Goal: Task Accomplishment & Management: Manage account settings

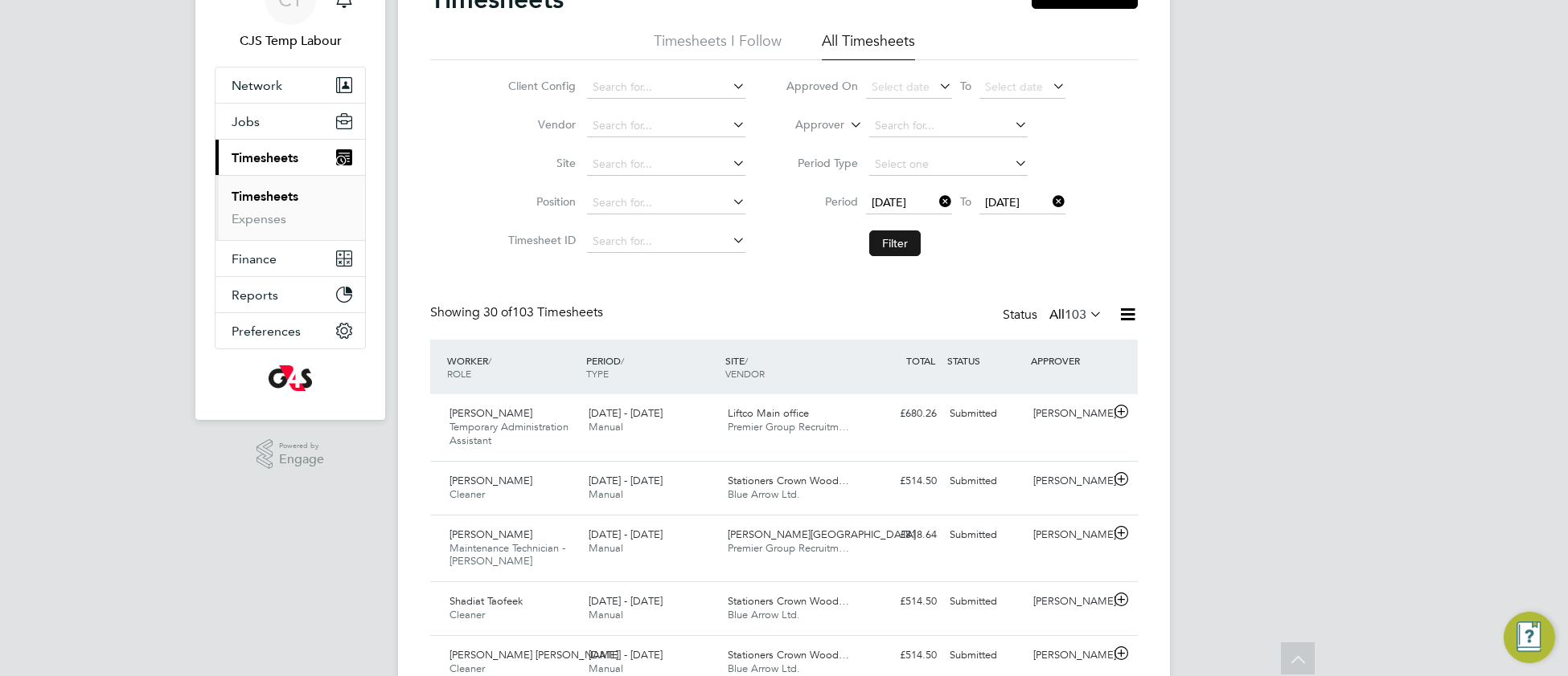
click at [900, 245] on button "Filter" at bounding box center [894, 243] width 51 height 26
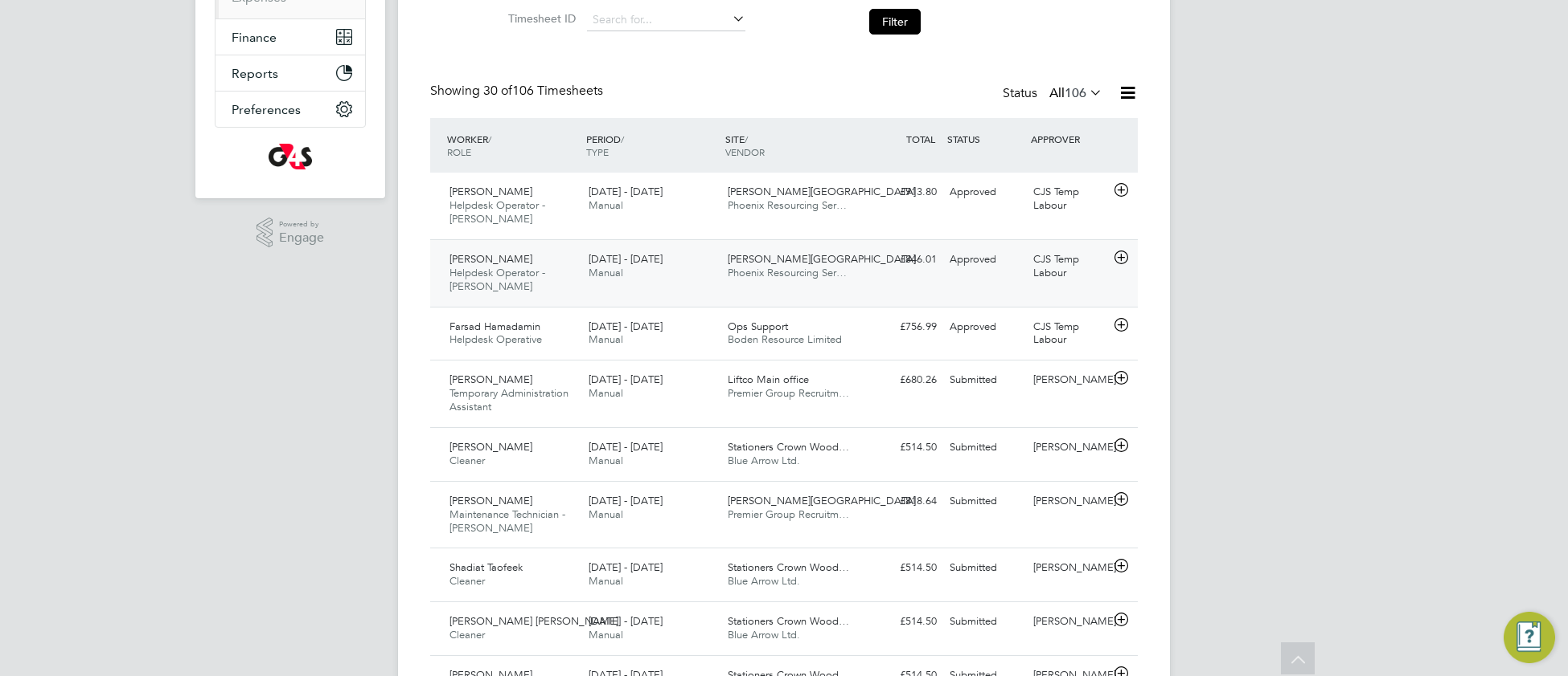
click at [756, 282] on div "Churchill Hospital Phoenix Resourcing Ser…" at bounding box center [791, 266] width 139 height 40
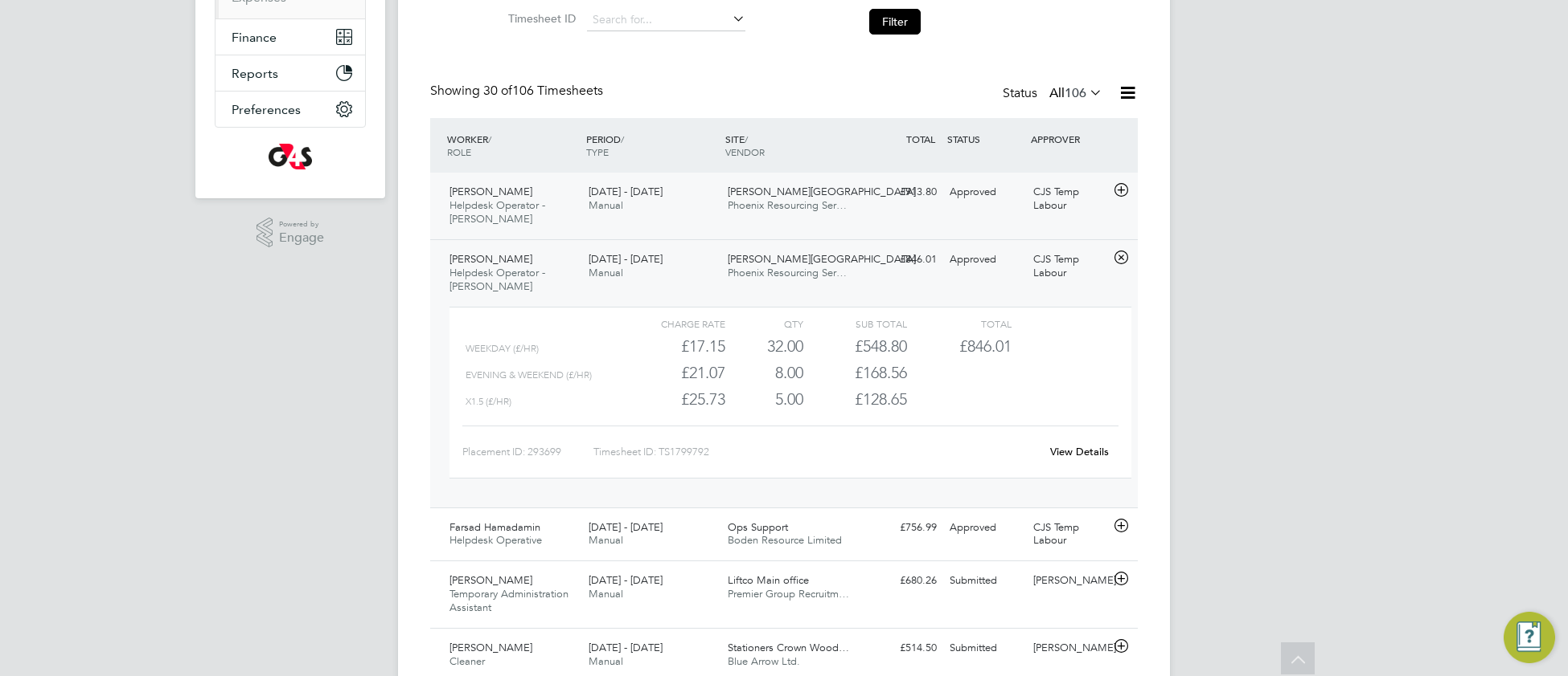
click at [766, 228] on div "Azeem Hussain Helpdesk Operator - Churchill 4 - 10 Aug 2025 4 - 10 Aug 2025 Man…" at bounding box center [784, 206] width 707 height 67
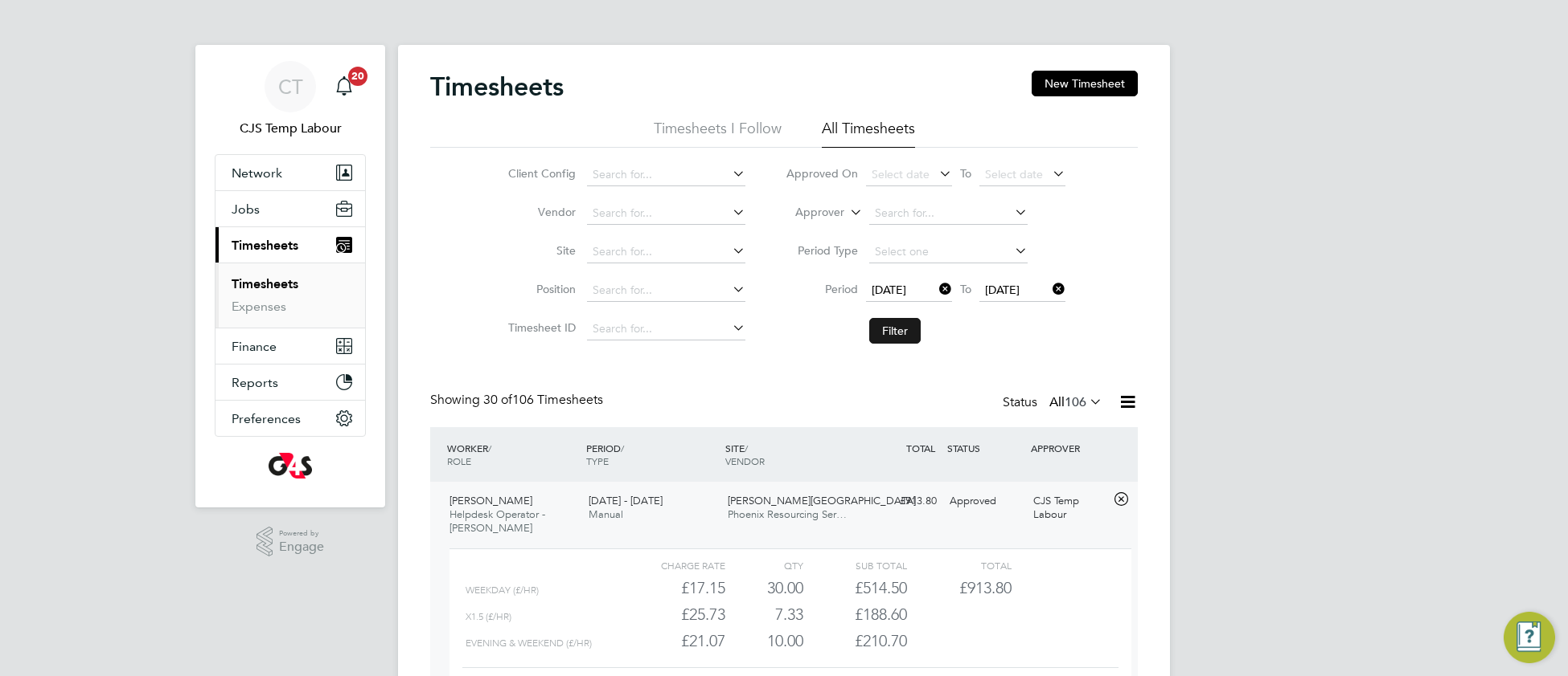
click at [903, 318] on button "Filter" at bounding box center [894, 331] width 51 height 26
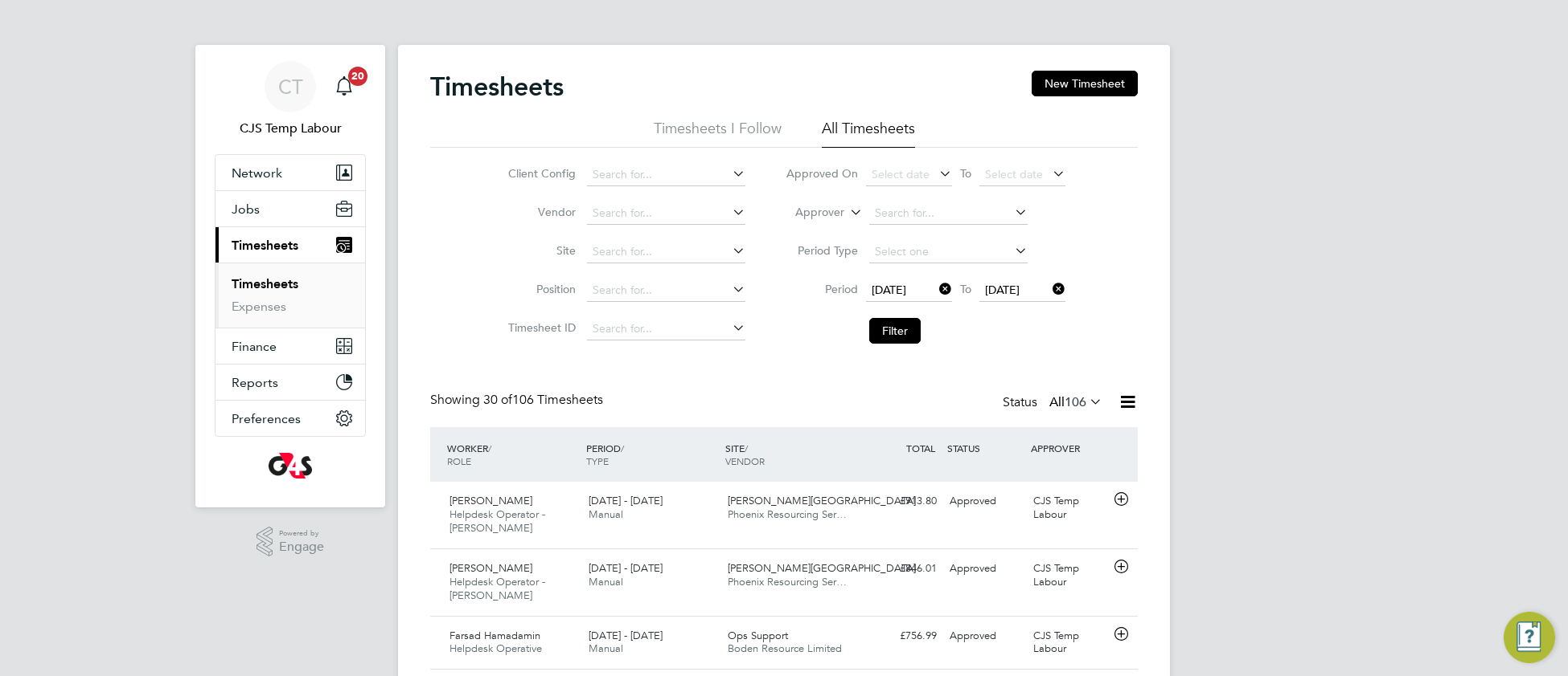
click at [1130, 405] on icon at bounding box center [1127, 402] width 20 height 20
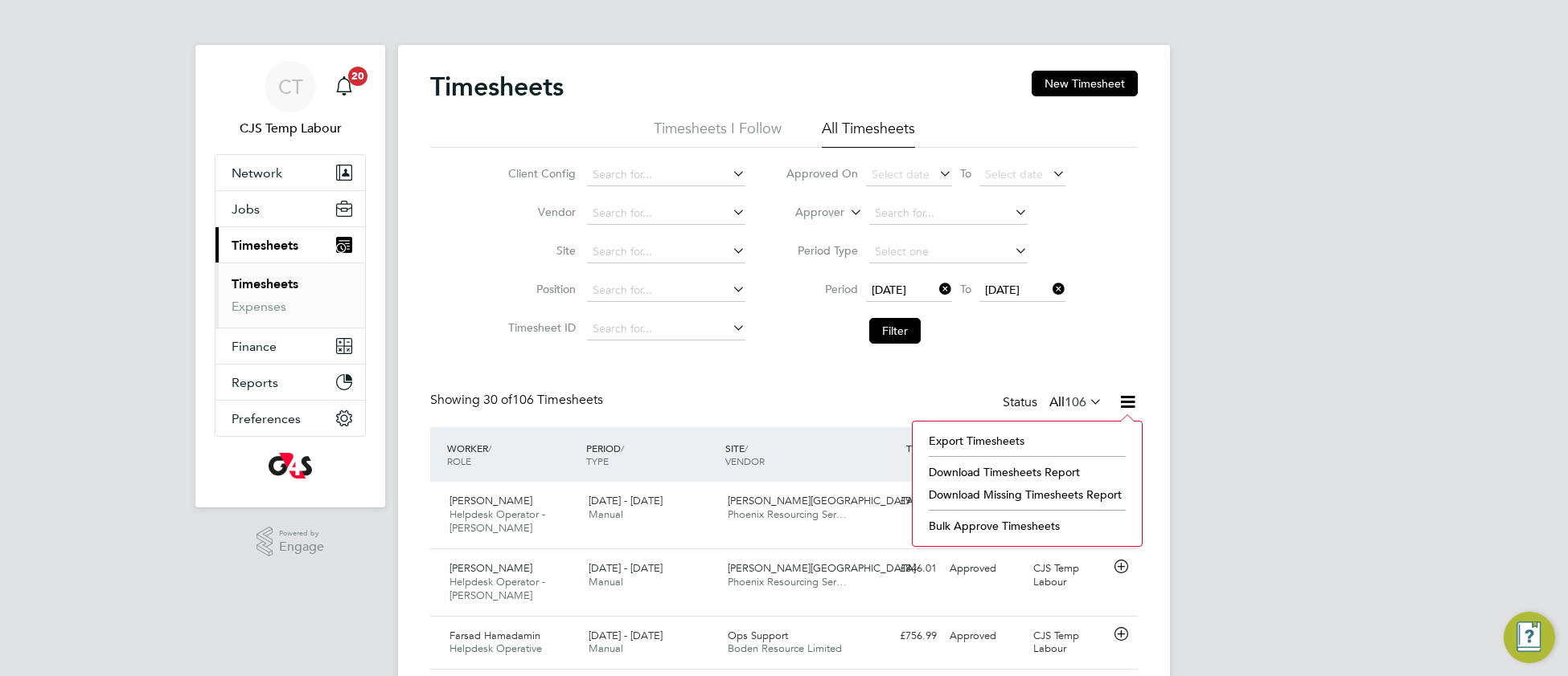
click at [970, 498] on li "Download Missing Timesheets Report" at bounding box center [1026, 494] width 213 height 22
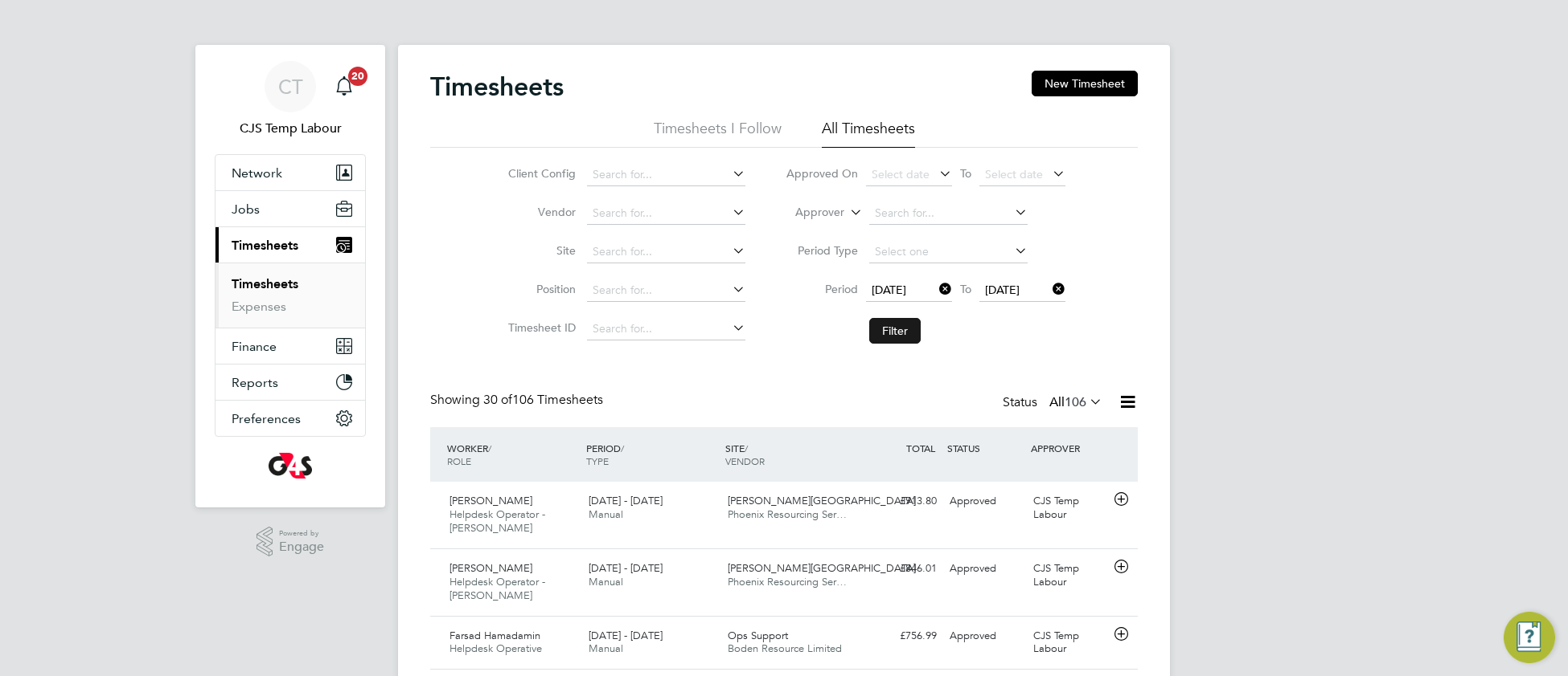
click at [909, 329] on button "Filter" at bounding box center [894, 331] width 51 height 26
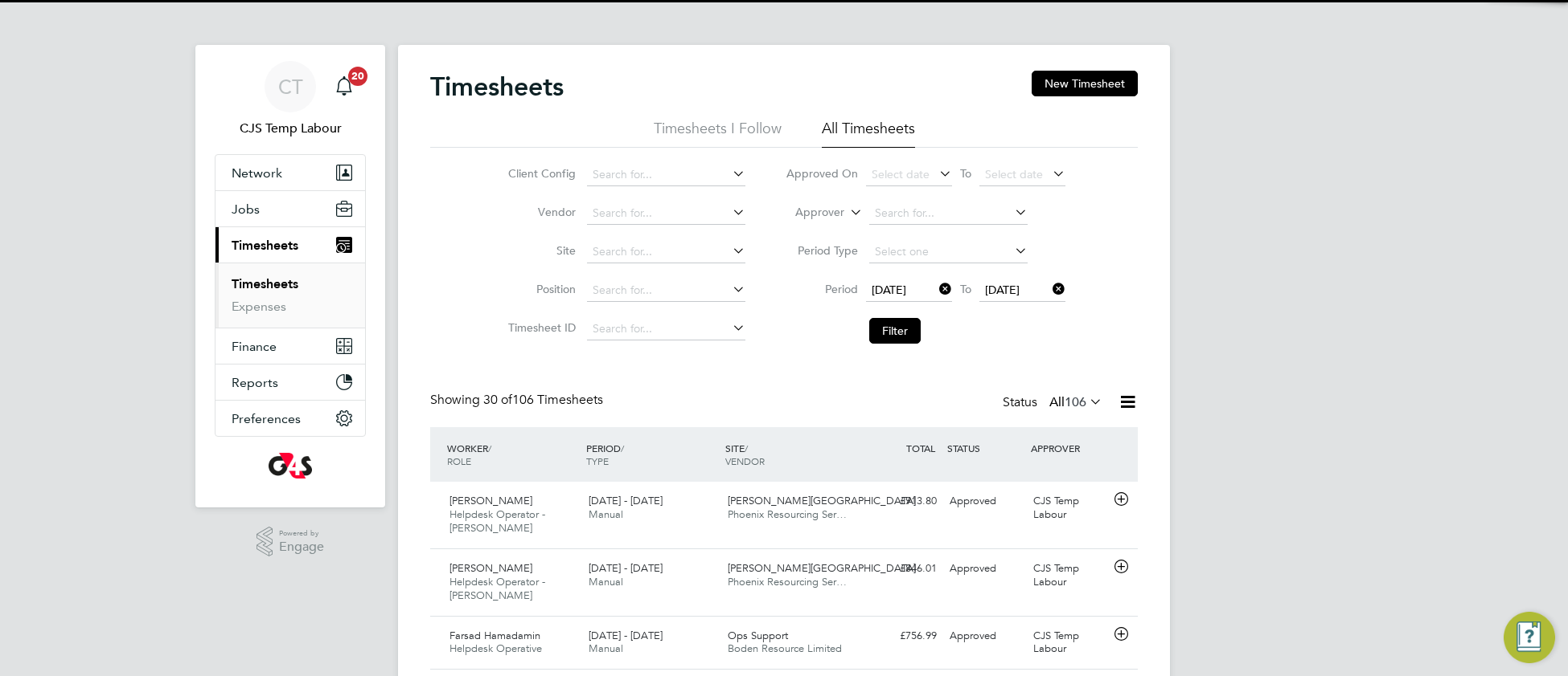
scroll to position [40, 139]
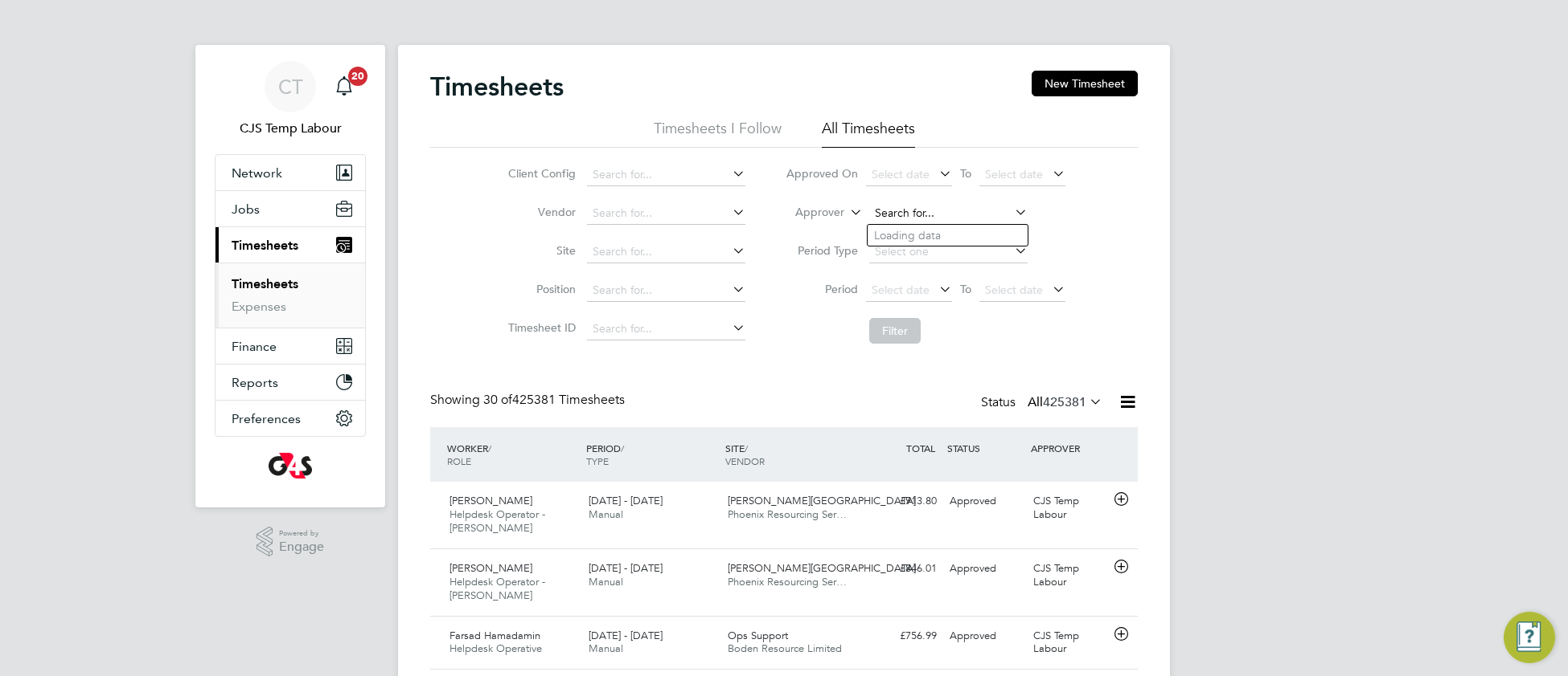
click at [900, 208] on input at bounding box center [948, 213] width 158 height 22
click at [961, 414] on li "Alex andra Gergye" at bounding box center [981, 410] width 228 height 22
type input "[PERSON_NAME]"
click at [897, 322] on button "Filter" at bounding box center [894, 331] width 51 height 26
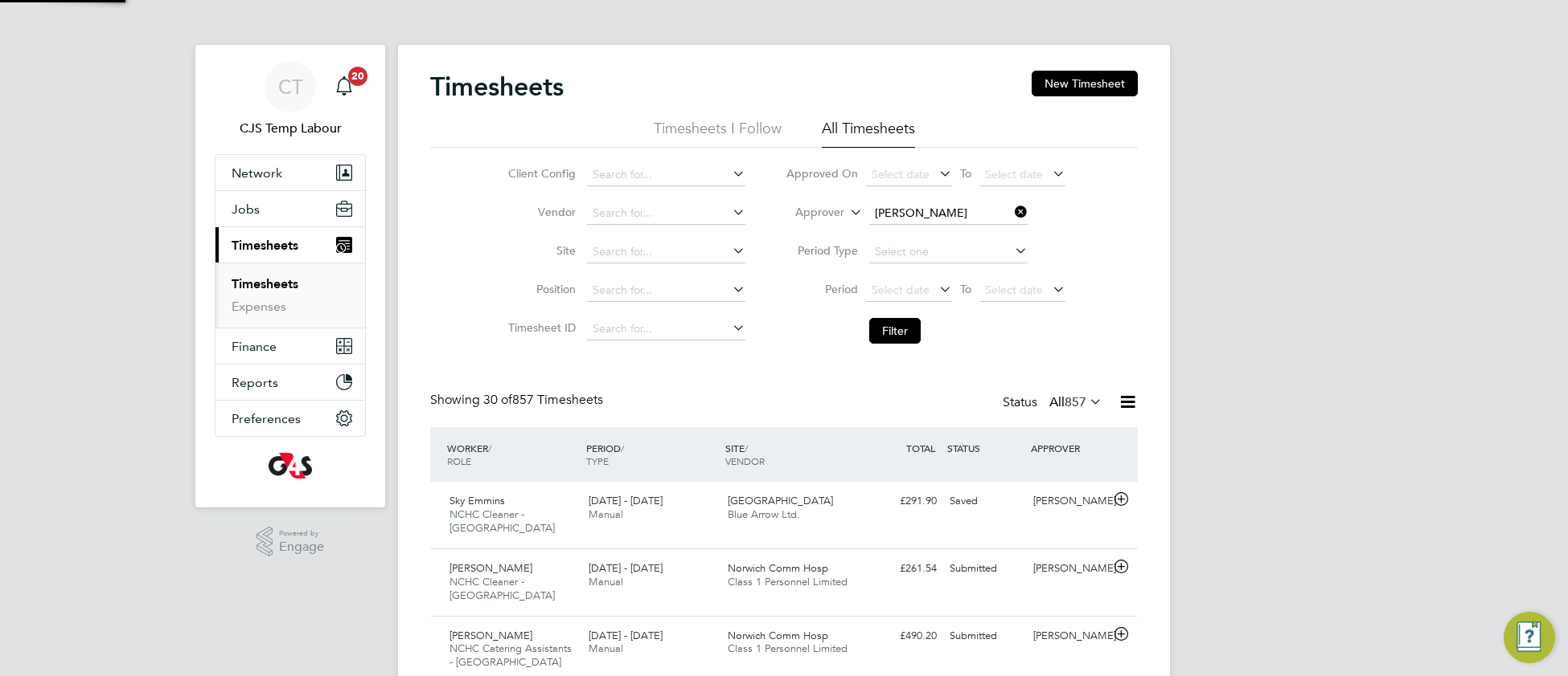
scroll to position [55, 139]
click at [892, 291] on span "Select date" at bounding box center [900, 290] width 58 height 14
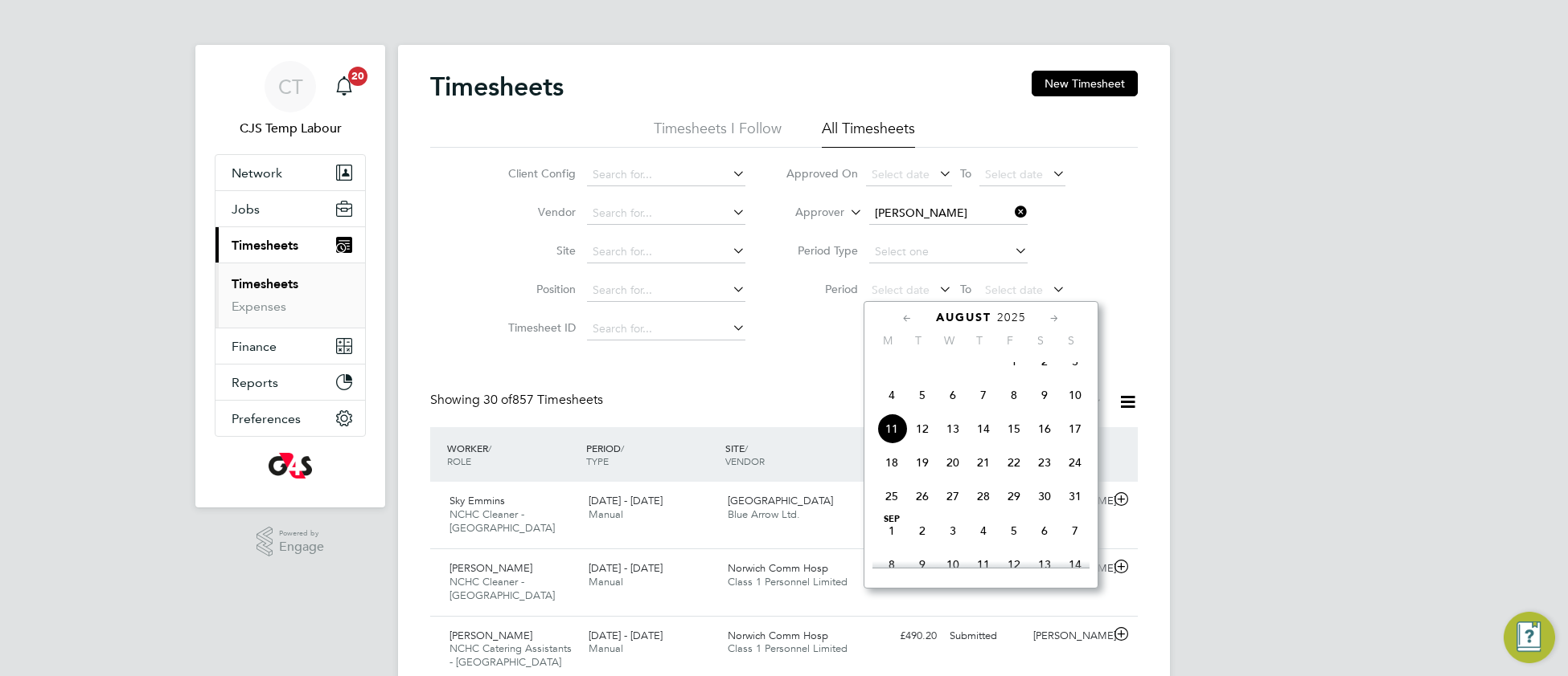
click at [891, 411] on span "4" at bounding box center [892, 396] width 31 height 31
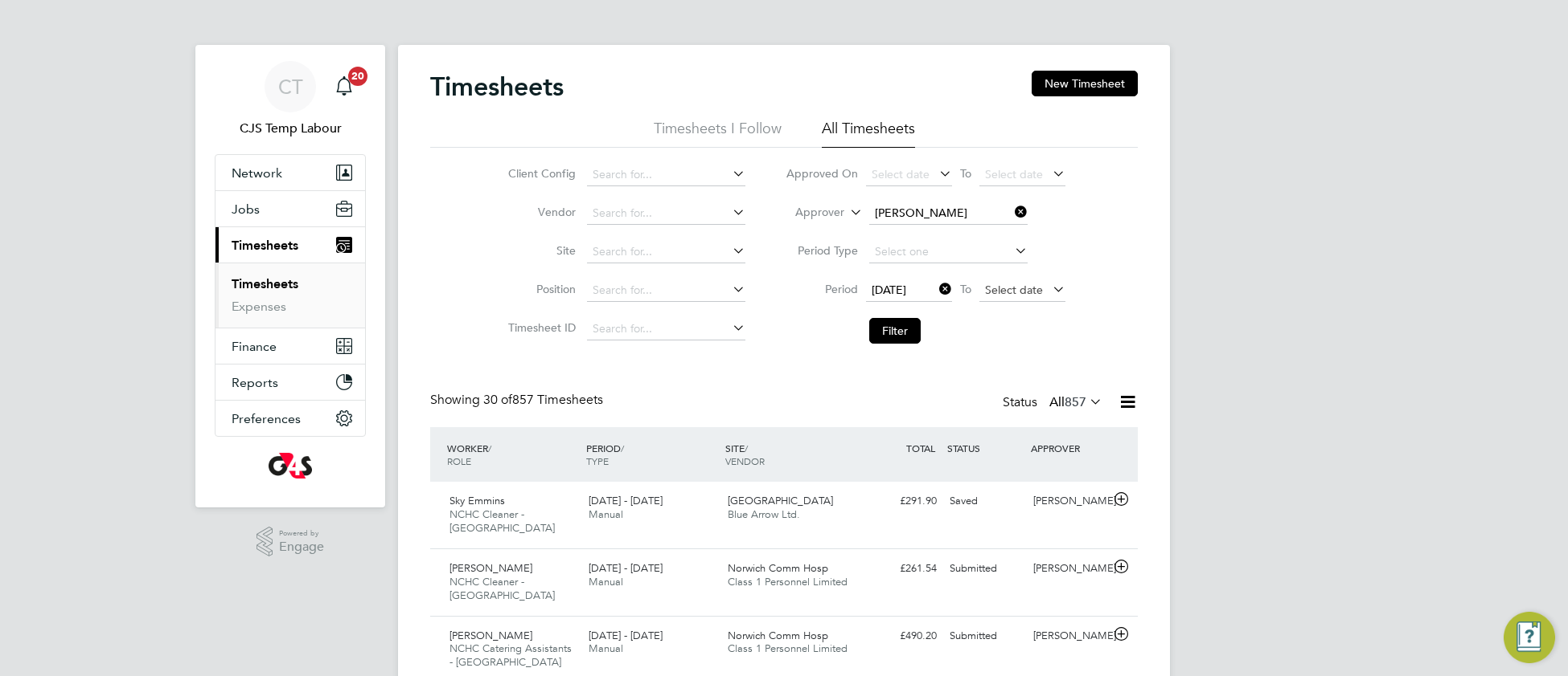
click at [1004, 285] on span "Select date" at bounding box center [1014, 290] width 58 height 14
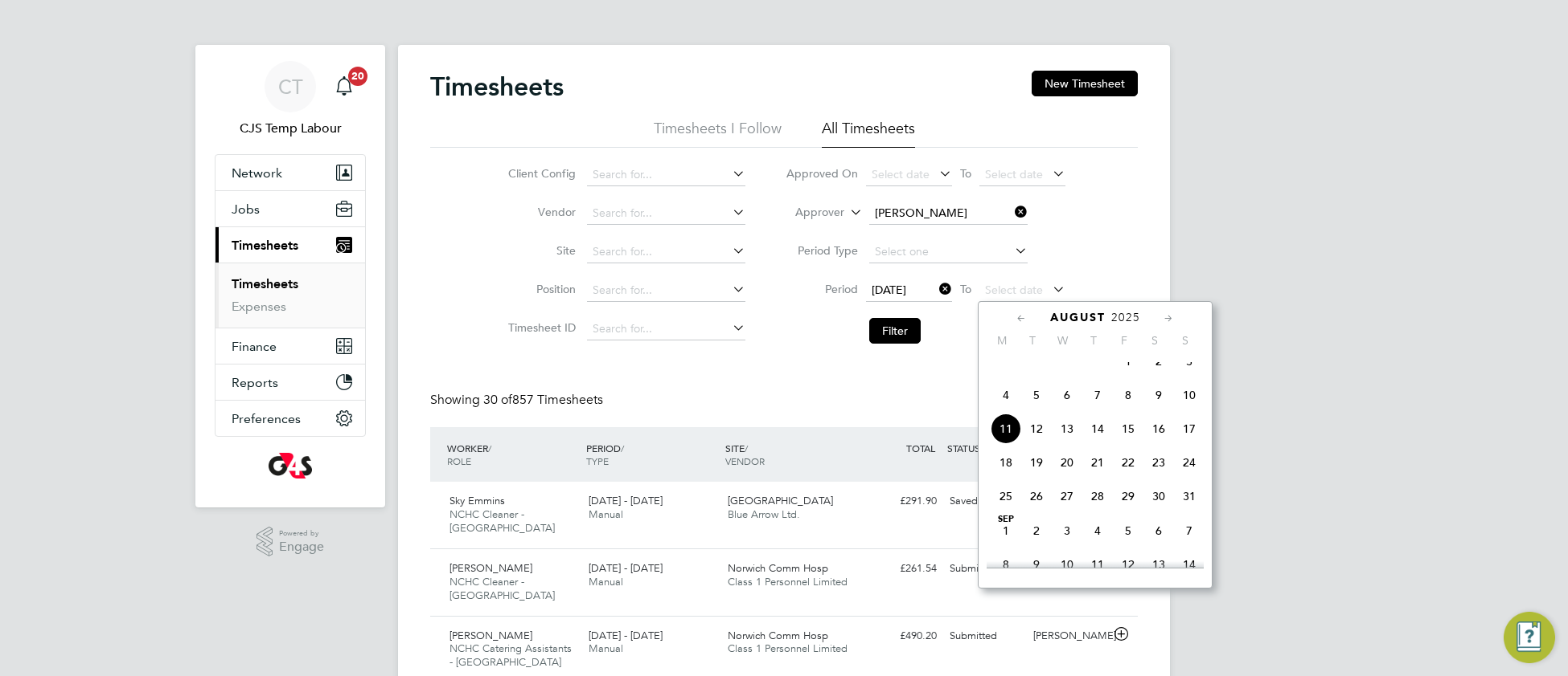
click at [1190, 411] on span "10" at bounding box center [1189, 396] width 31 height 31
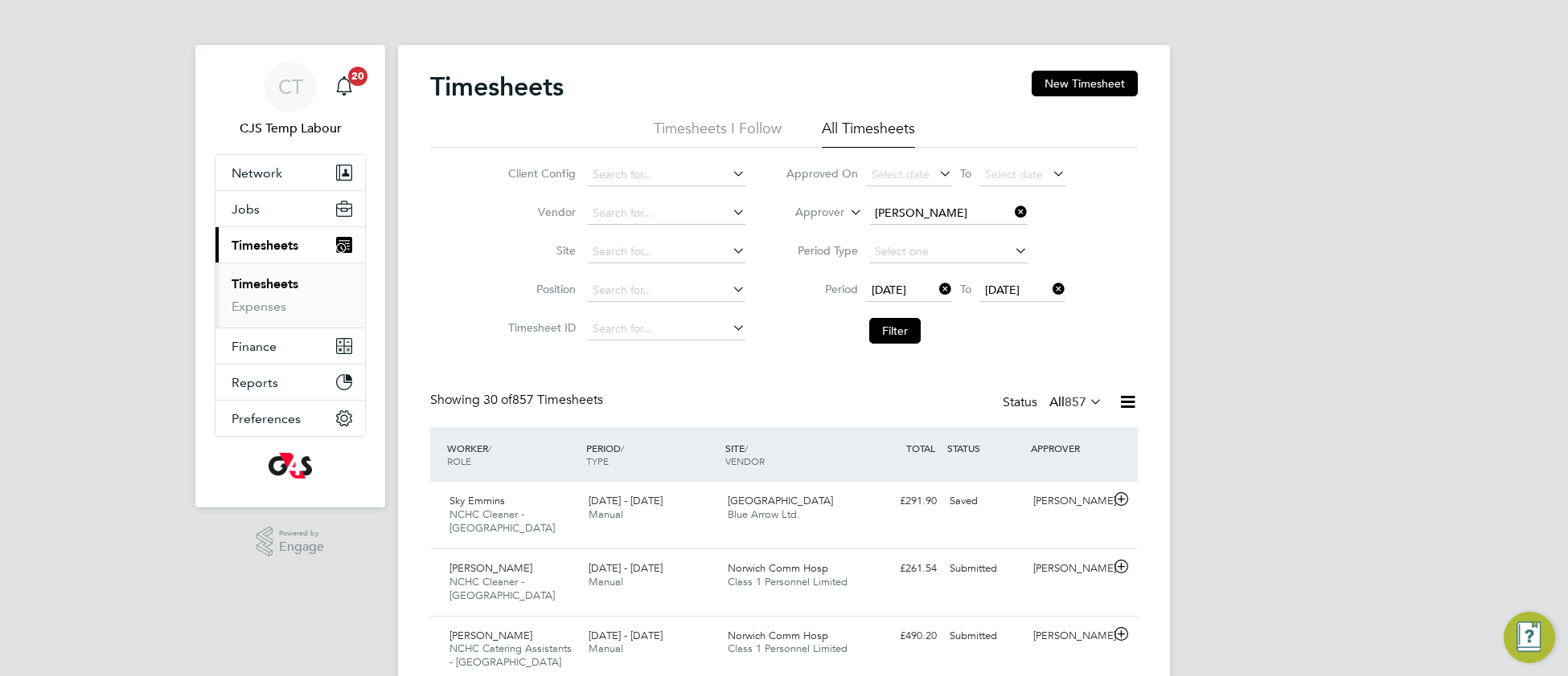
drag, startPoint x: 889, startPoint y: 334, endPoint x: 707, endPoint y: 440, distance: 210.6
click at [888, 334] on button "Filter" at bounding box center [894, 331] width 51 height 26
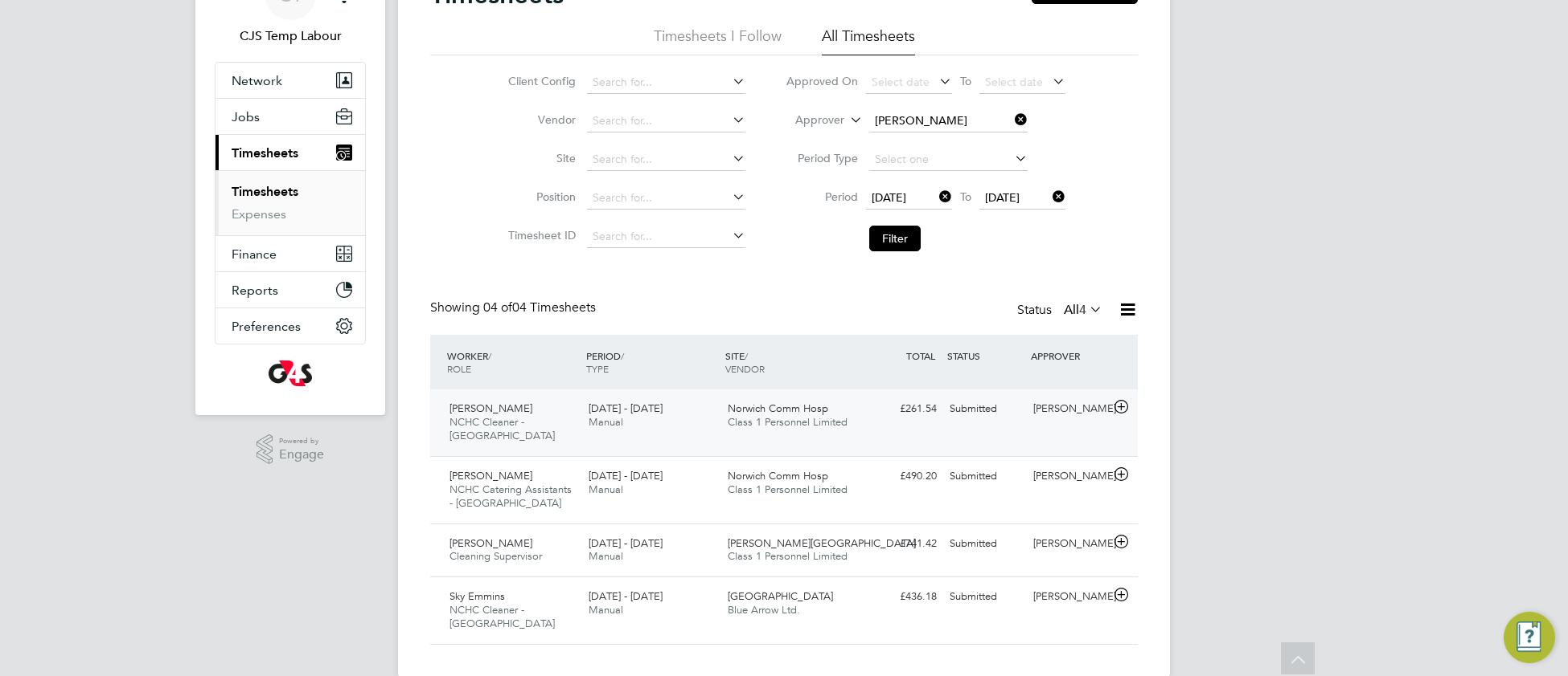
drag, startPoint x: 688, startPoint y: 419, endPoint x: 695, endPoint y: 406, distance: 14.8
click at [694, 409] on div "4 - 10 Aug 2025 Manual" at bounding box center [651, 416] width 139 height 40
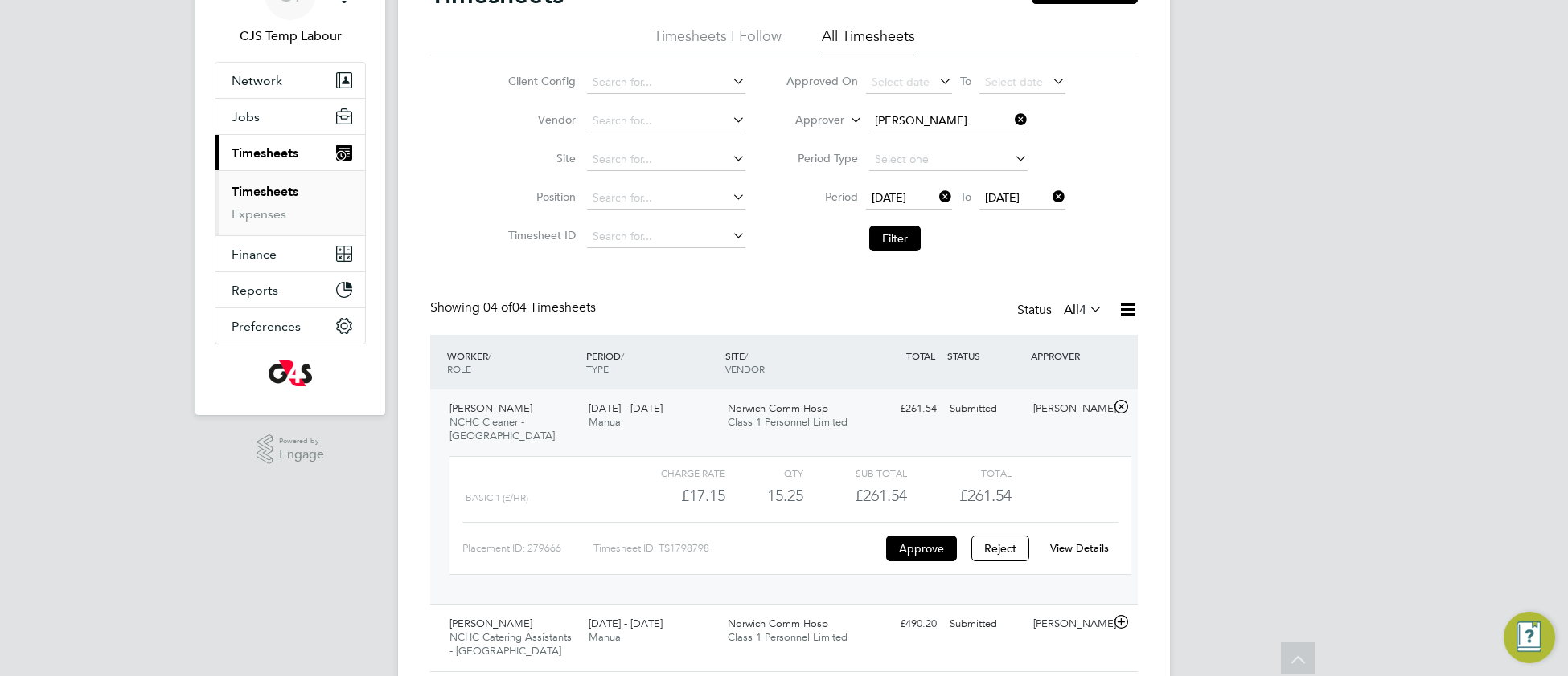
click at [1084, 541] on link "View Details" at bounding box center [1079, 547] width 58 height 13
click at [246, 116] on span "Jobs" at bounding box center [245, 117] width 28 height 15
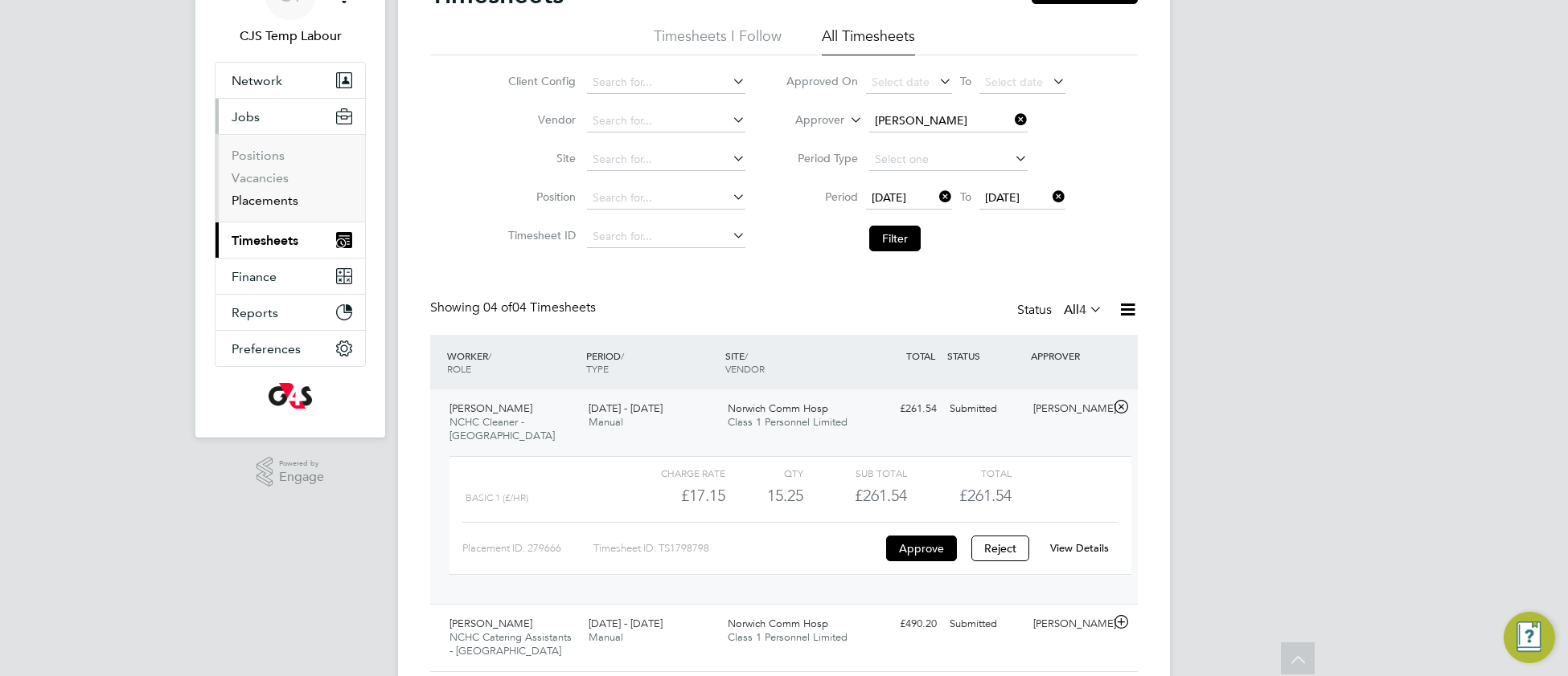
click at [266, 200] on link "Placements" at bounding box center [264, 200] width 67 height 15
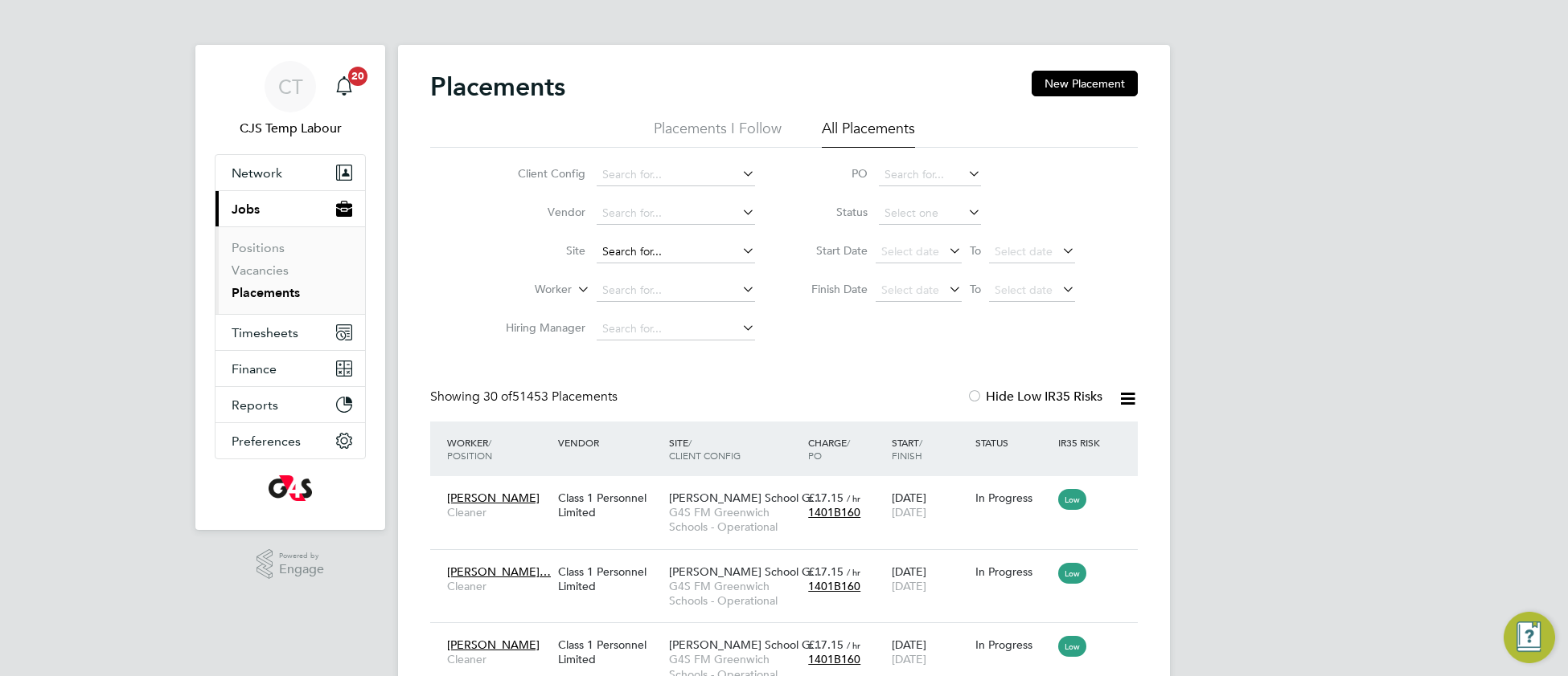
click at [660, 251] on input at bounding box center [676, 252] width 158 height 22
type input "n"
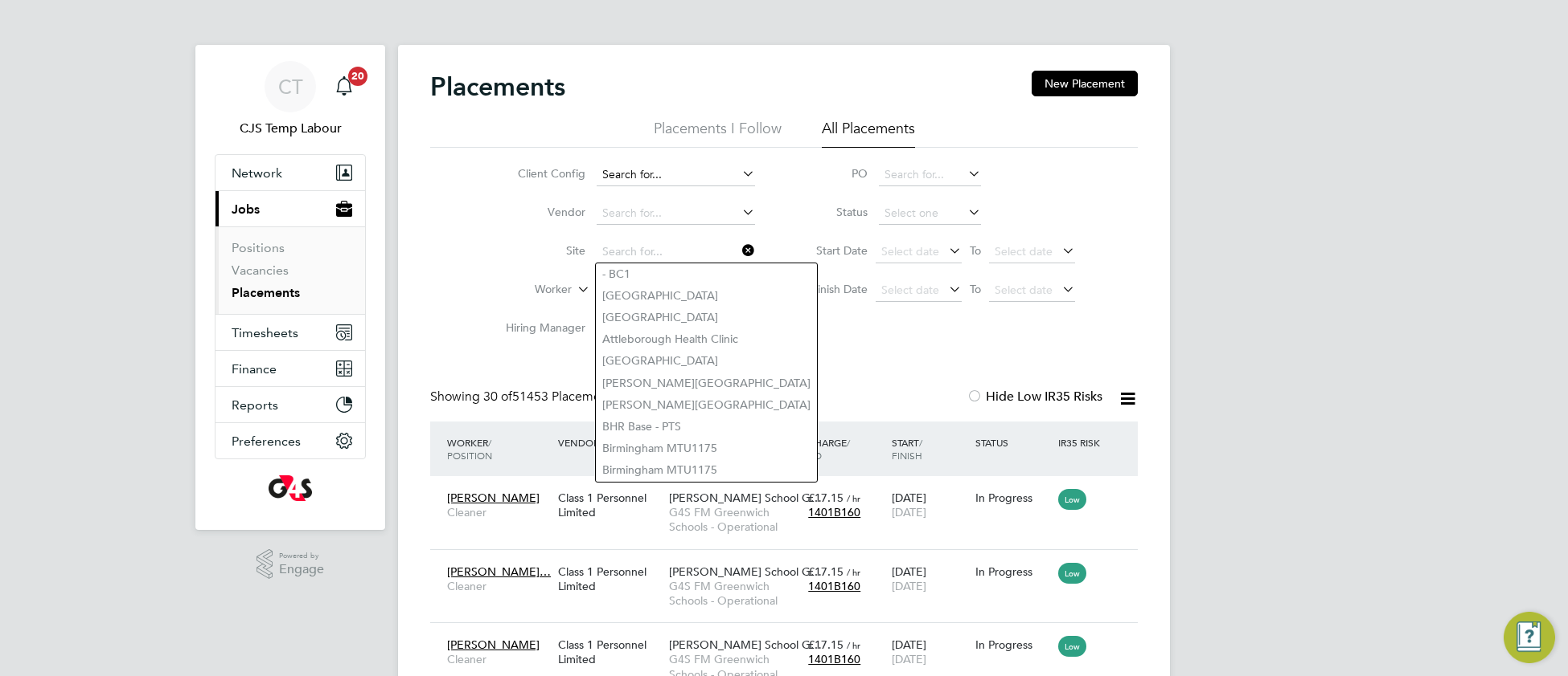
click at [654, 164] on input at bounding box center [676, 174] width 158 height 22
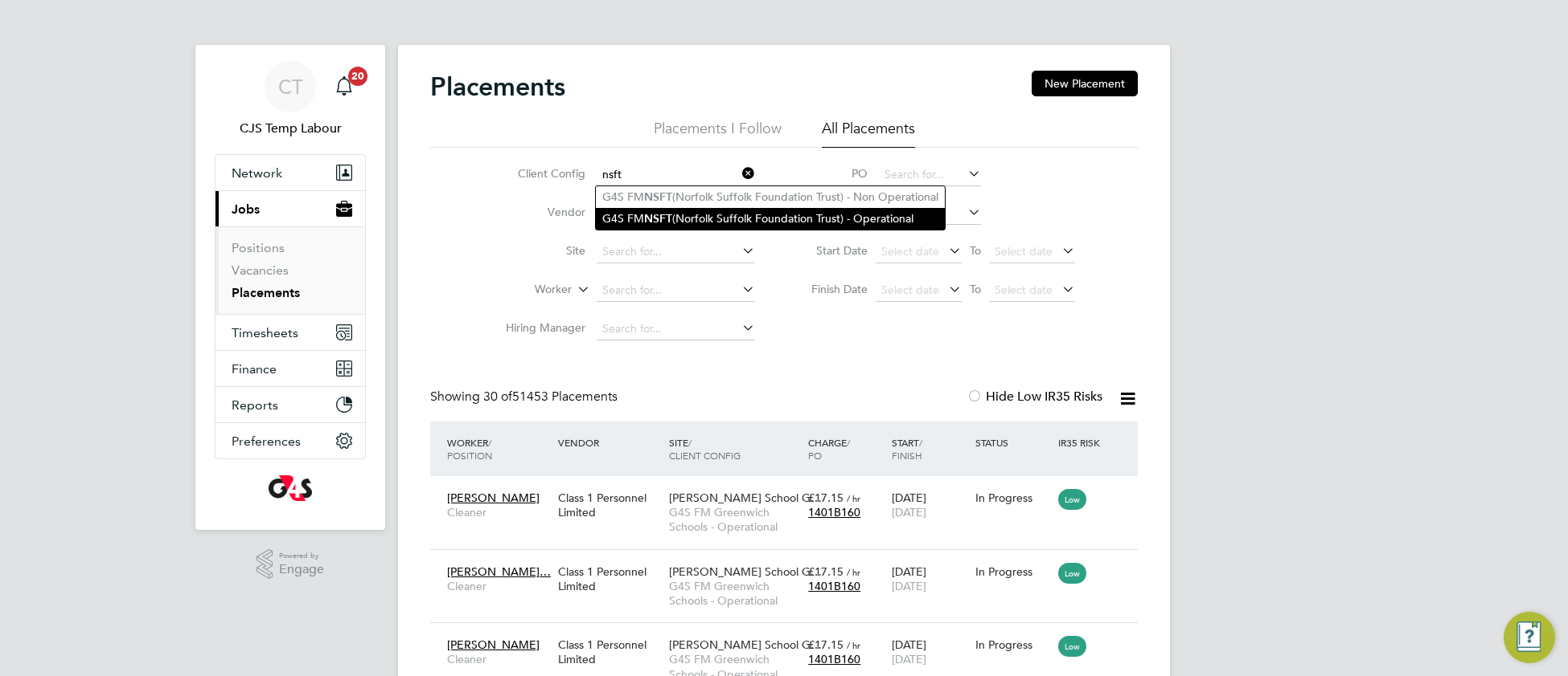
click at [677, 214] on li "G4S FM NSFT (Norfolk Suffolk Foundation Trust) - Operational" at bounding box center [770, 218] width 349 height 22
type input "G4S FM NSFT (Norfolk Suffolk Foundation Trust) - Operational"
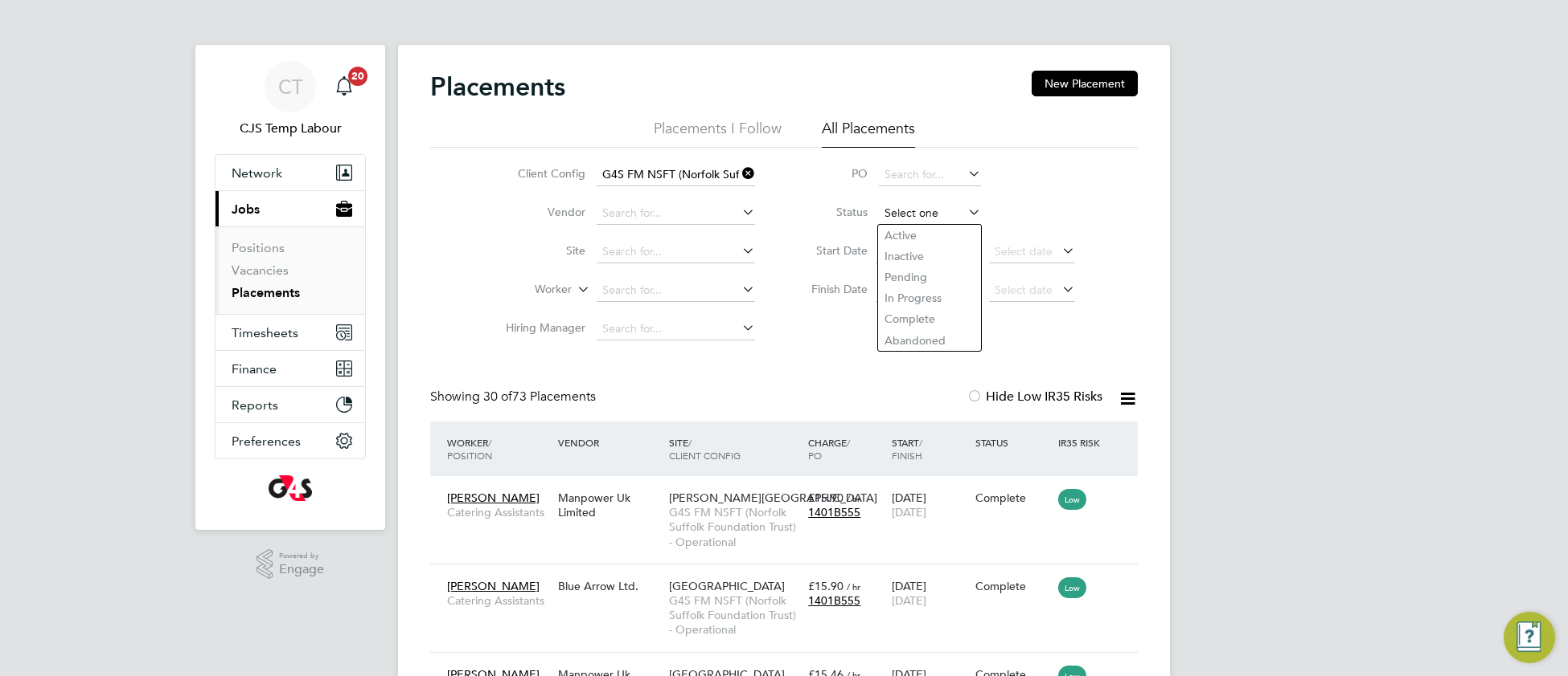
click at [915, 213] on input at bounding box center [929, 213] width 102 height 22
drag, startPoint x: 824, startPoint y: 378, endPoint x: 846, endPoint y: 352, distance: 34.1
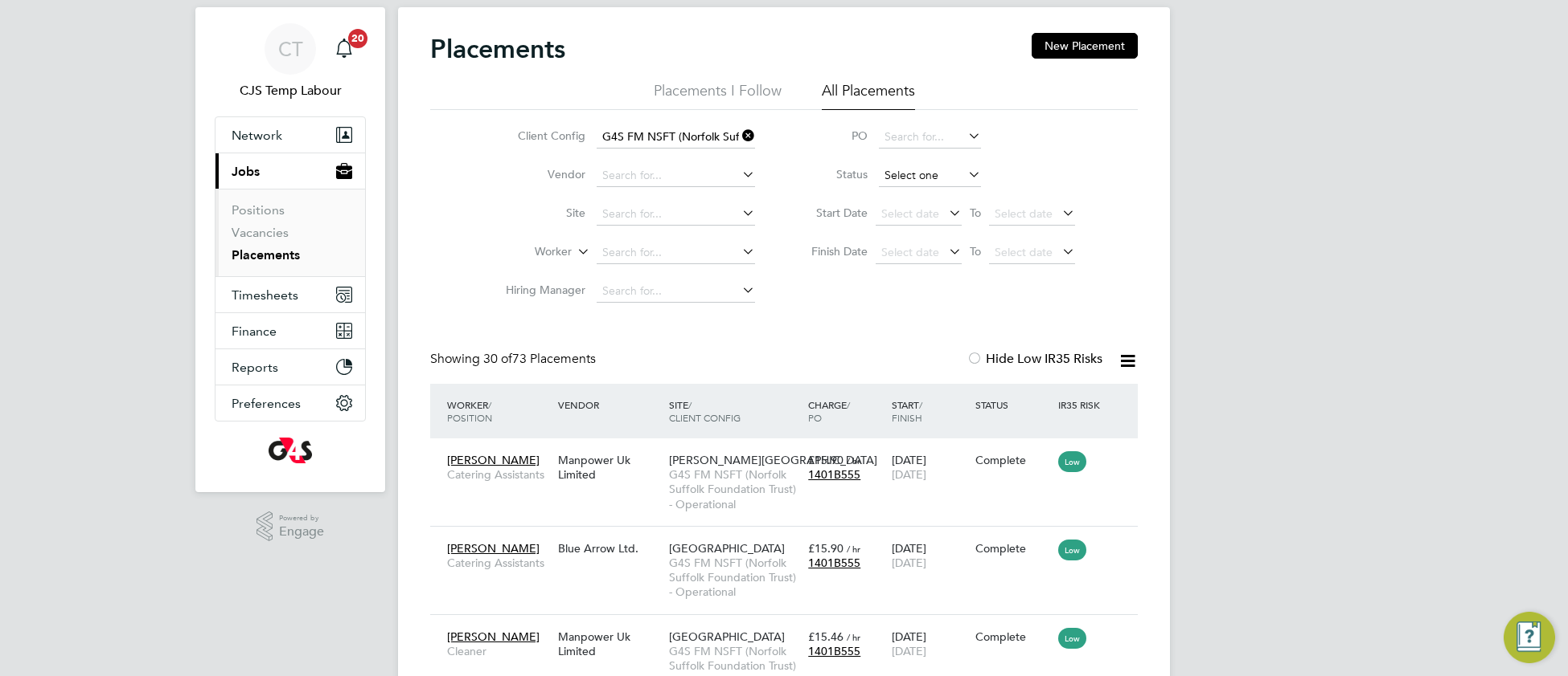
click at [913, 178] on input at bounding box center [929, 175] width 102 height 22
click at [914, 194] on li "Active" at bounding box center [929, 197] width 103 height 21
type input "Active"
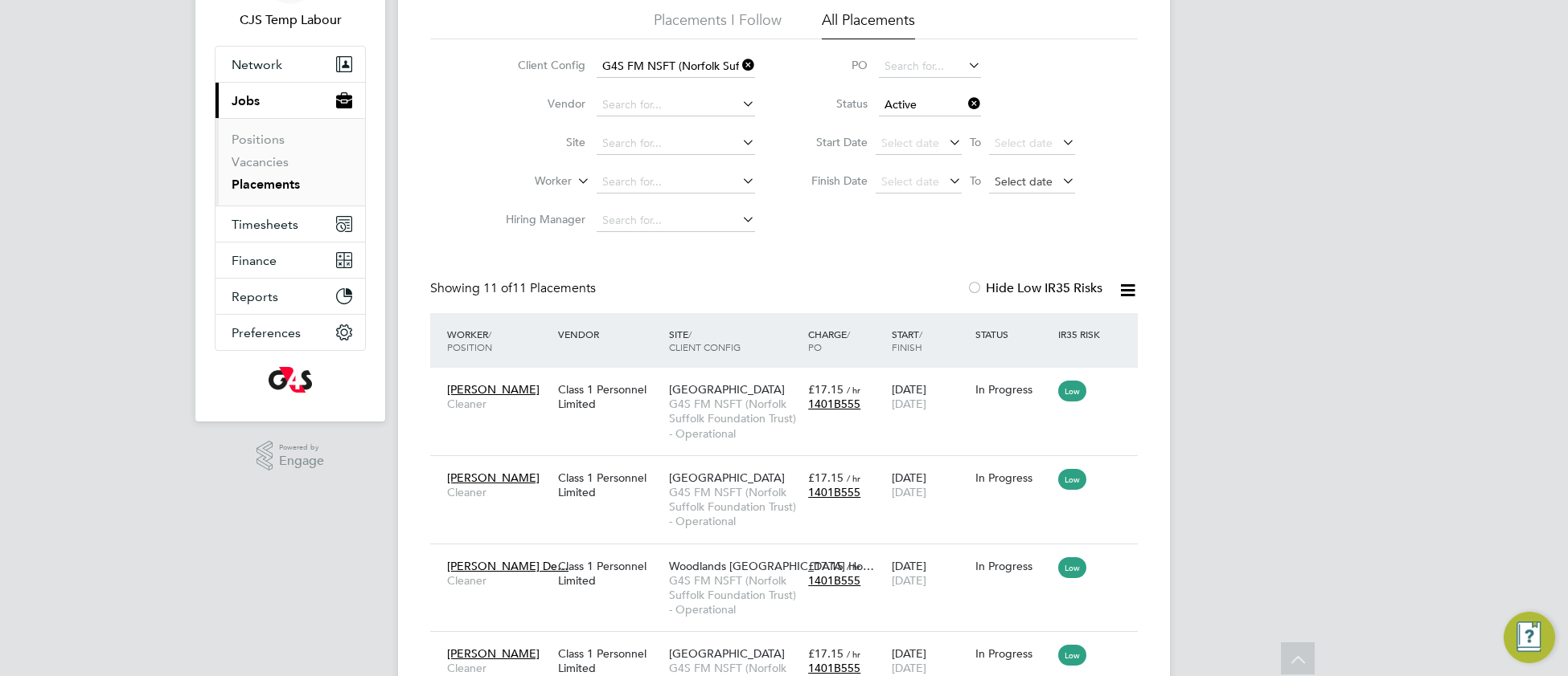
click at [1011, 184] on span "Select date" at bounding box center [1023, 182] width 58 height 14
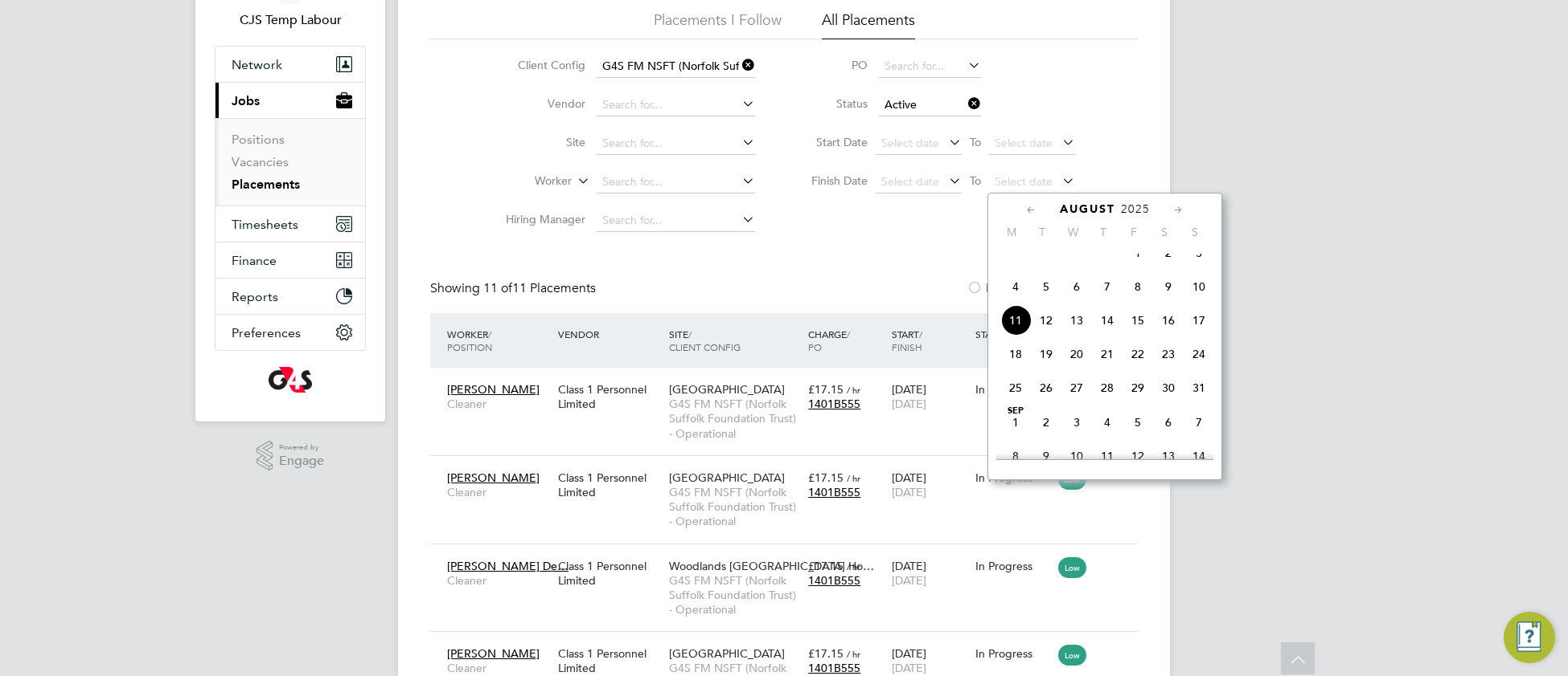
click at [1203, 302] on span "10" at bounding box center [1198, 287] width 31 height 31
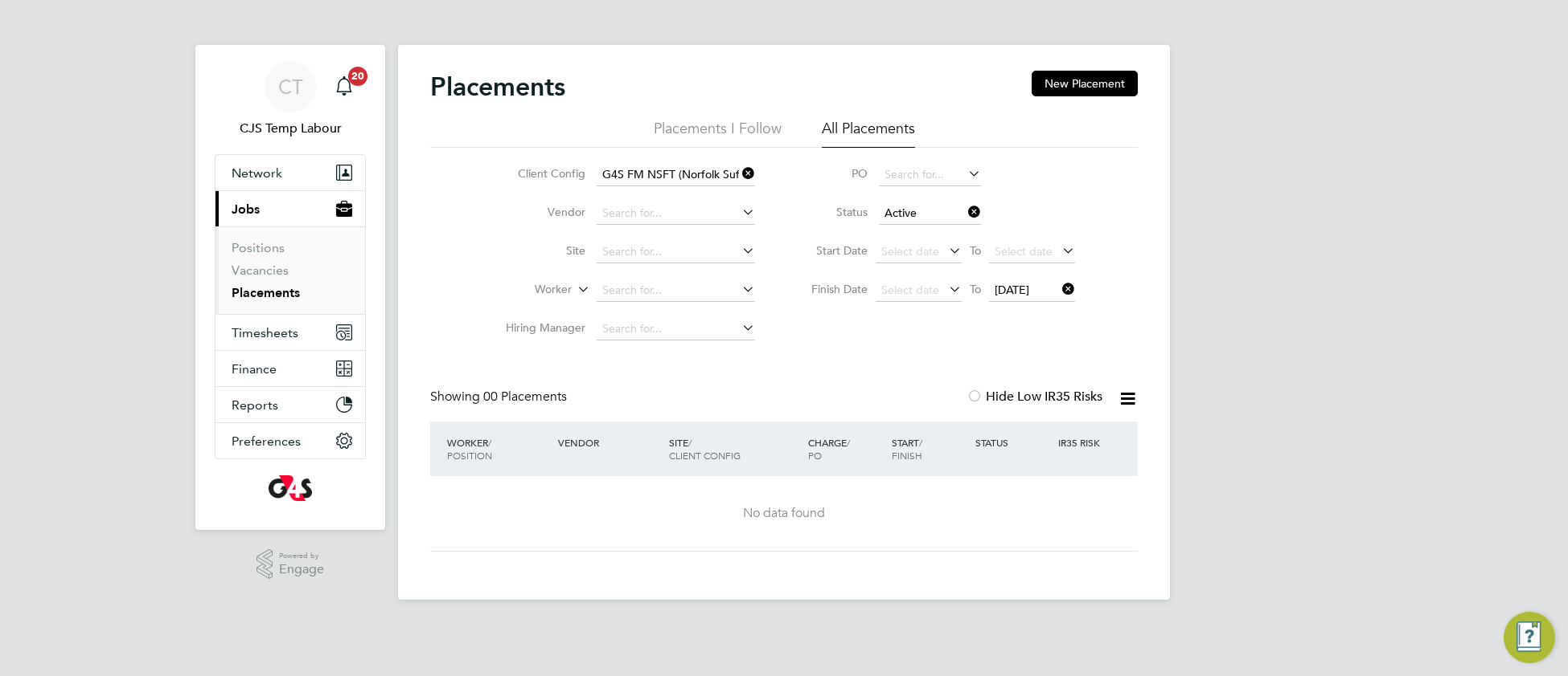
click at [918, 215] on input "Active" at bounding box center [929, 213] width 102 height 22
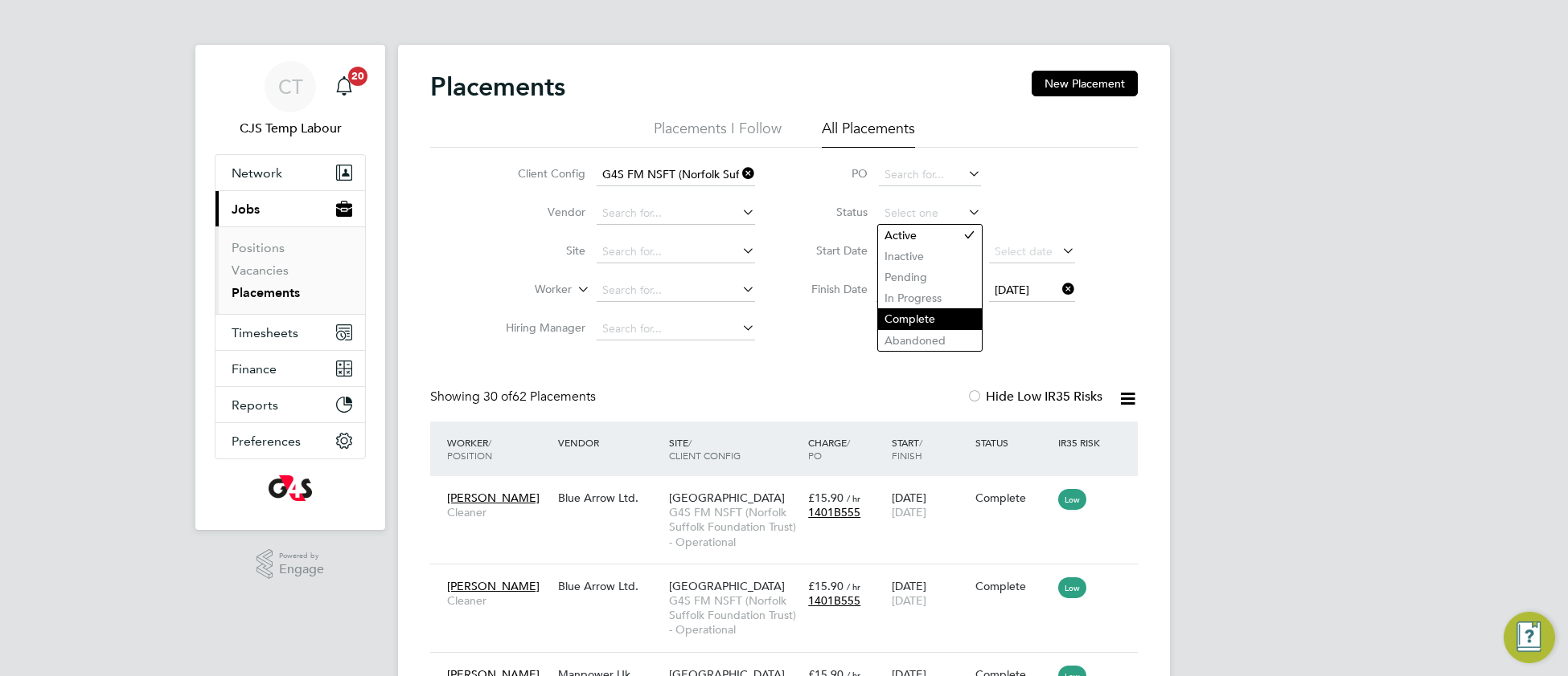
click at [915, 319] on li "Complete" at bounding box center [929, 318] width 103 height 21
type input "Complete"
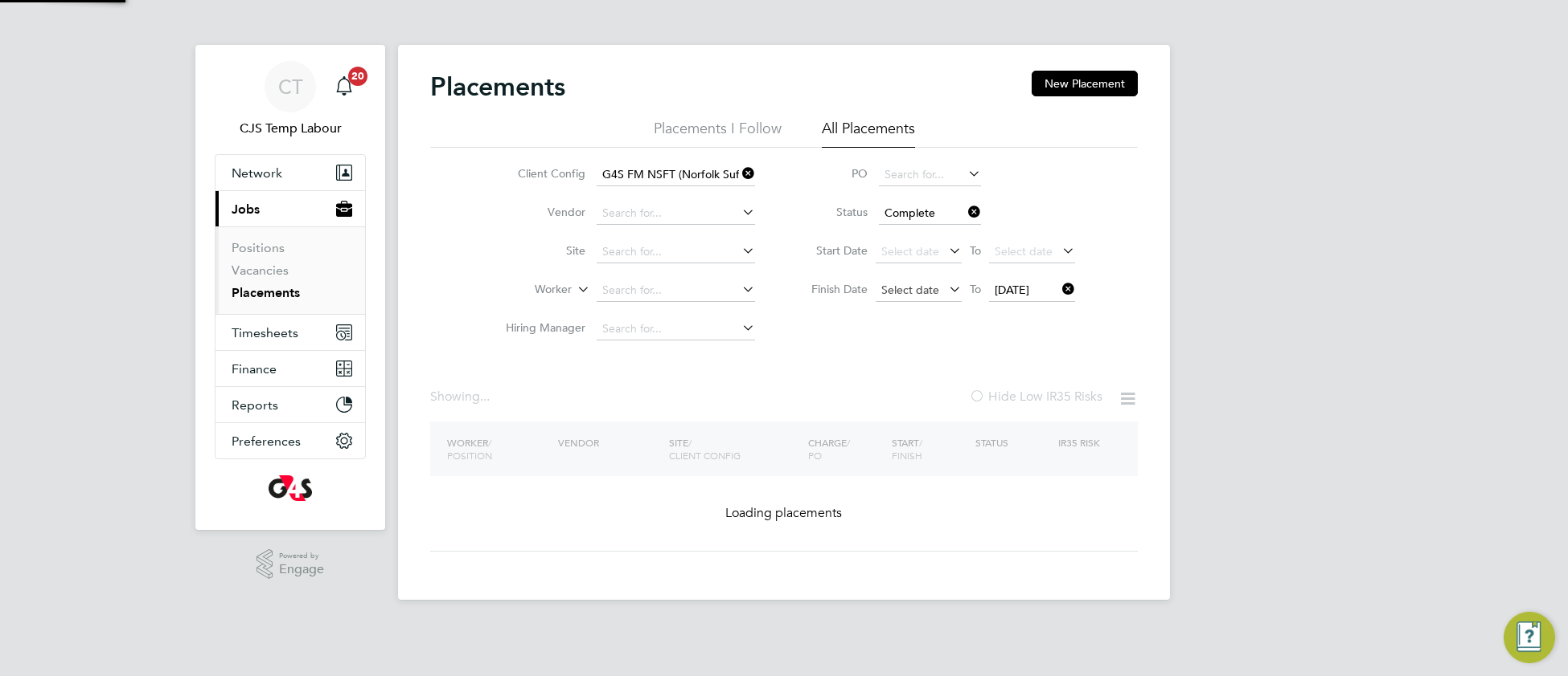
click at [904, 292] on span "Select date" at bounding box center [909, 290] width 58 height 14
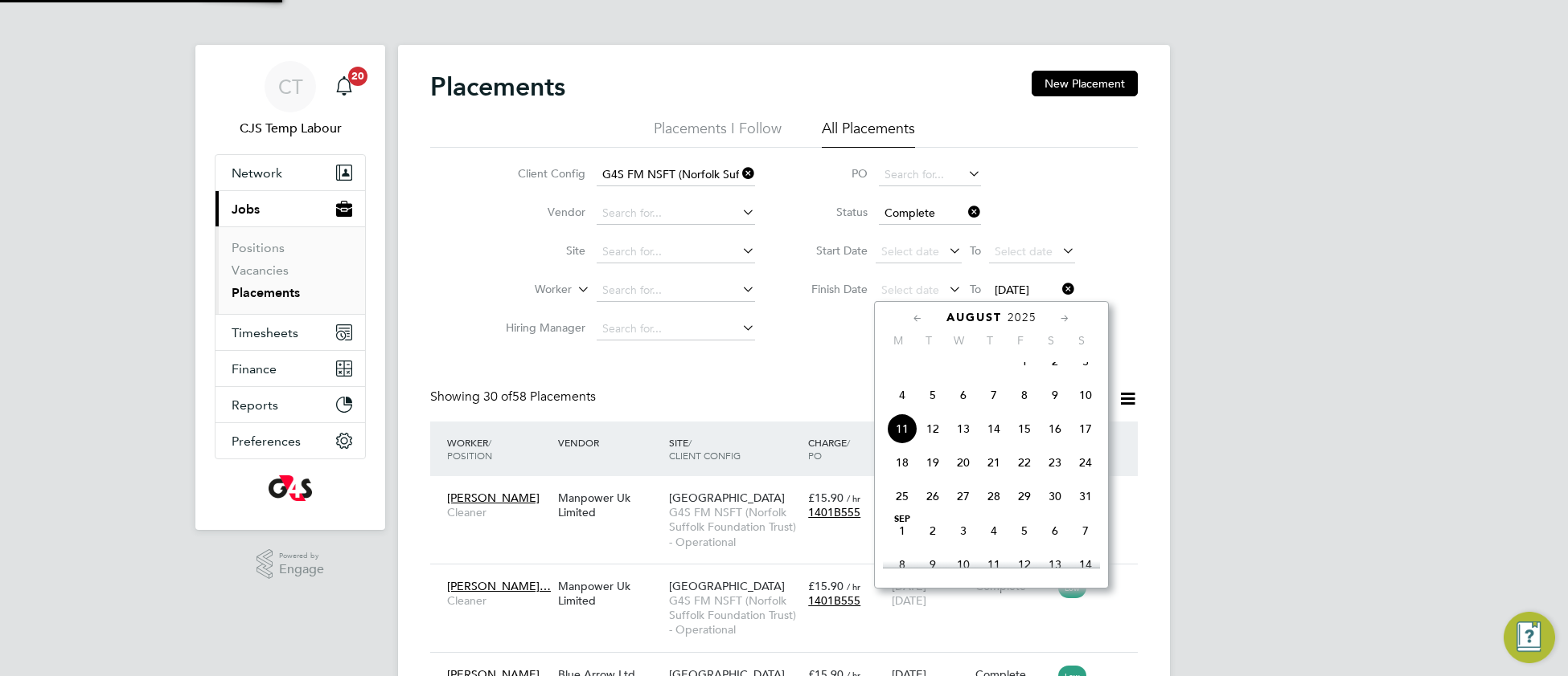
click at [901, 406] on span "4" at bounding box center [902, 396] width 31 height 31
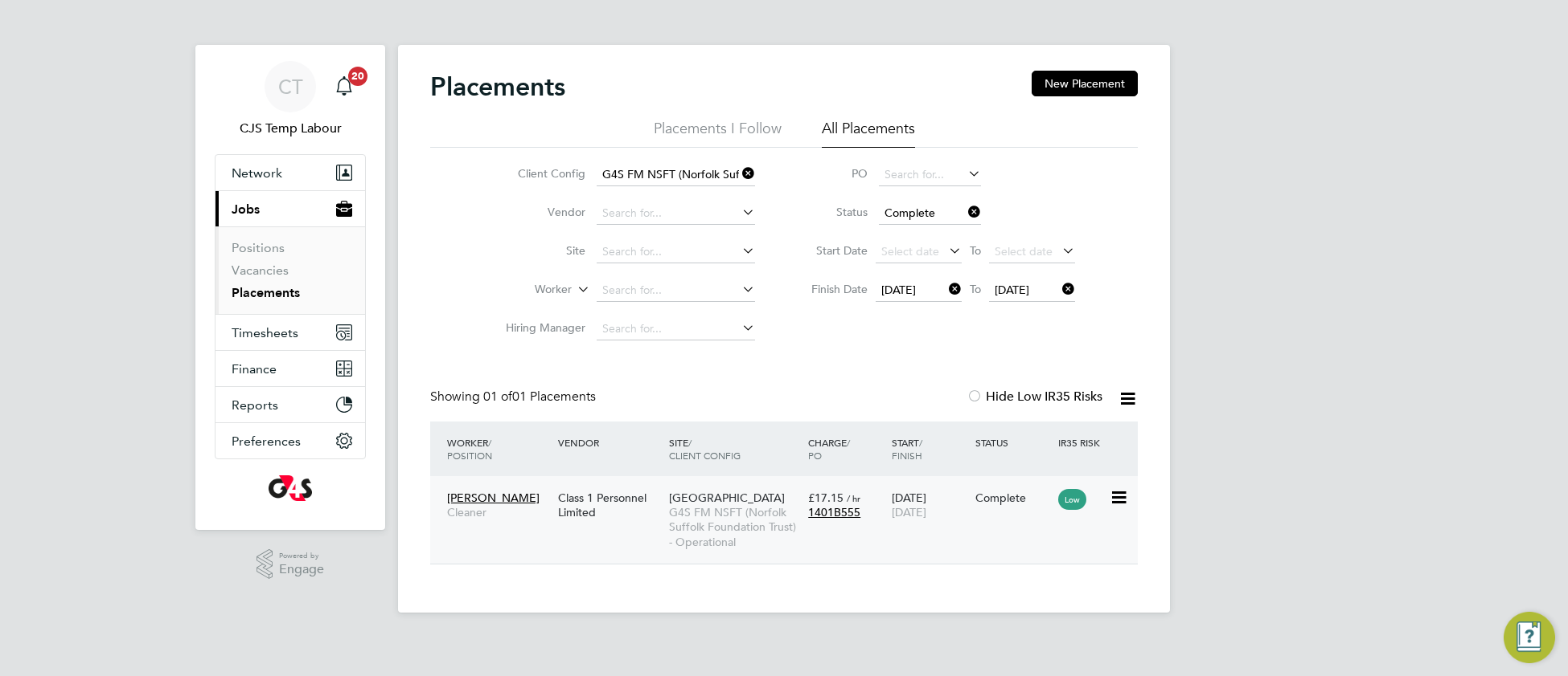
click at [716, 518] on span "G4S FM NSFT (Norfolk Suffolk Foundation Trust) - Operational" at bounding box center [735, 527] width 131 height 44
click at [261, 330] on span "Timesheets" at bounding box center [264, 333] width 67 height 15
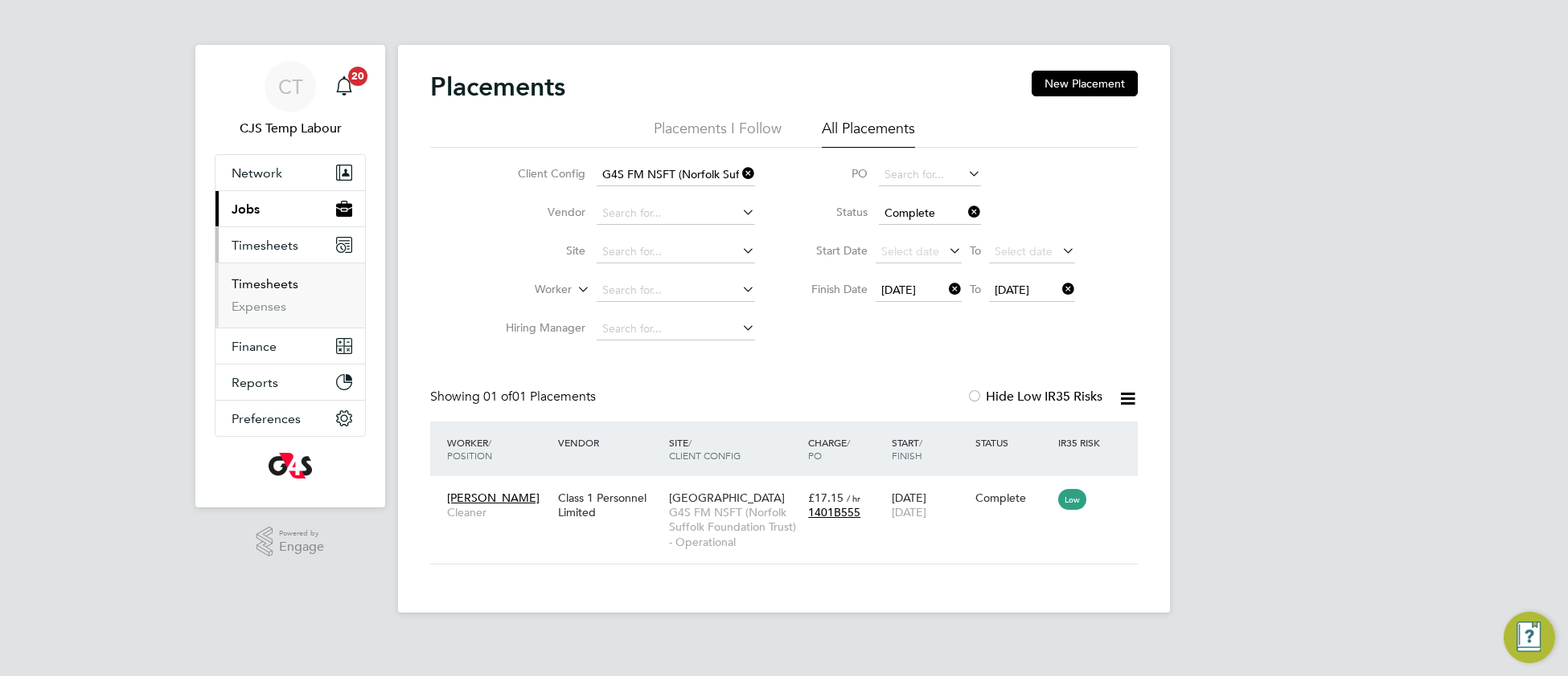
click at [278, 291] on link "Timesheets" at bounding box center [264, 283] width 67 height 15
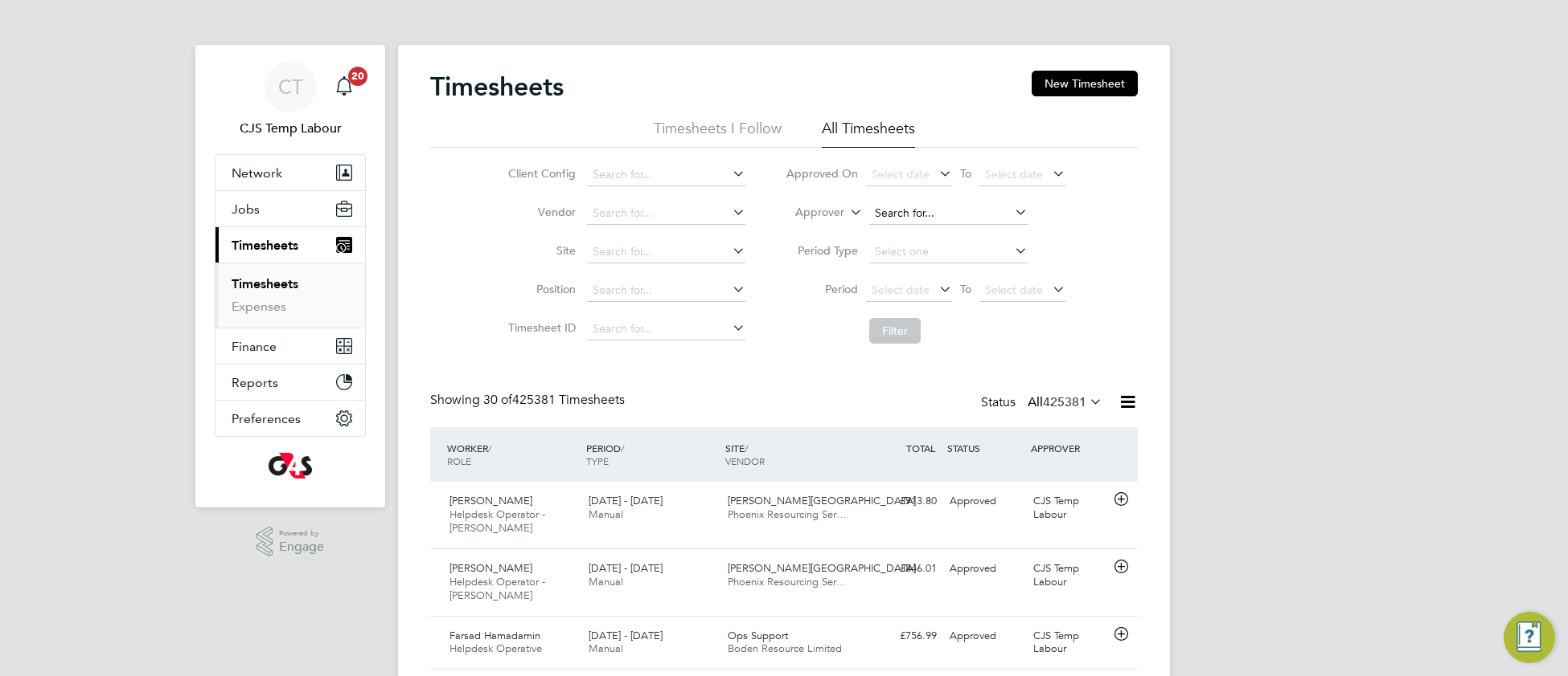
click at [887, 208] on input at bounding box center [948, 213] width 158 height 22
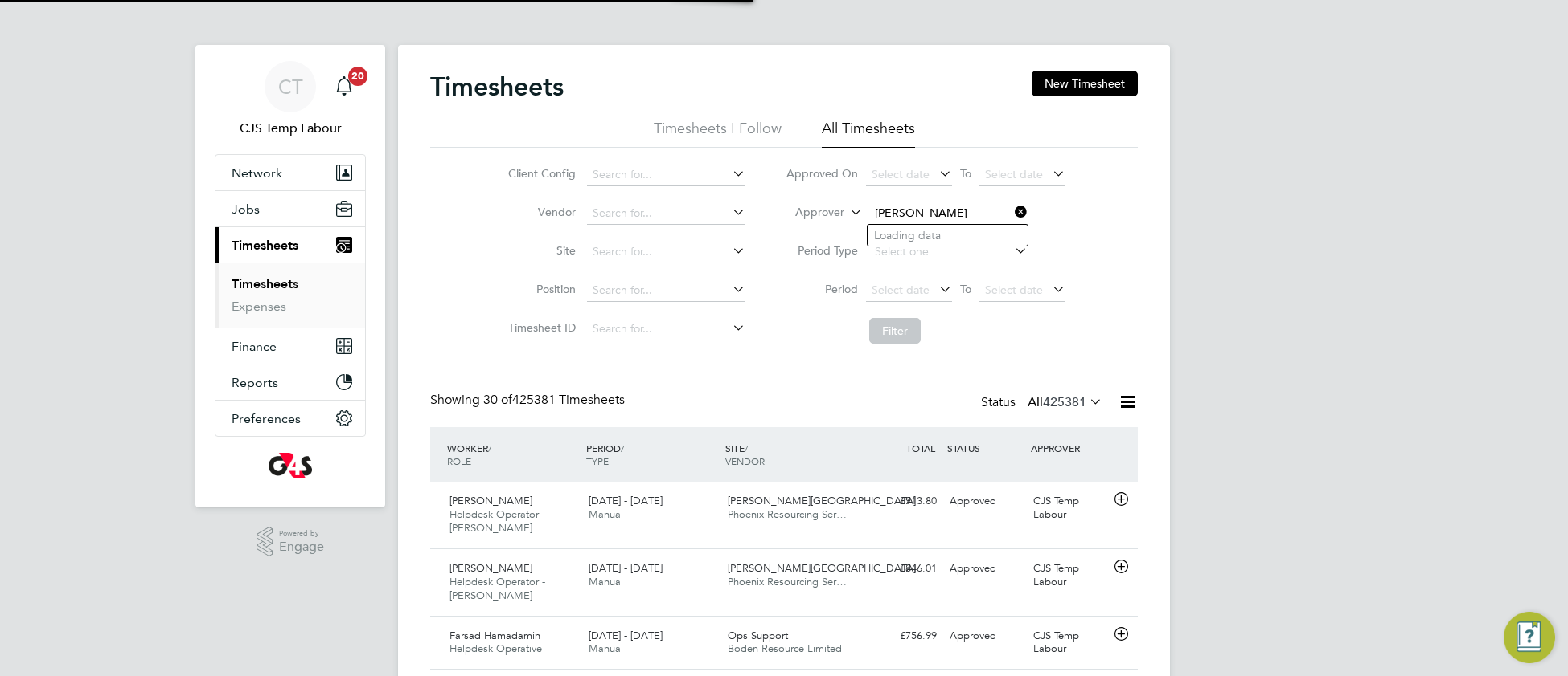
type input "alex"
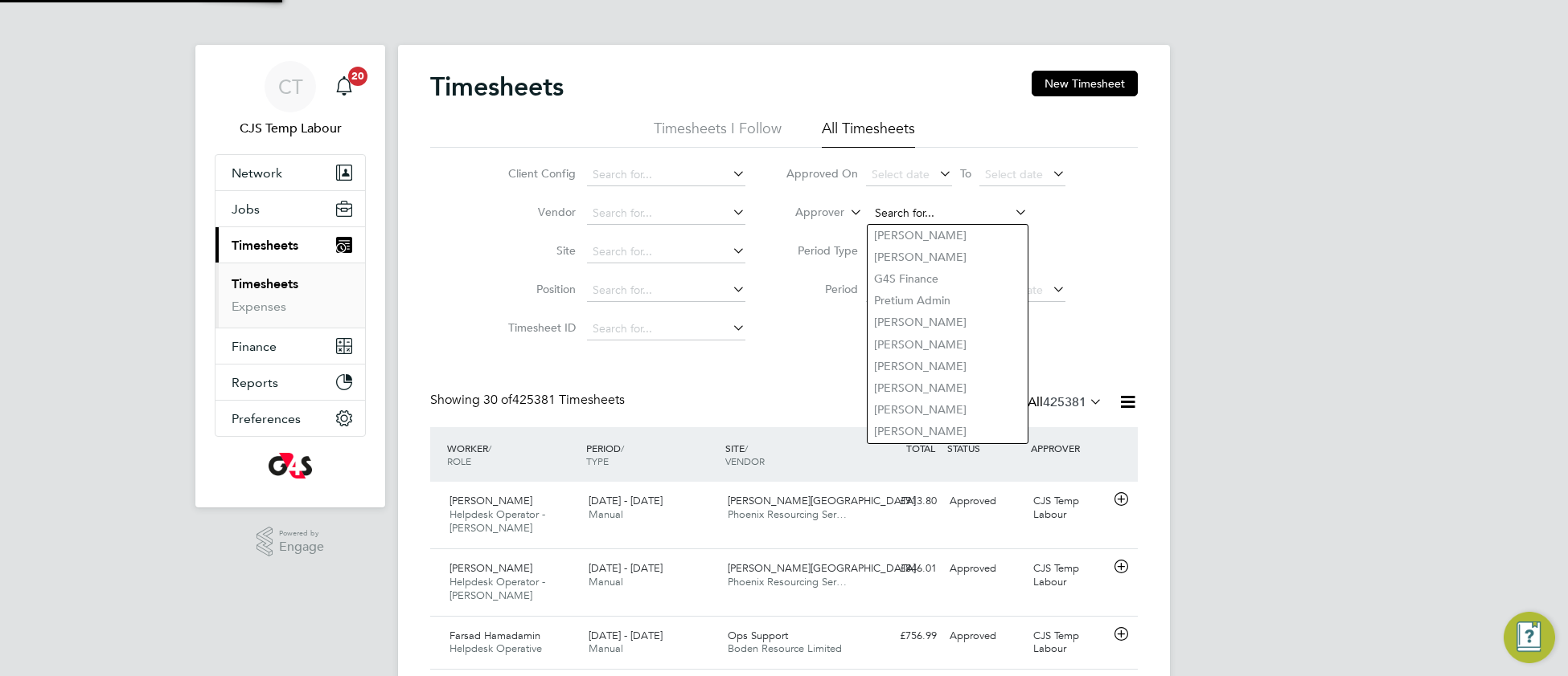
click at [900, 202] on input at bounding box center [948, 213] width 158 height 22
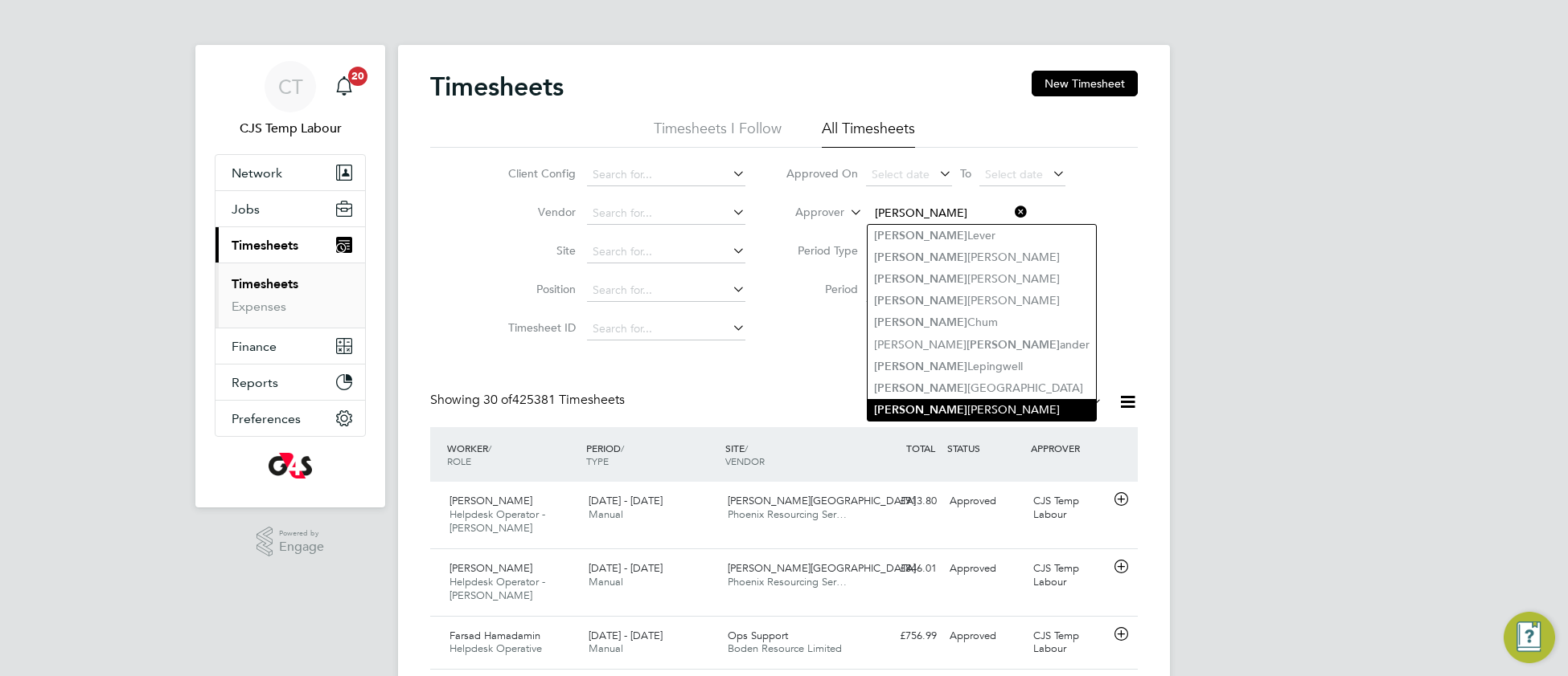
click at [901, 411] on li "Alex andra Gergye" at bounding box center [981, 410] width 228 height 22
type input "Alexandra Gergye"
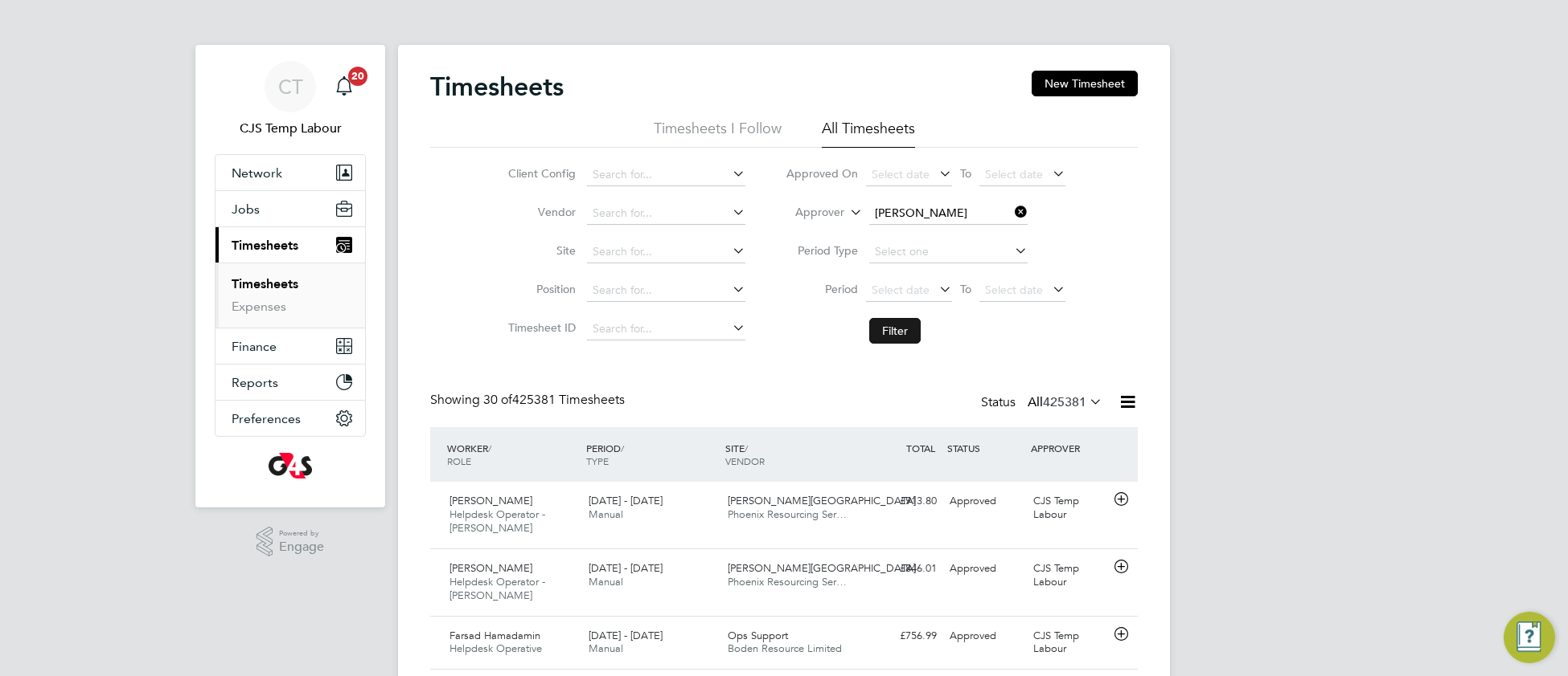
click at [903, 330] on button "Filter" at bounding box center [894, 331] width 51 height 26
click at [1086, 397] on icon at bounding box center [1086, 401] width 0 height 22
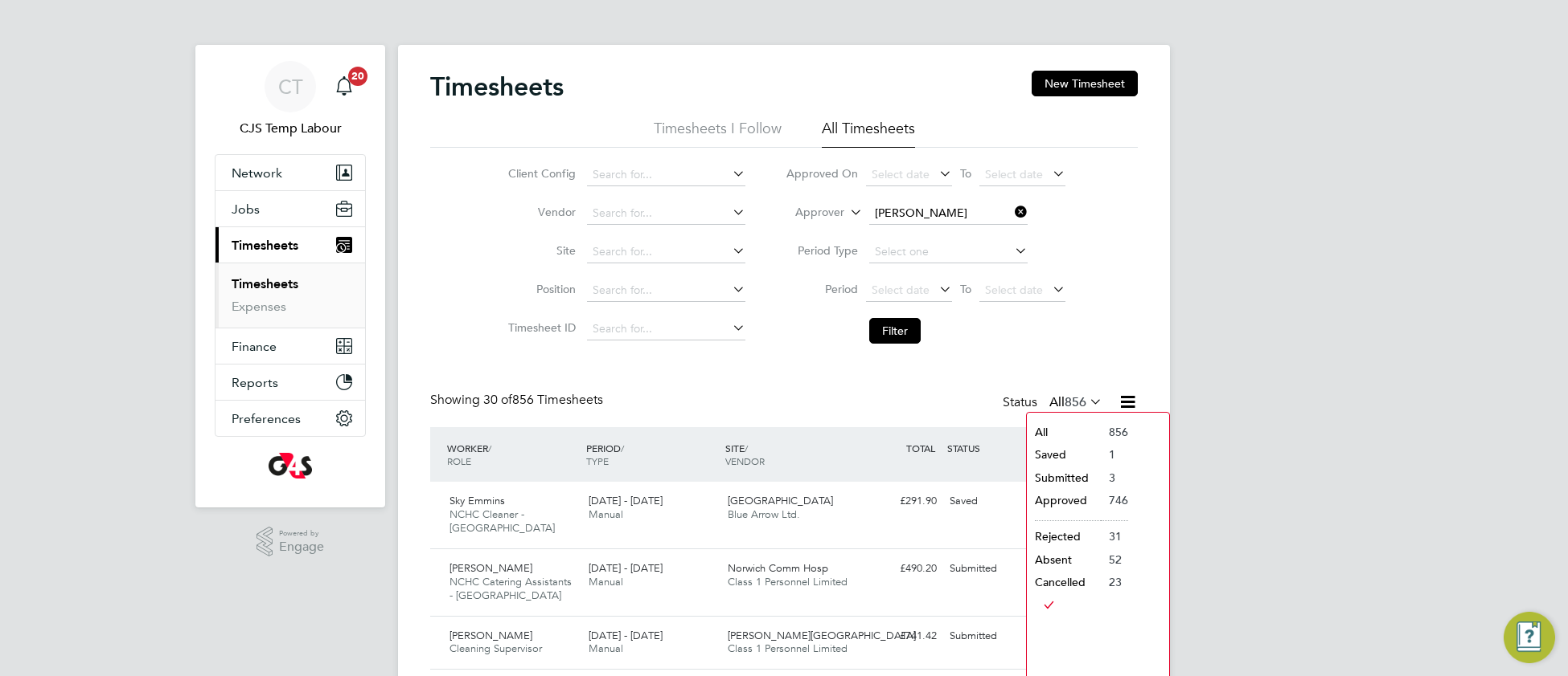
click at [1074, 474] on li "Submitted" at bounding box center [1063, 477] width 74 height 22
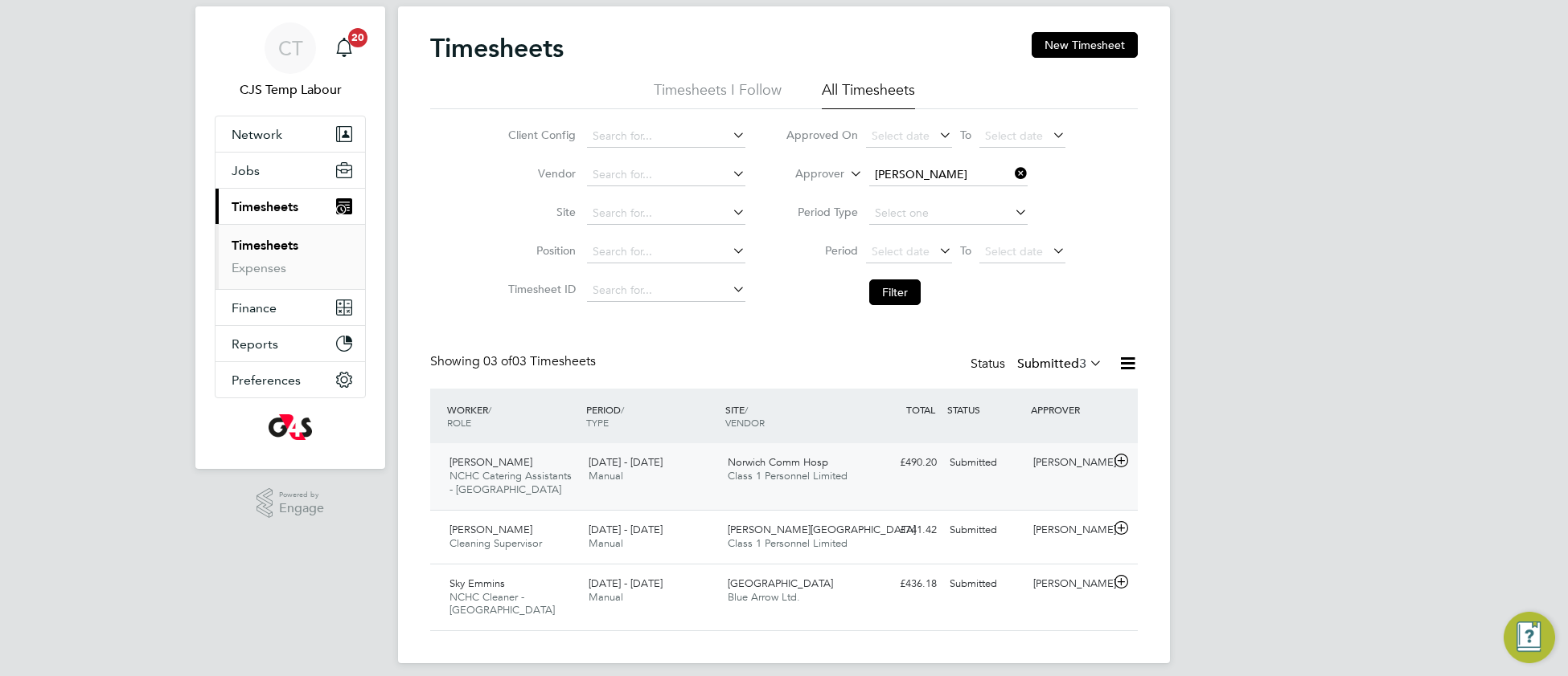
click at [779, 476] on span "Class 1 Personnel Limited" at bounding box center [787, 476] width 120 height 13
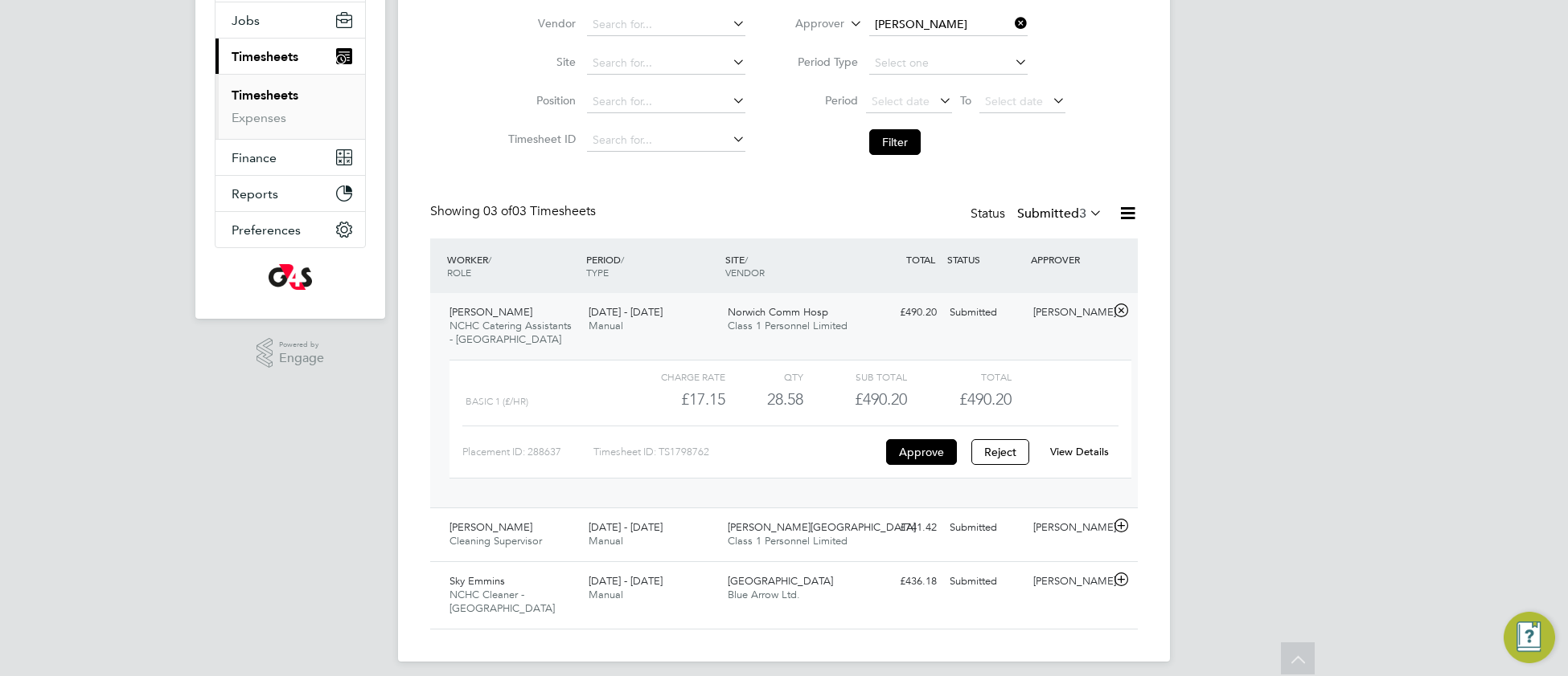
click at [1054, 452] on link "View Details" at bounding box center [1079, 451] width 58 height 13
click at [739, 547] on span "Class 1 Personnel Limited" at bounding box center [787, 540] width 120 height 13
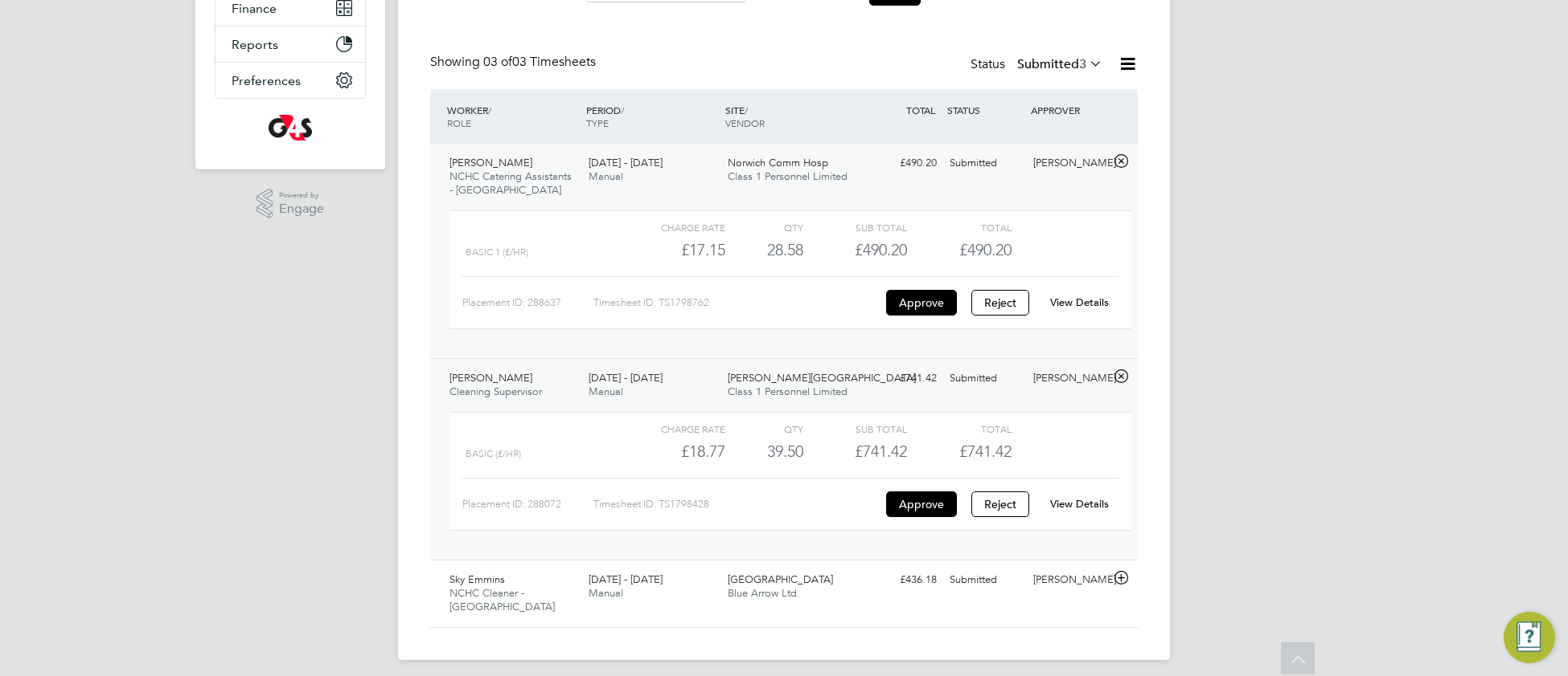
click at [1080, 513] on div "View Details" at bounding box center [1080, 504] width 79 height 26
click at [1066, 501] on link "View Details" at bounding box center [1079, 503] width 58 height 13
click at [681, 582] on div "4 - 10 Aug 2025 Manual" at bounding box center [651, 587] width 139 height 40
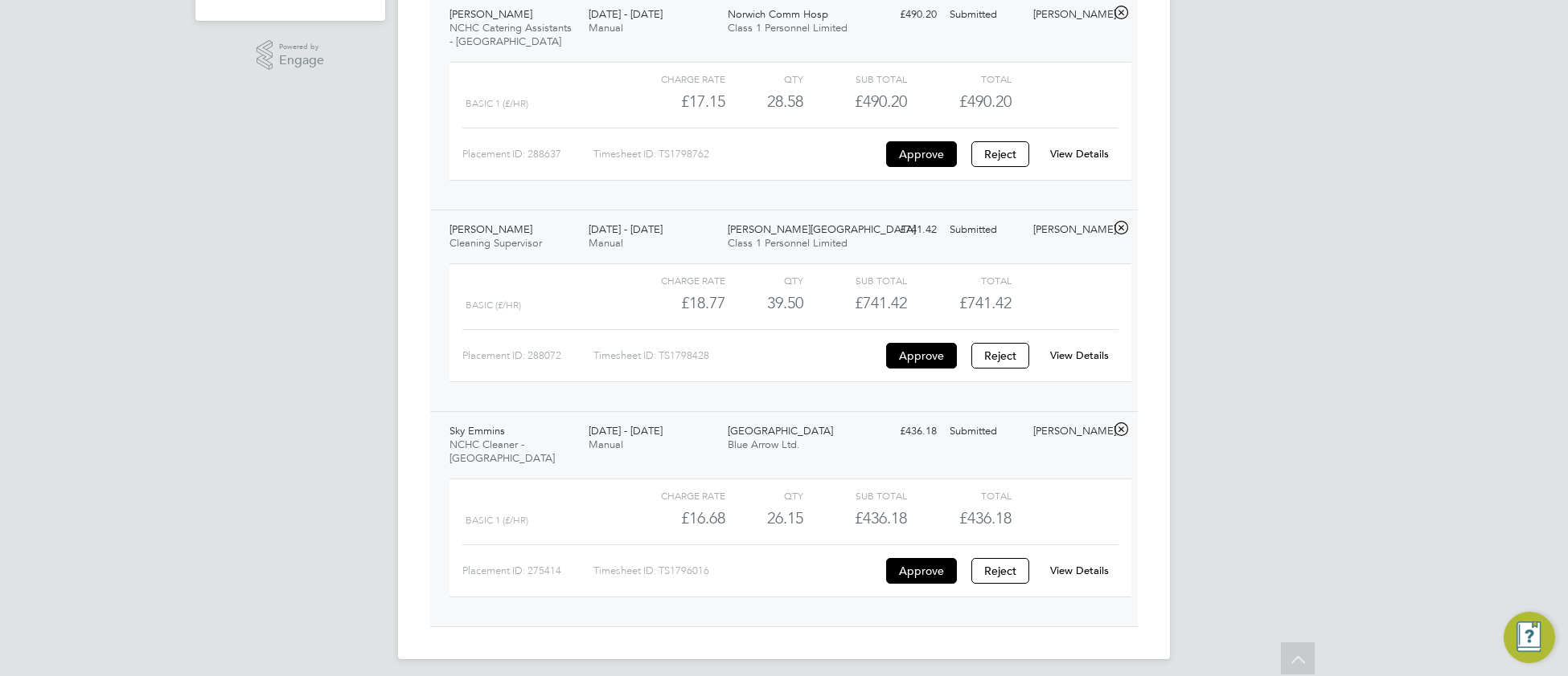
click at [1078, 564] on link "View Details" at bounding box center [1079, 570] width 58 height 13
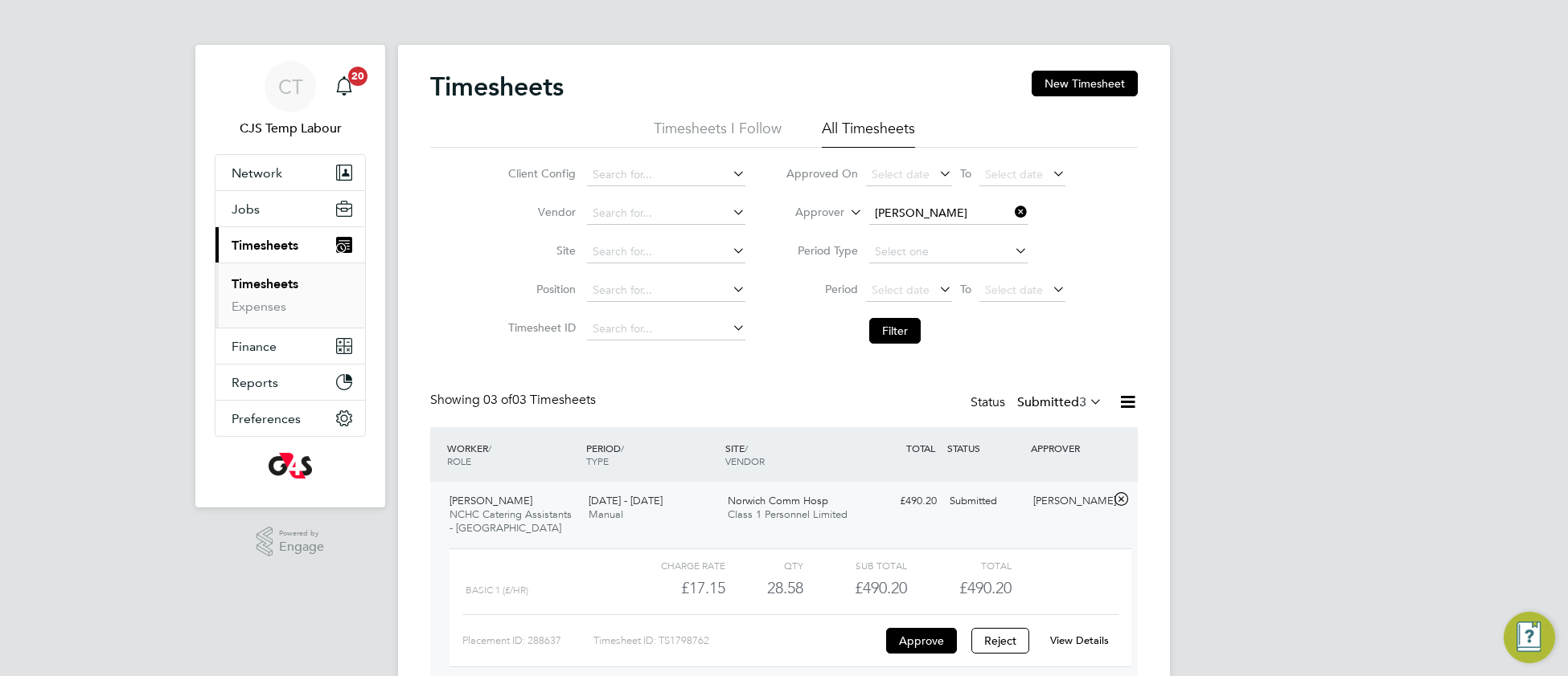
click at [1086, 401] on icon at bounding box center [1086, 401] width 0 height 22
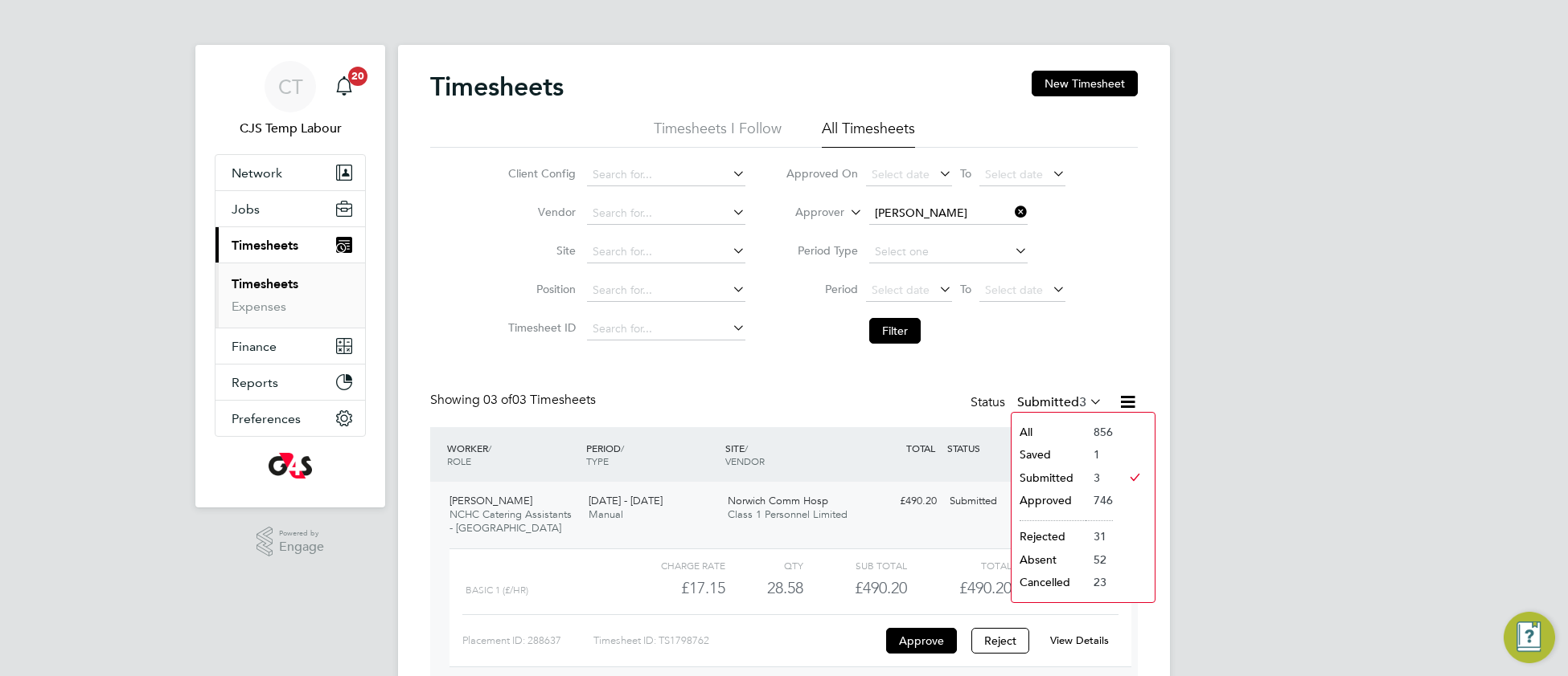
click at [1043, 458] on li "Saved" at bounding box center [1048, 454] width 74 height 22
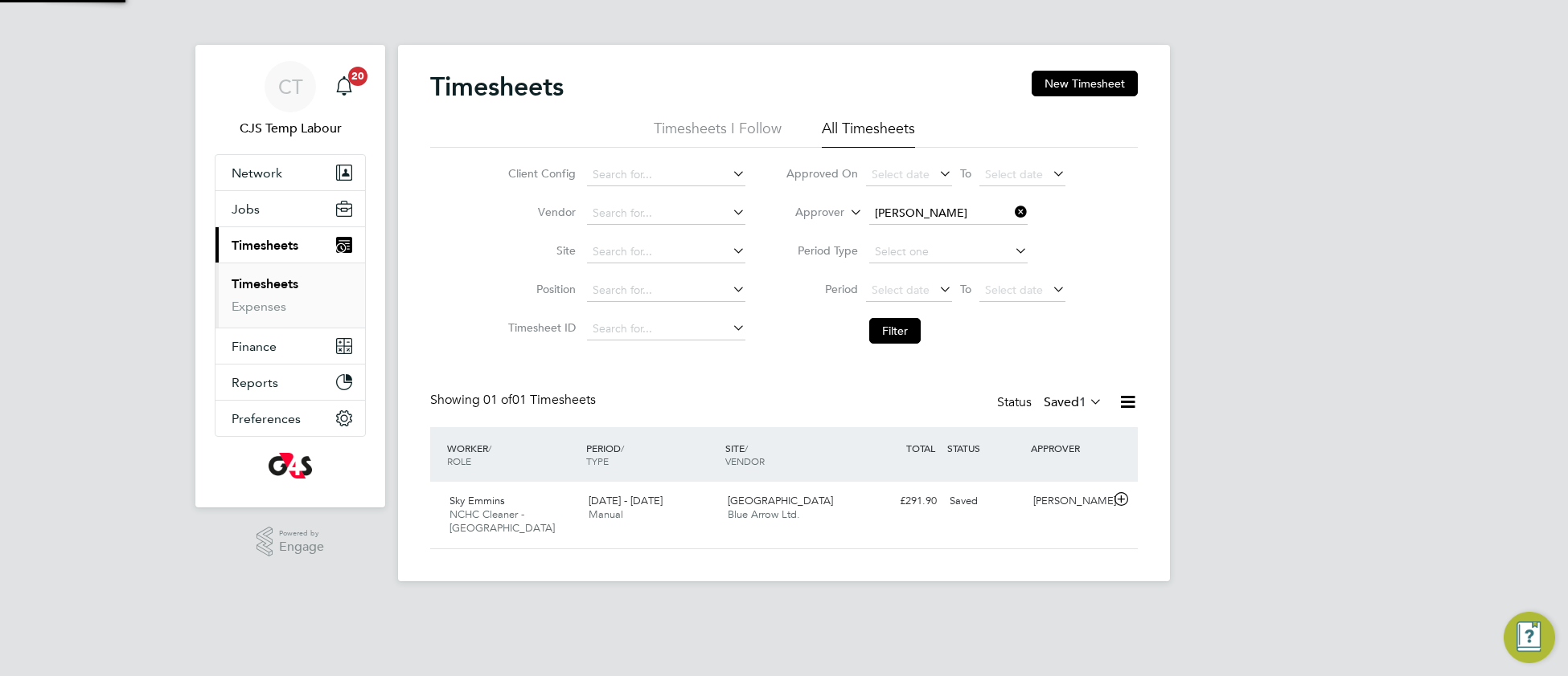
scroll to position [40, 139]
click at [1086, 405] on icon at bounding box center [1086, 401] width 0 height 22
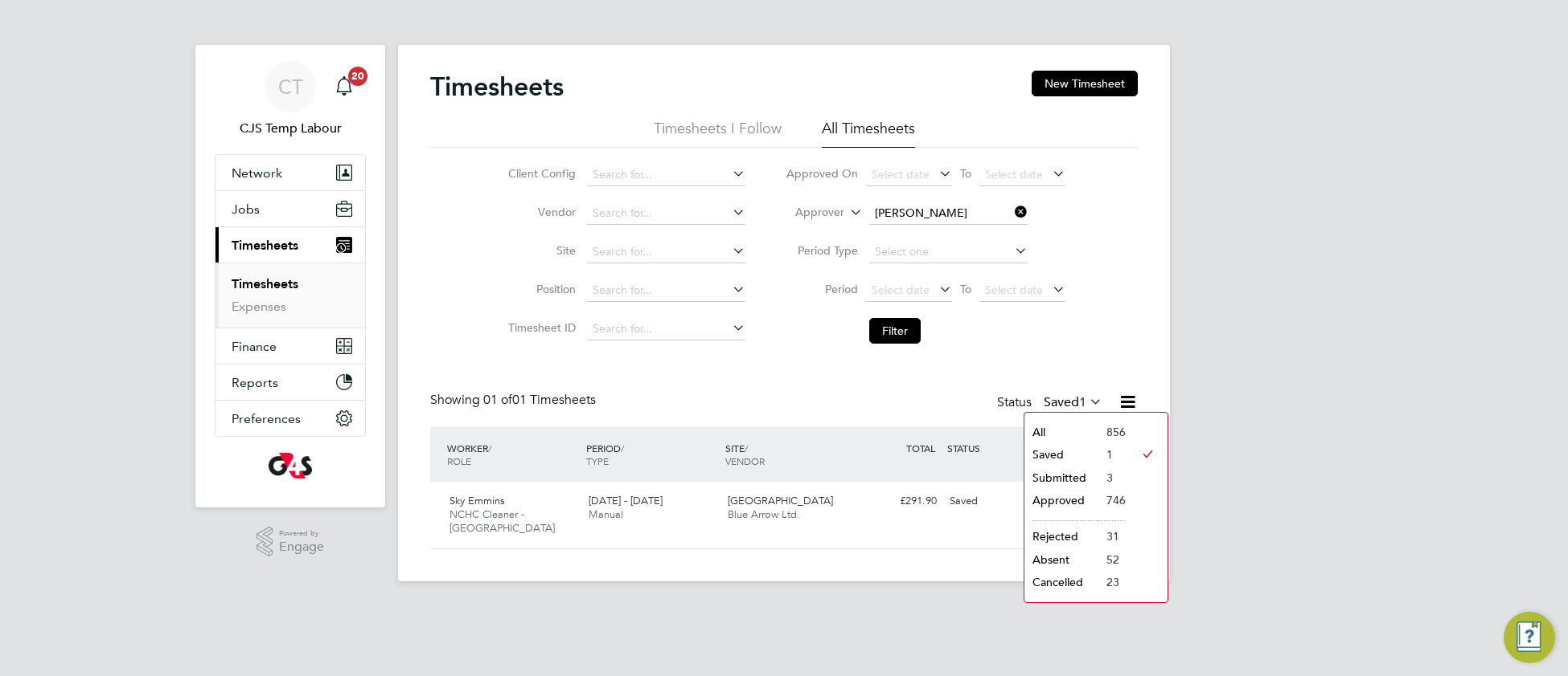
click at [1052, 435] on li "All" at bounding box center [1062, 431] width 74 height 22
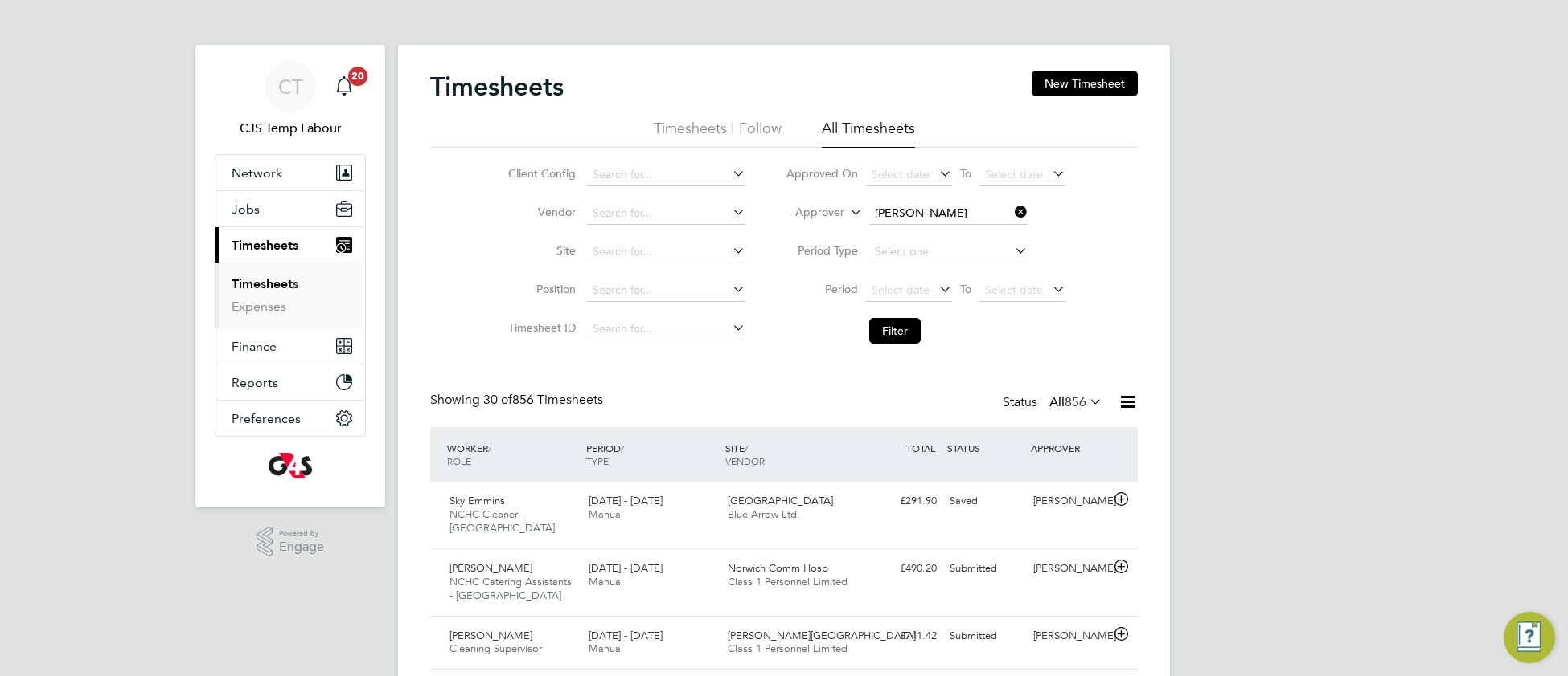
drag, startPoint x: 1017, startPoint y: 212, endPoint x: 1008, endPoint y: 231, distance: 21.0
click at [1011, 218] on icon at bounding box center [1011, 211] width 0 height 22
drag, startPoint x: 898, startPoint y: 329, endPoint x: 837, endPoint y: 385, distance: 82.8
click at [896, 329] on button "Filter" at bounding box center [894, 331] width 51 height 26
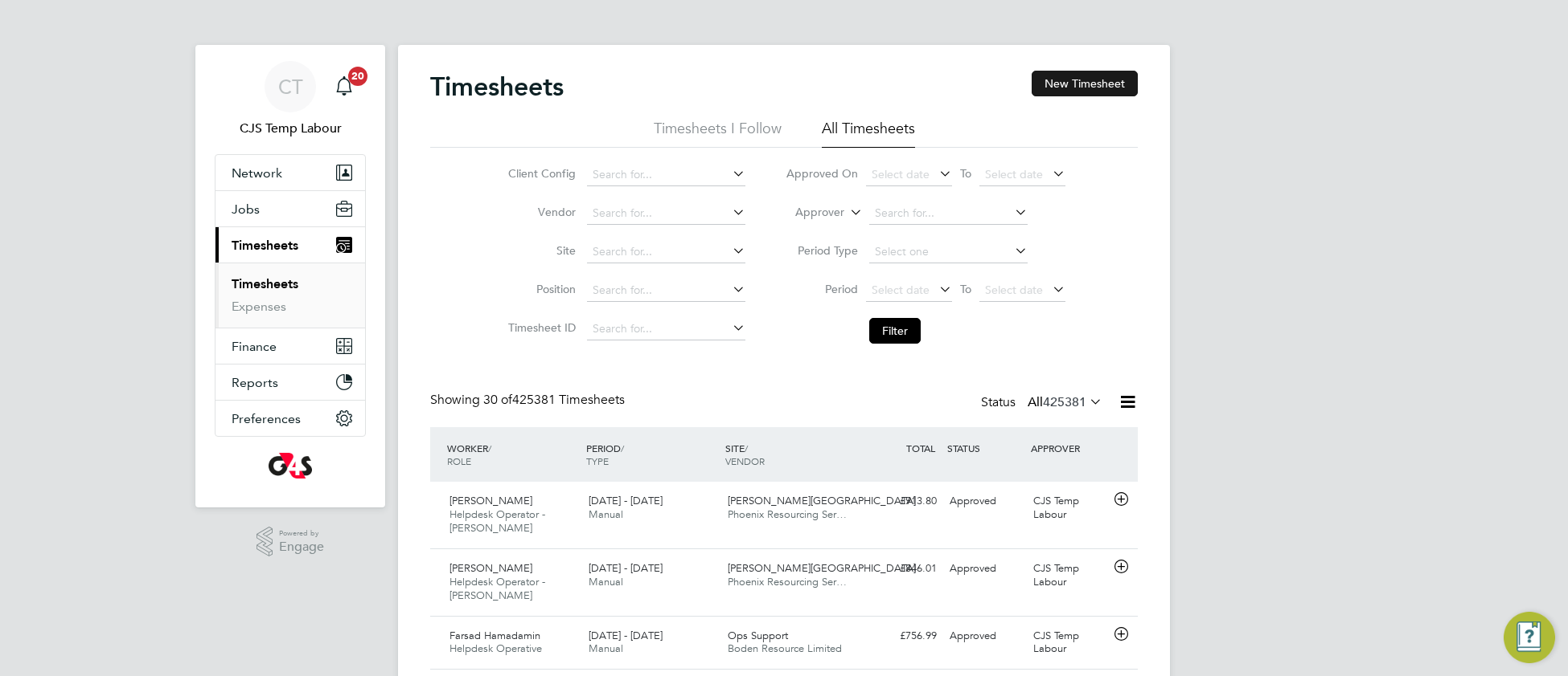
click at [1087, 81] on button "New Timesheet" at bounding box center [1085, 84] width 106 height 26
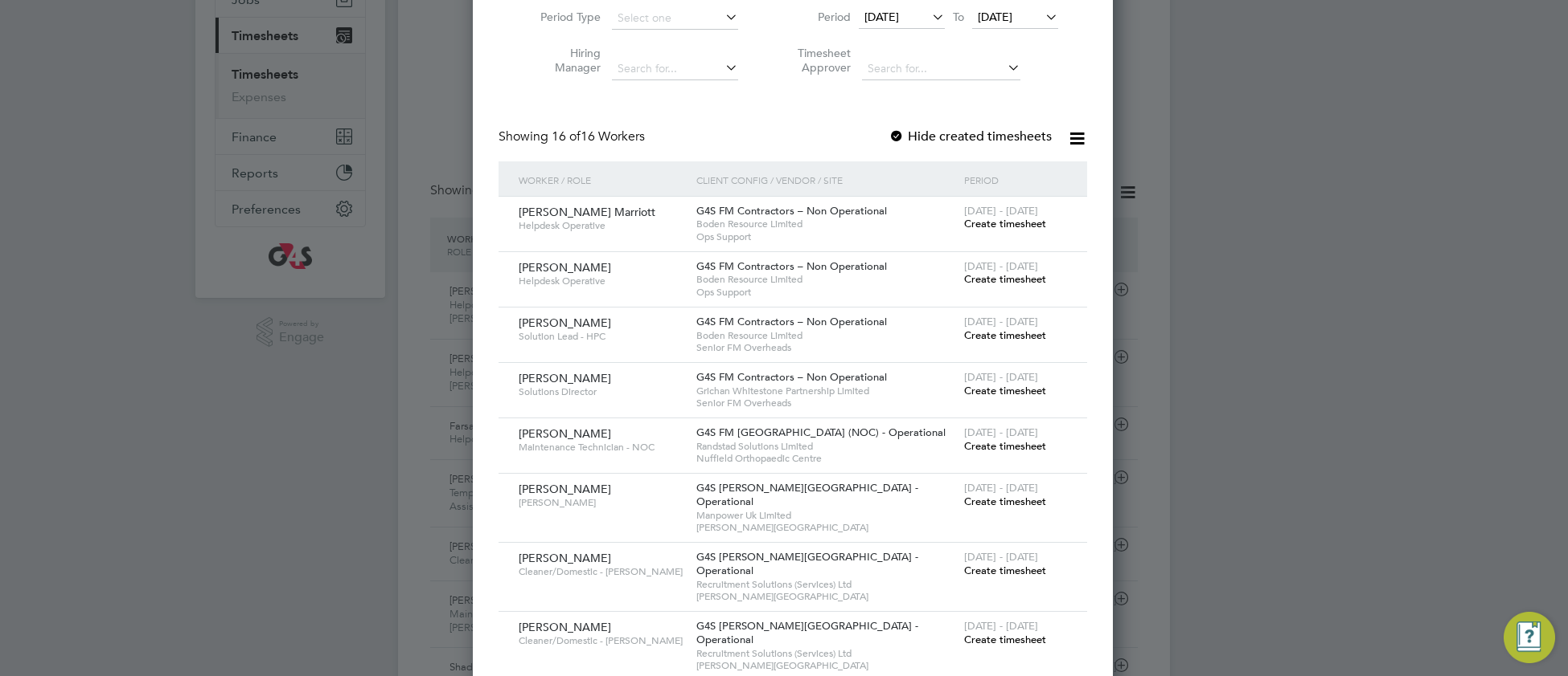
click at [989, 387] on span "Create timesheet" at bounding box center [1005, 390] width 82 height 13
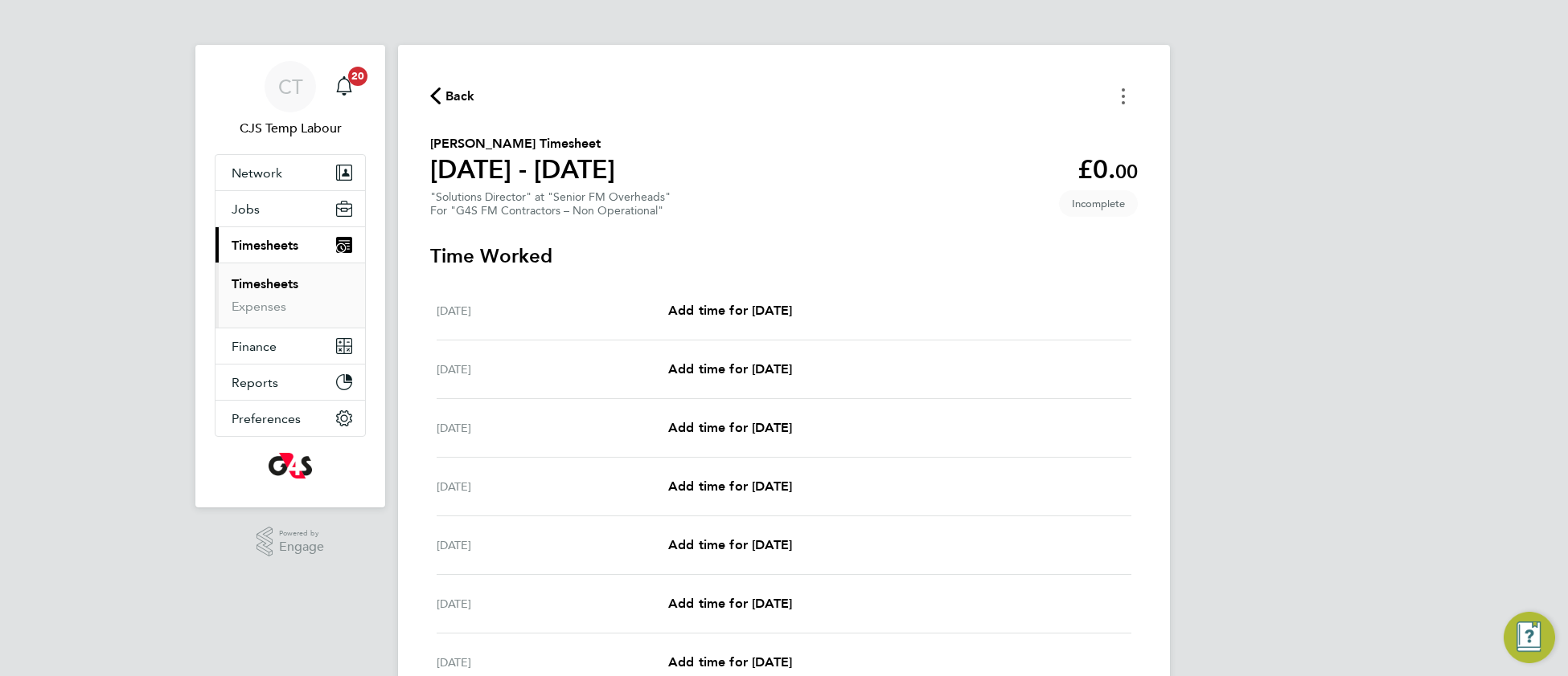
drag, startPoint x: 1120, startPoint y: 91, endPoint x: 1103, endPoint y: 106, distance: 22.7
click at [1119, 91] on button "Timesheets Menu" at bounding box center [1123, 96] width 29 height 25
click at [1004, 127] on button "Mark as absent" at bounding box center [1041, 132] width 193 height 32
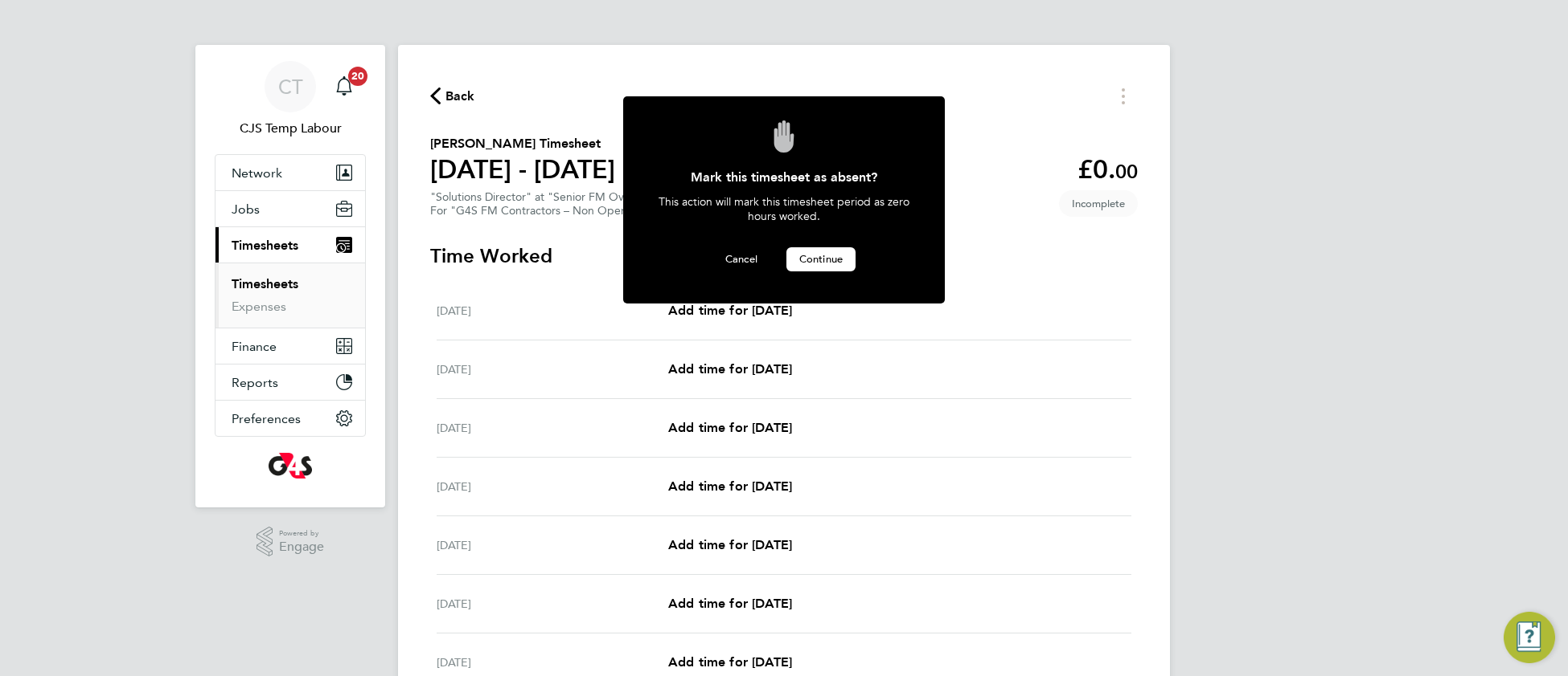
click at [798, 265] on button "Continue" at bounding box center [820, 259] width 69 height 24
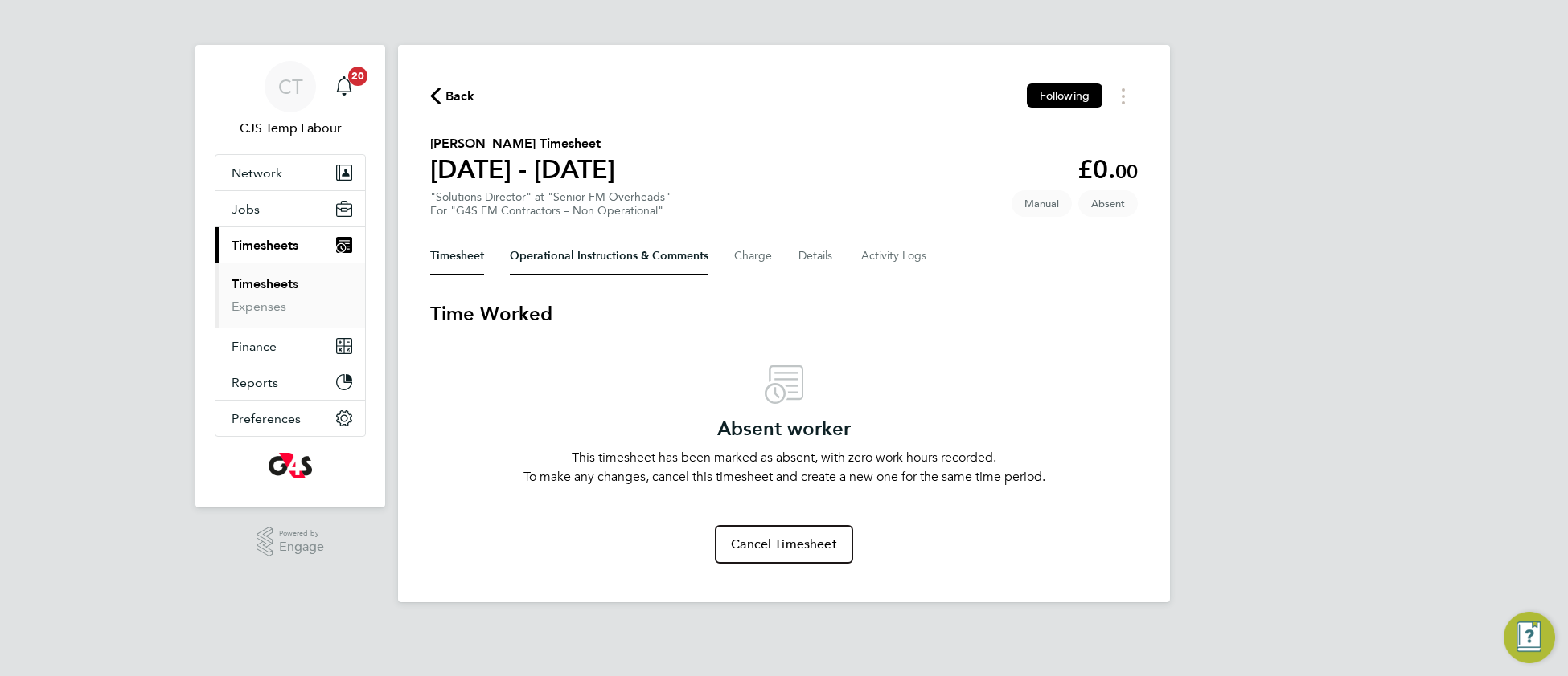
drag, startPoint x: 537, startPoint y: 254, endPoint x: 535, endPoint y: 291, distance: 37.1
click at [537, 256] on Comments-tab "Operational Instructions & Comments" at bounding box center [609, 256] width 199 height 39
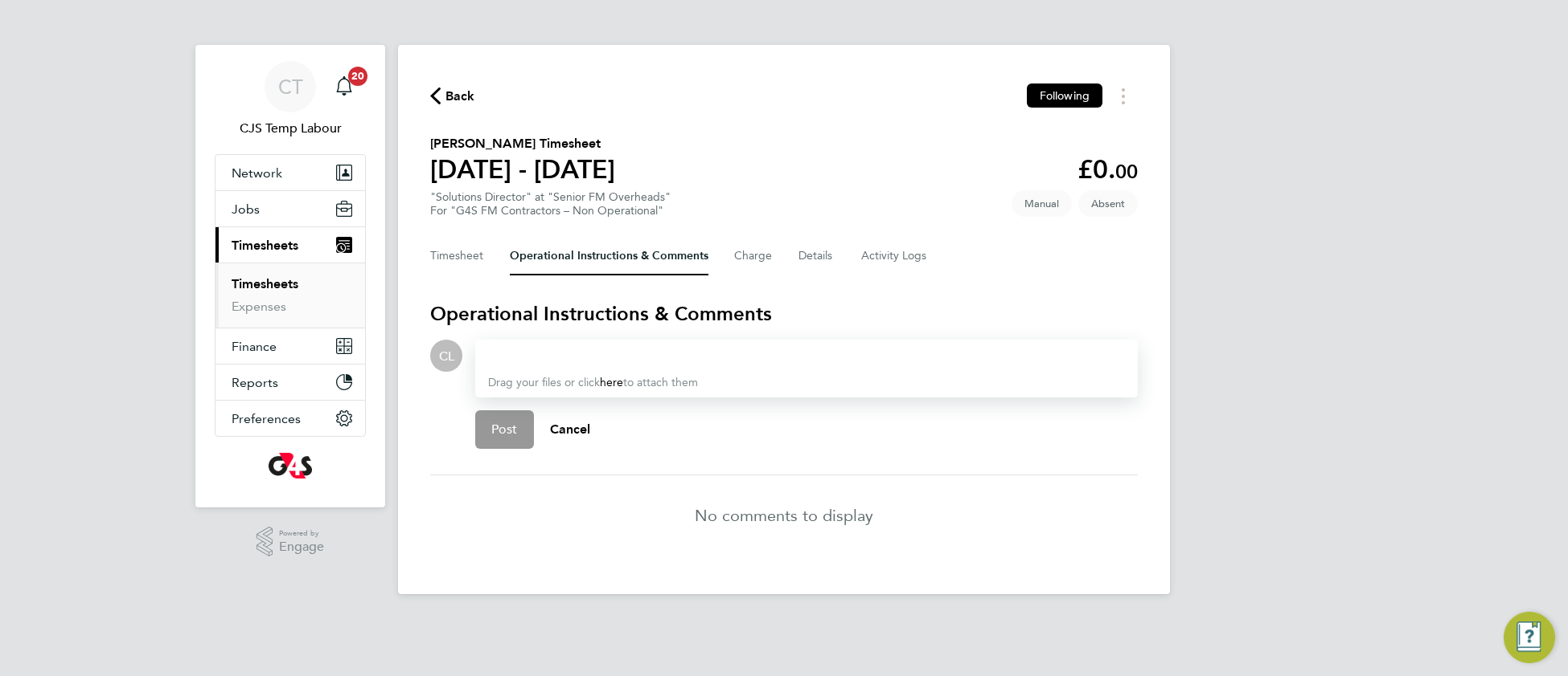
click at [536, 346] on div at bounding box center [806, 355] width 637 height 19
click at [573, 351] on div "On Annual Leve as advised by the agency" at bounding box center [806, 355] width 637 height 19
click at [585, 351] on div "On Annual Leve as advised by the agency" at bounding box center [806, 355] width 637 height 19
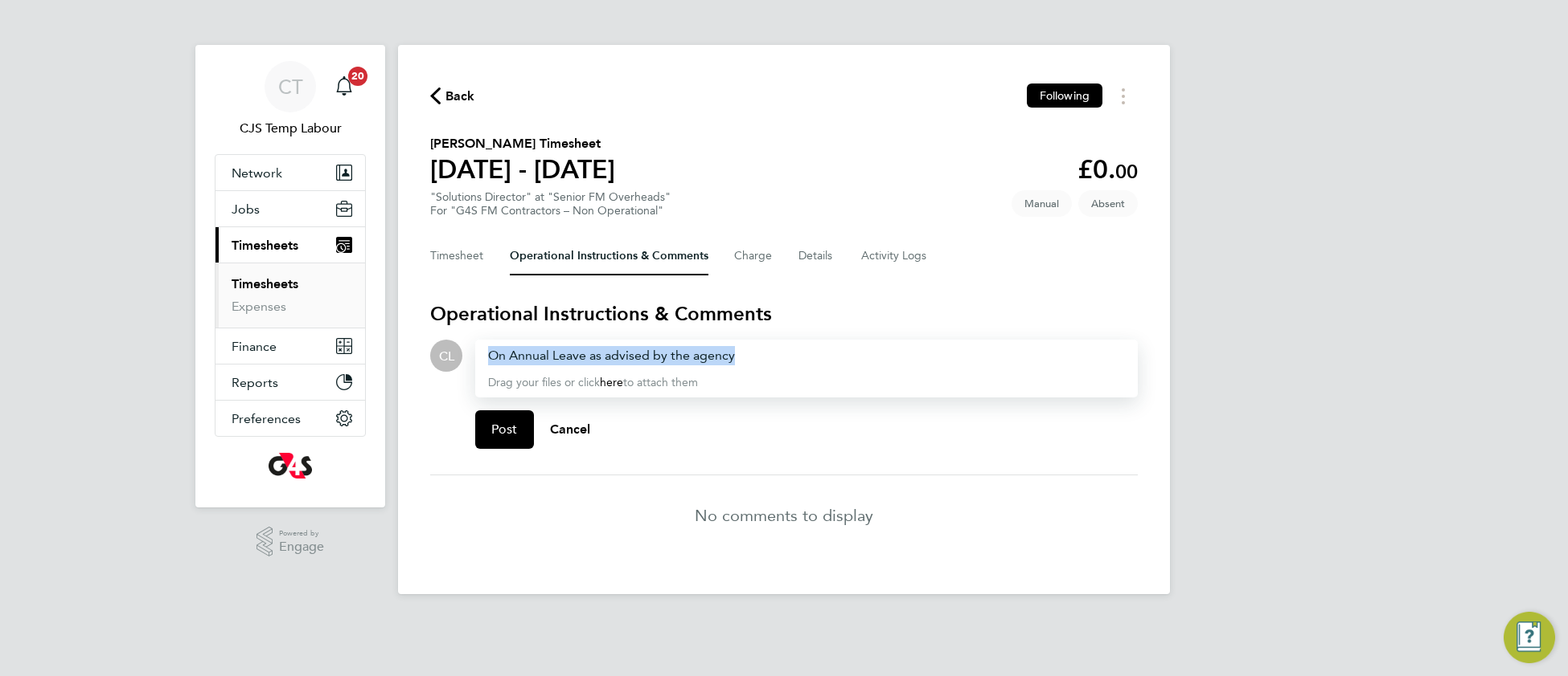
drag, startPoint x: 761, startPoint y: 350, endPoint x: 435, endPoint y: 373, distance: 326.8
click at [434, 371] on div "CL Drop your files here Supported files: JPG, JPEG, PNG, GIF or PDF On Annual L…" at bounding box center [784, 401] width 707 height 122
copy div "On Annual Leave as advised by the agency"
click at [506, 427] on span "Post" at bounding box center [504, 430] width 26 height 16
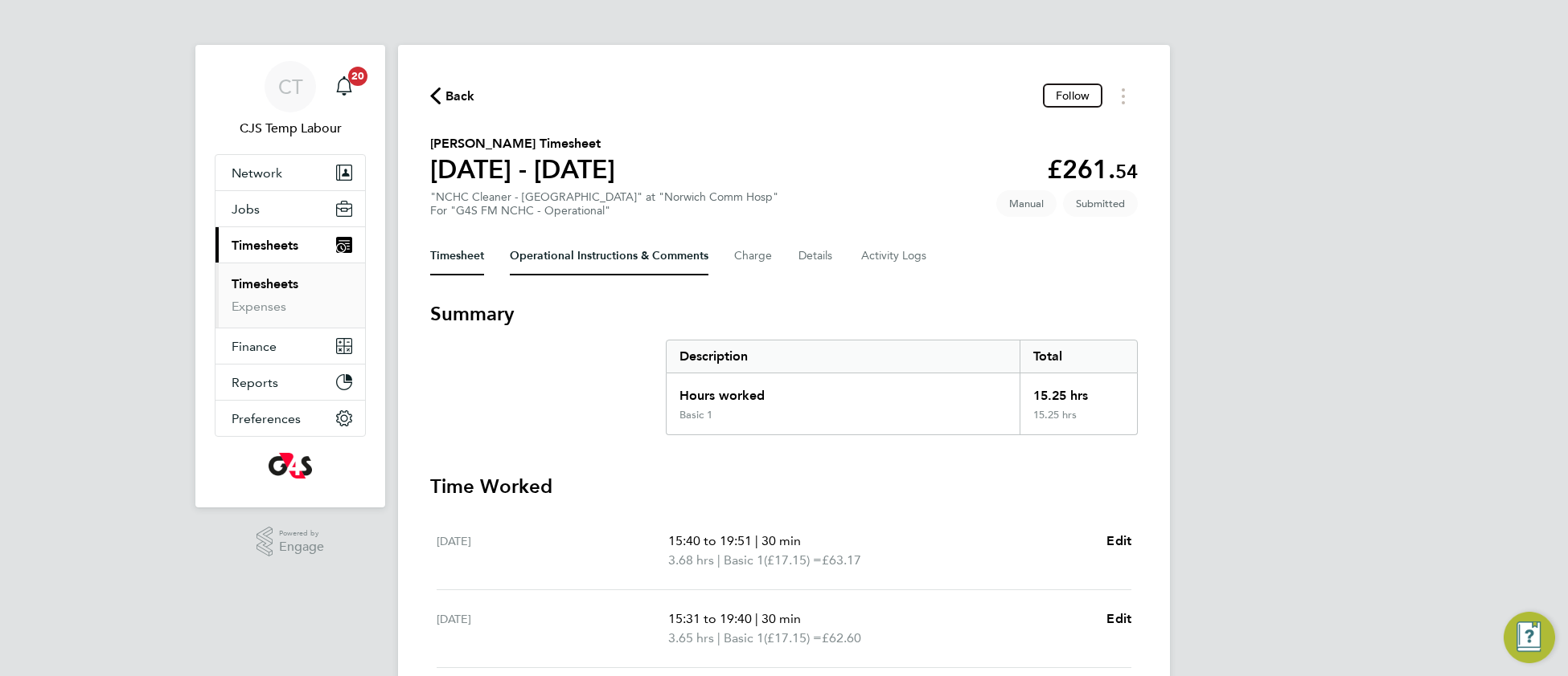
click at [558, 255] on Comments-tab "Operational Instructions & Comments" at bounding box center [609, 256] width 199 height 39
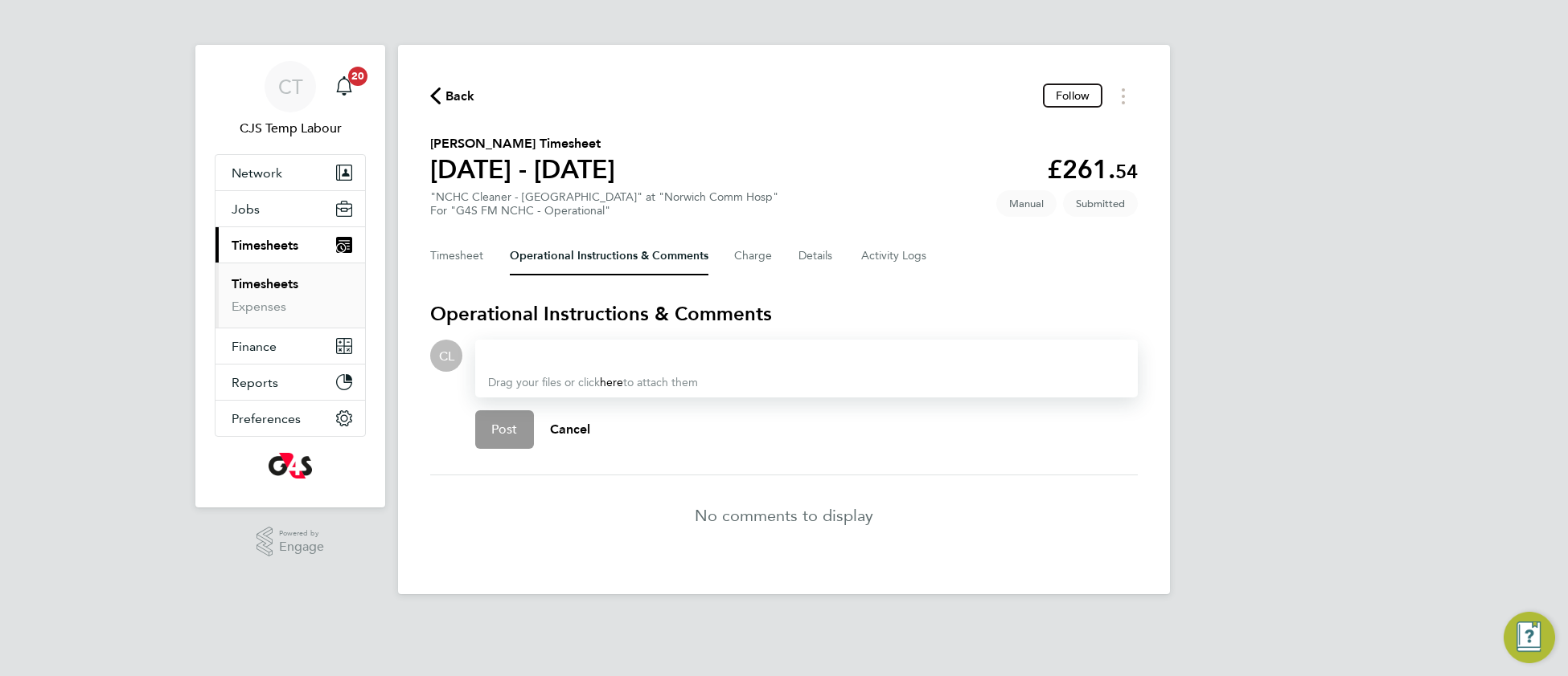
click at [554, 351] on div at bounding box center [806, 355] width 637 height 19
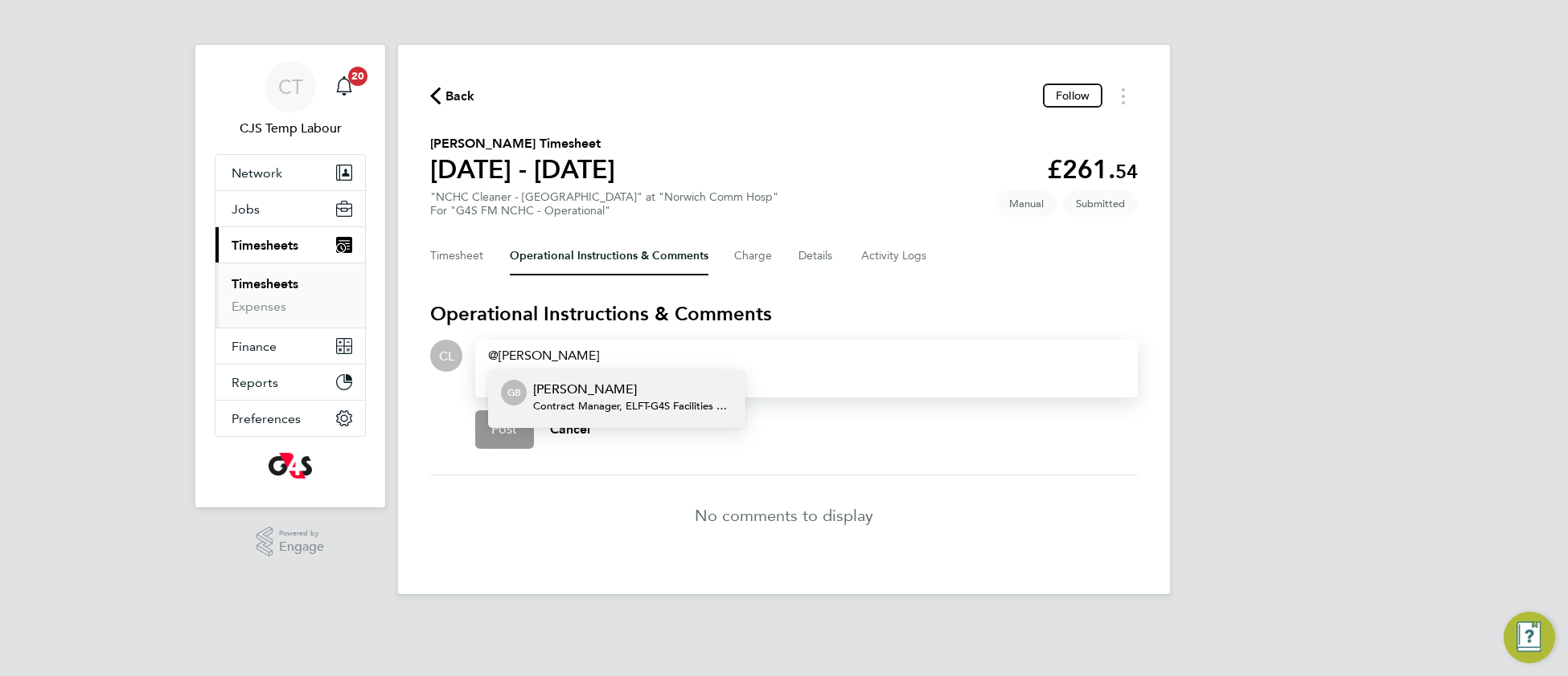
click at [596, 400] on span "Contract Manager, ELFT - G4S Facilities Management (Uk) Limited" at bounding box center [633, 406] width 200 height 13
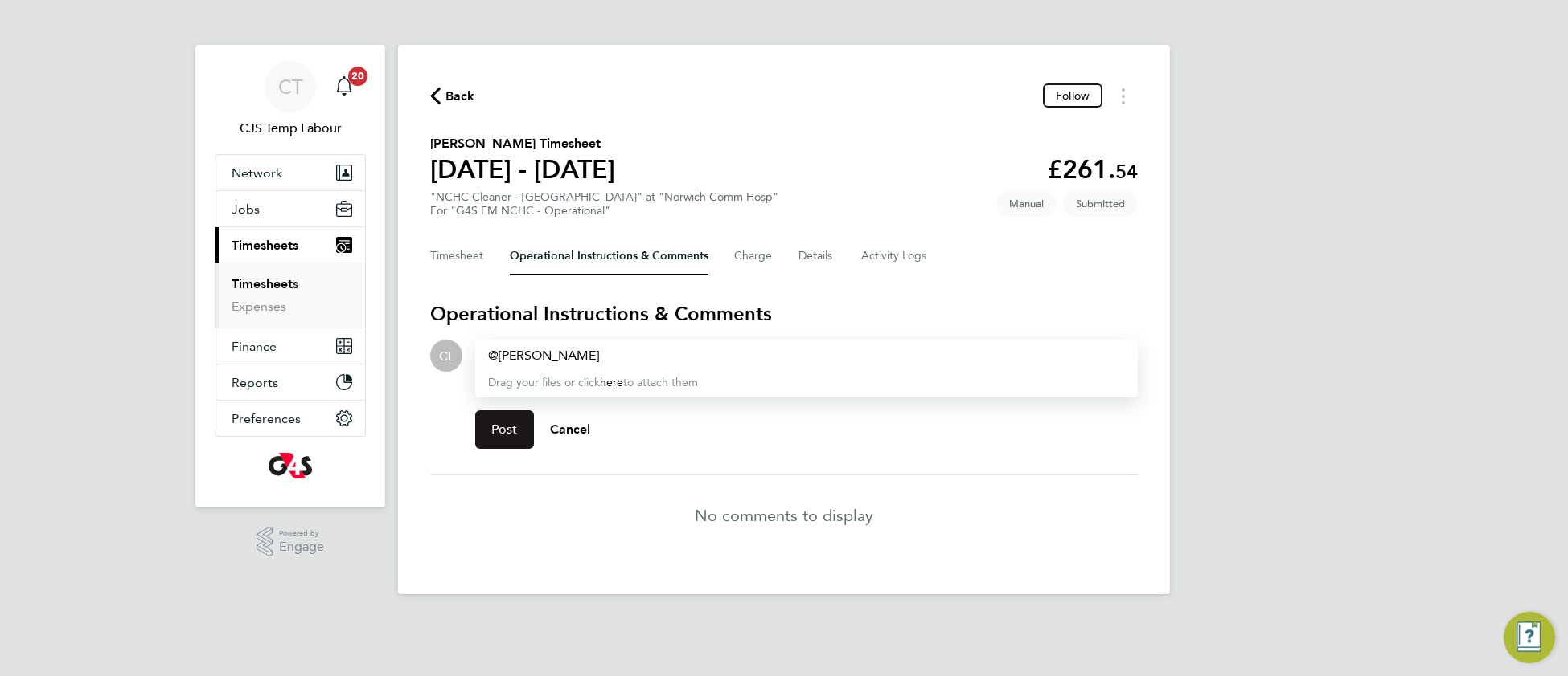
click at [500, 426] on span "Post" at bounding box center [504, 430] width 26 height 16
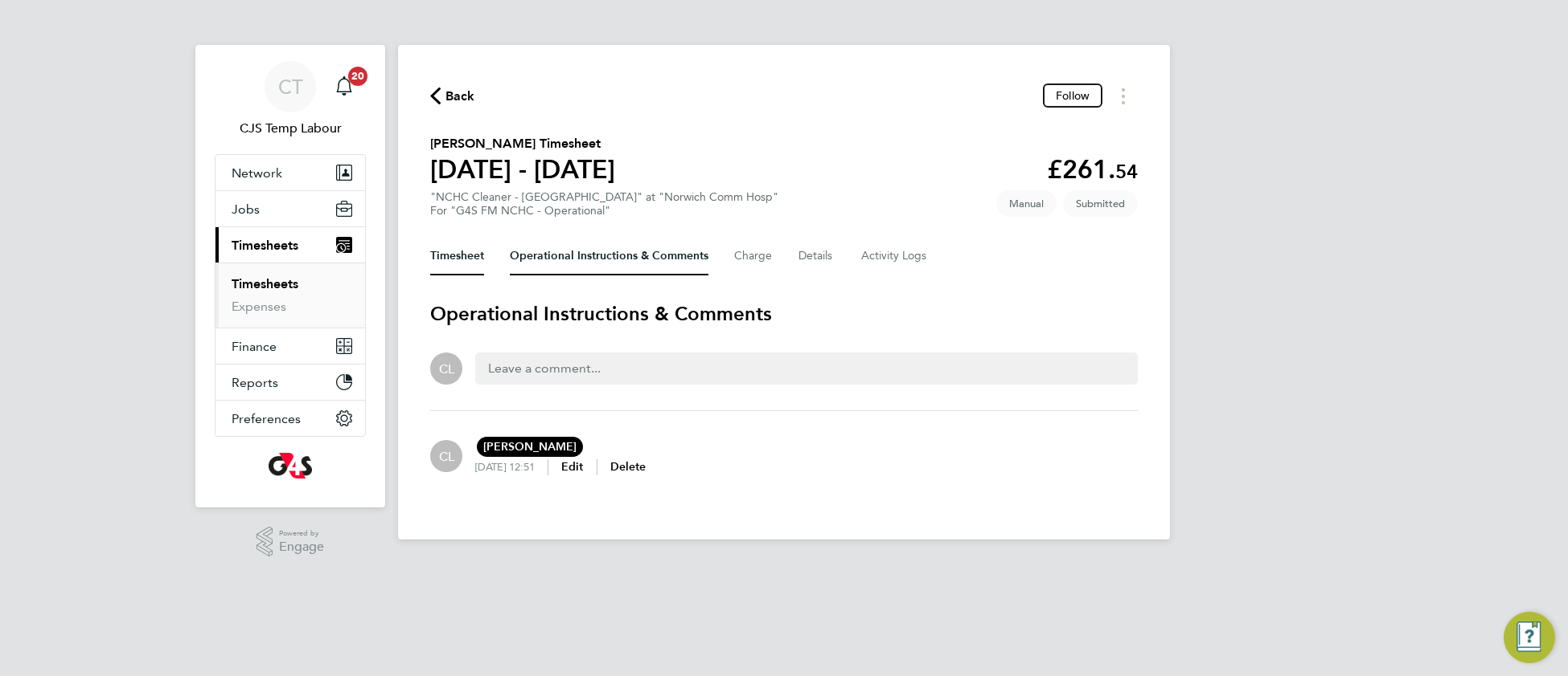
click at [465, 265] on button "Timesheet" at bounding box center [457, 256] width 54 height 39
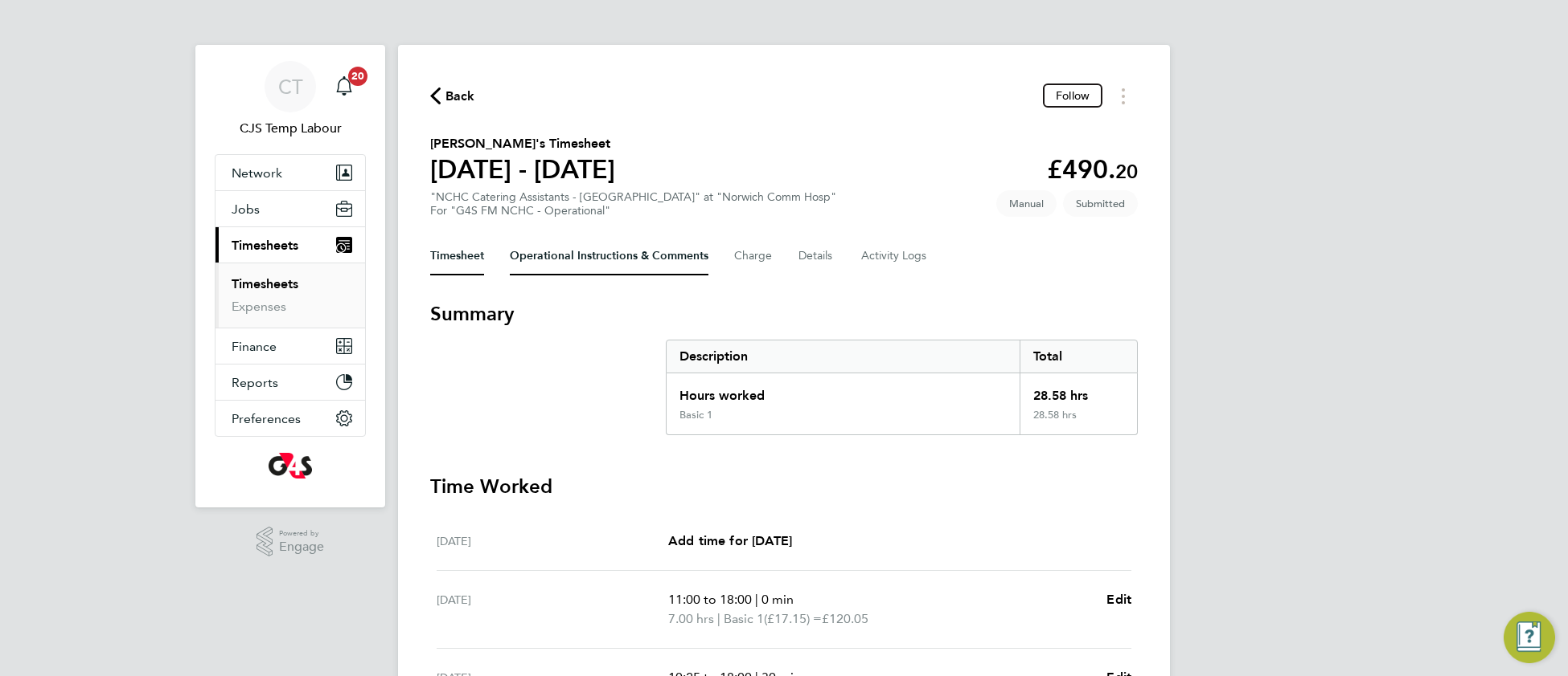
click at [587, 267] on Comments-tab "Operational Instructions & Comments" at bounding box center [609, 256] width 199 height 39
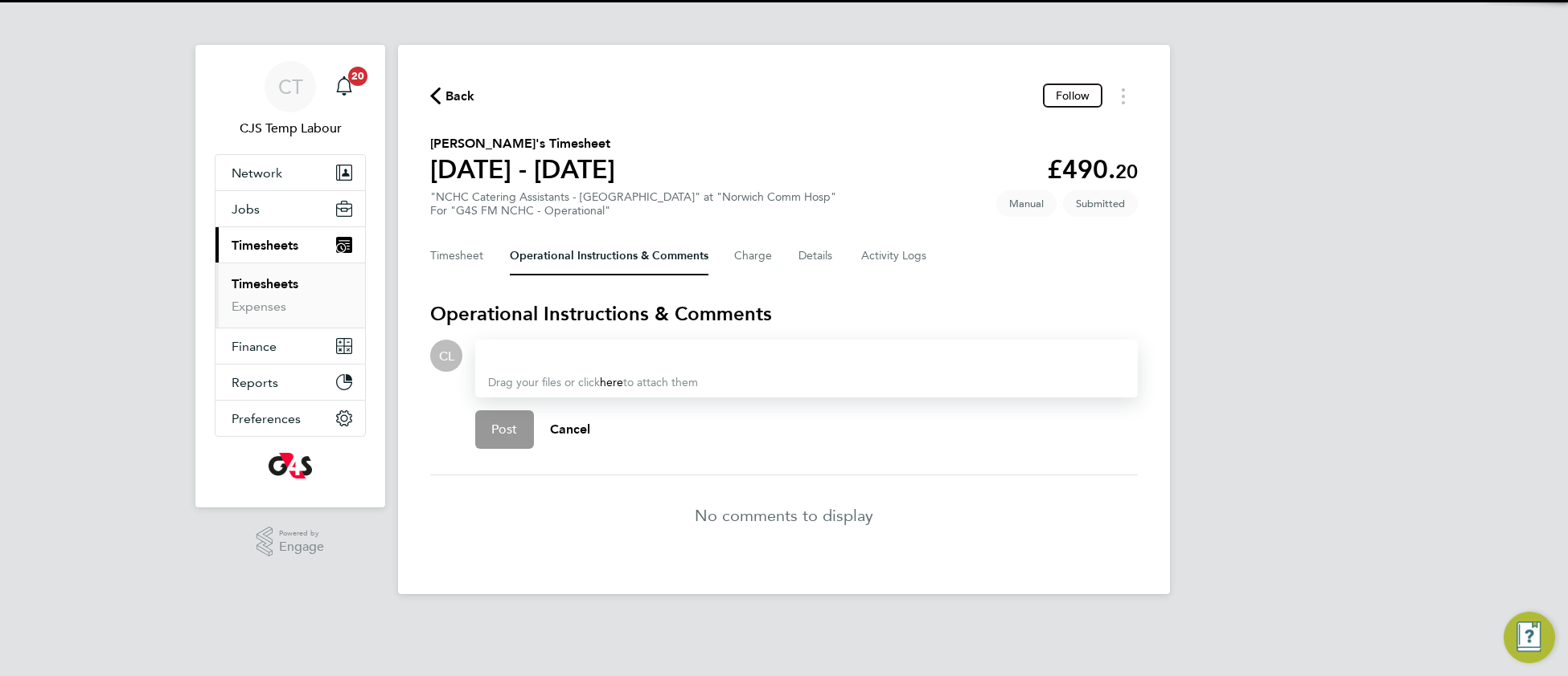
click at [555, 357] on div at bounding box center [806, 355] width 637 height 19
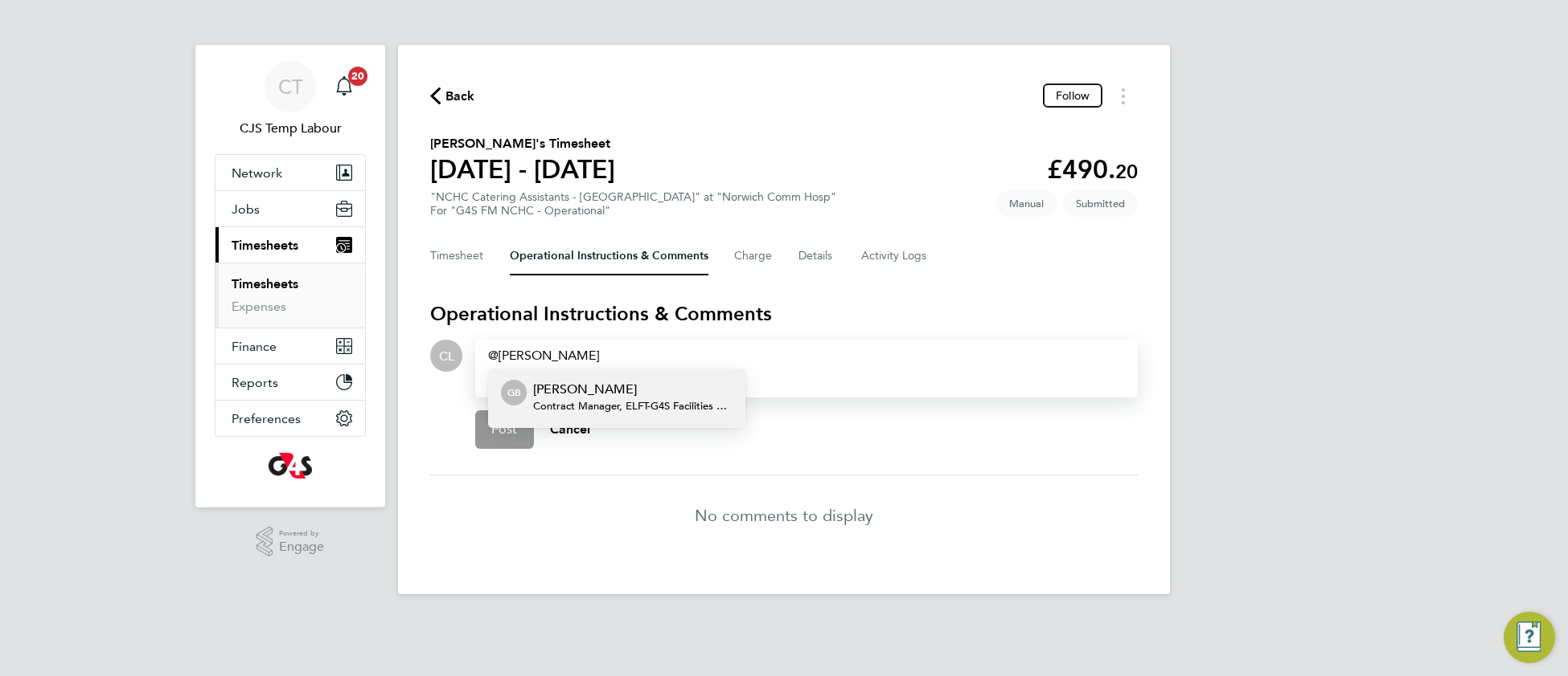
click at [668, 391] on p "[PERSON_NAME]" at bounding box center [633, 389] width 200 height 19
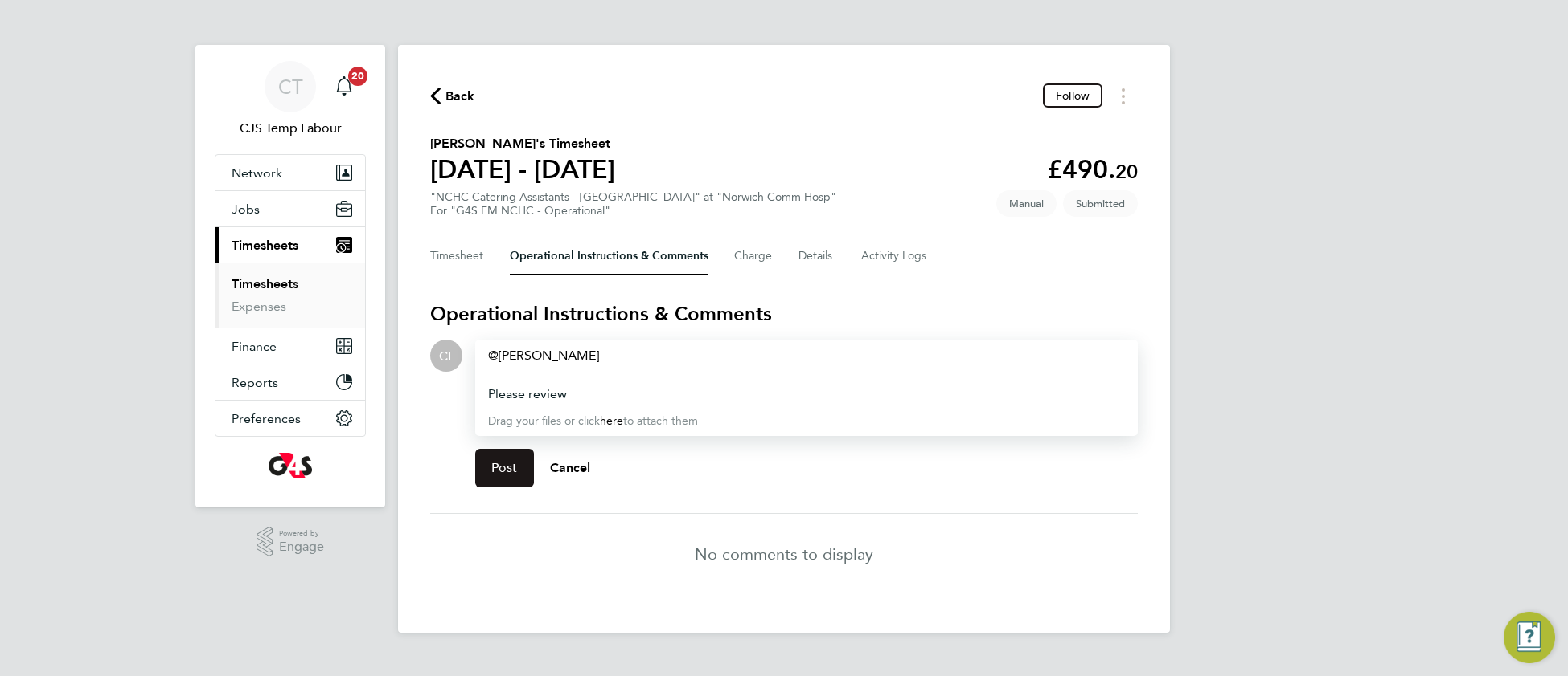
drag, startPoint x: 514, startPoint y: 472, endPoint x: 507, endPoint y: 480, distance: 10.6
click at [511, 476] on button "Post" at bounding box center [504, 468] width 58 height 39
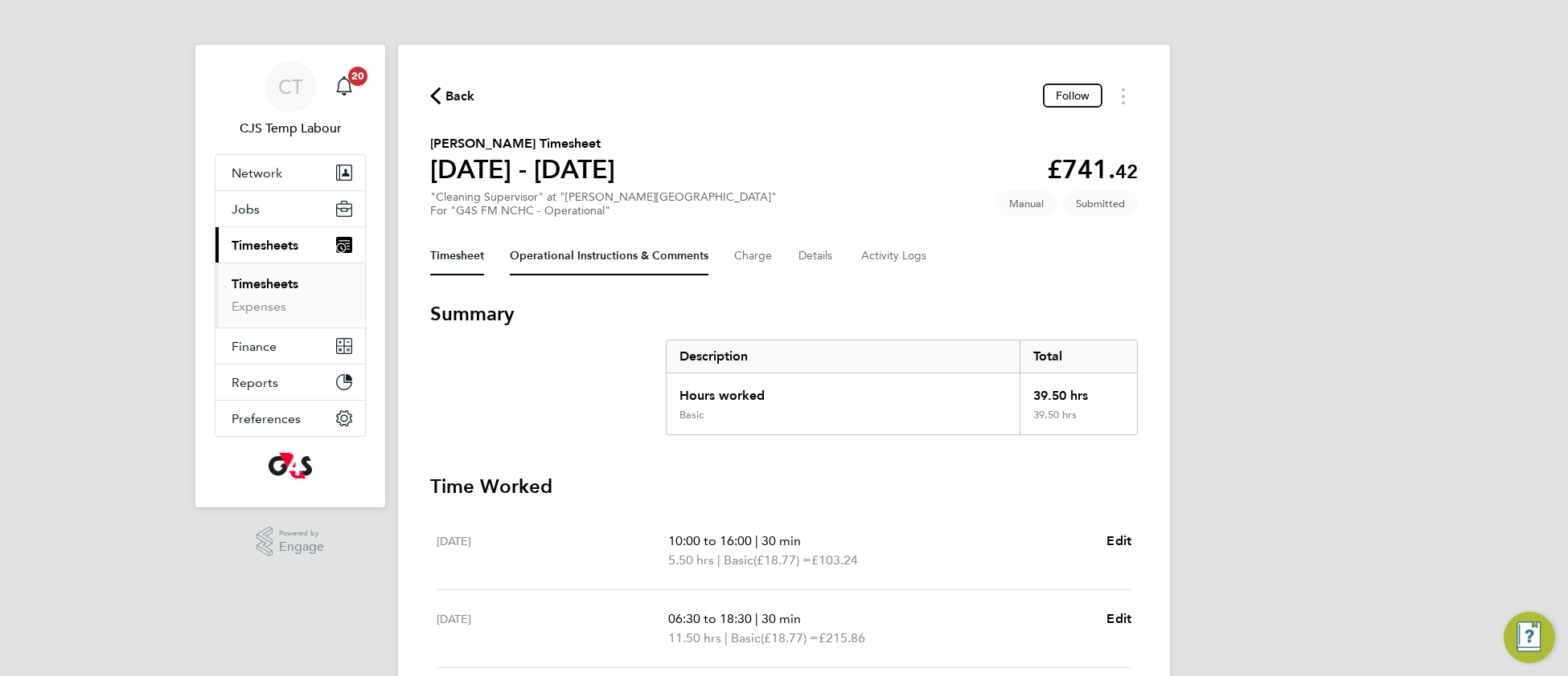
click at [585, 254] on Comments-tab "Operational Instructions & Comments" at bounding box center [609, 256] width 199 height 39
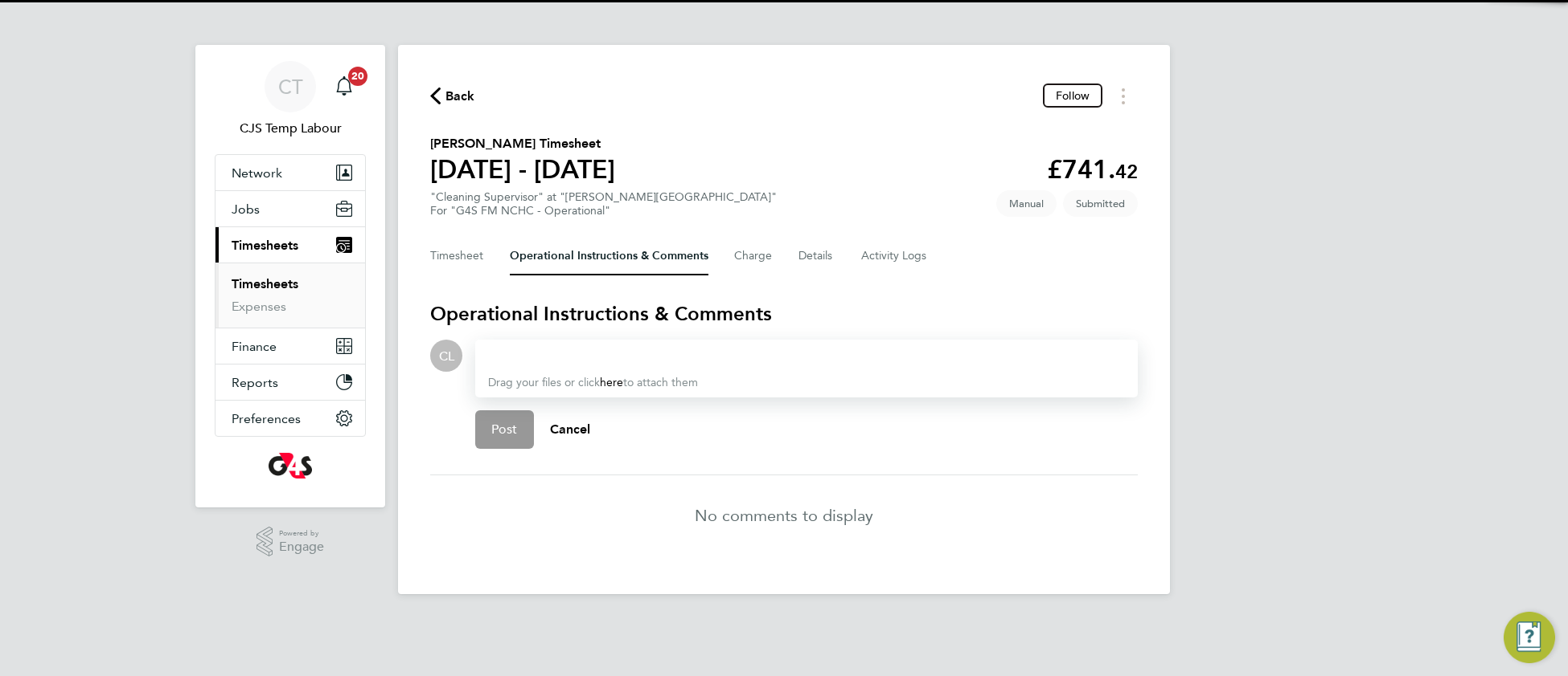
click at [523, 360] on div at bounding box center [806, 355] width 637 height 19
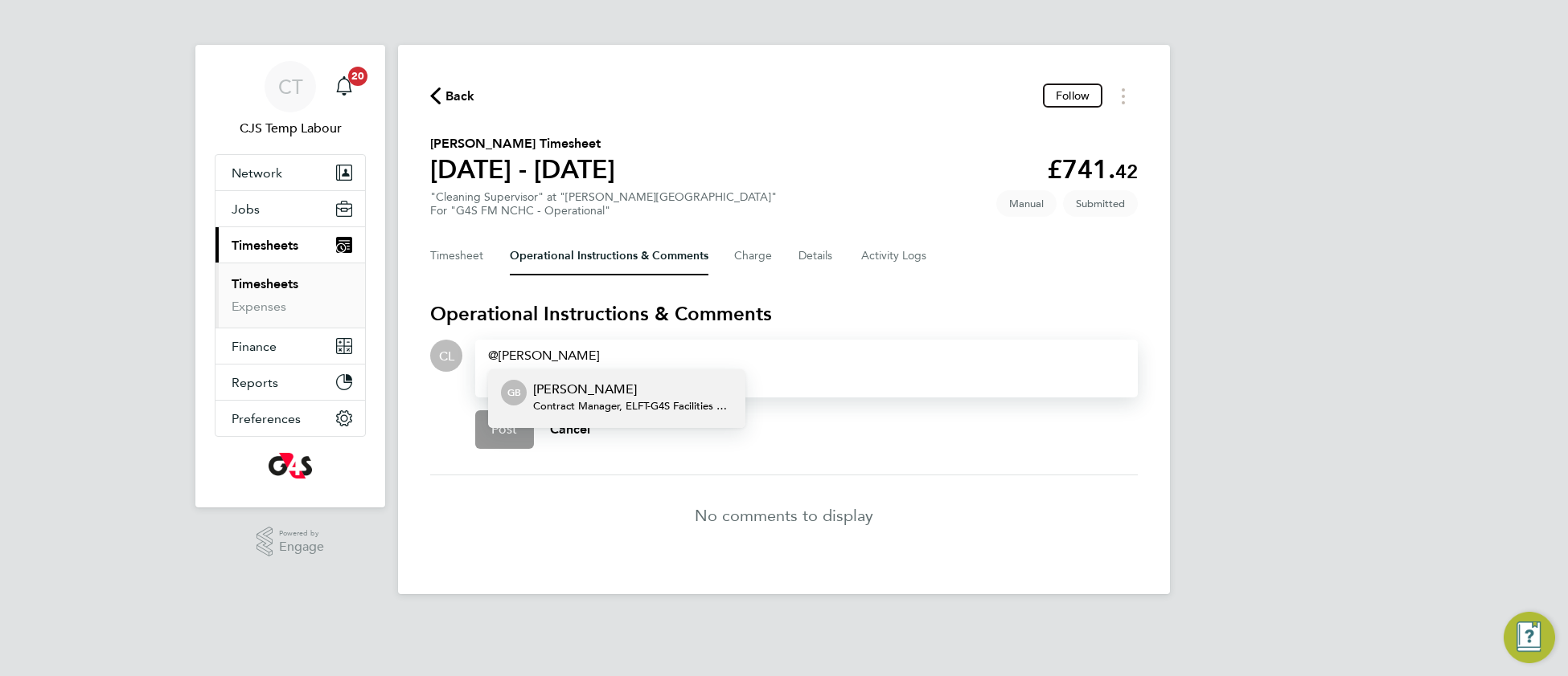
click at [578, 400] on span "Contract Manager, ELFT - G4S Facilities Management (Uk) Limited" at bounding box center [633, 406] width 200 height 13
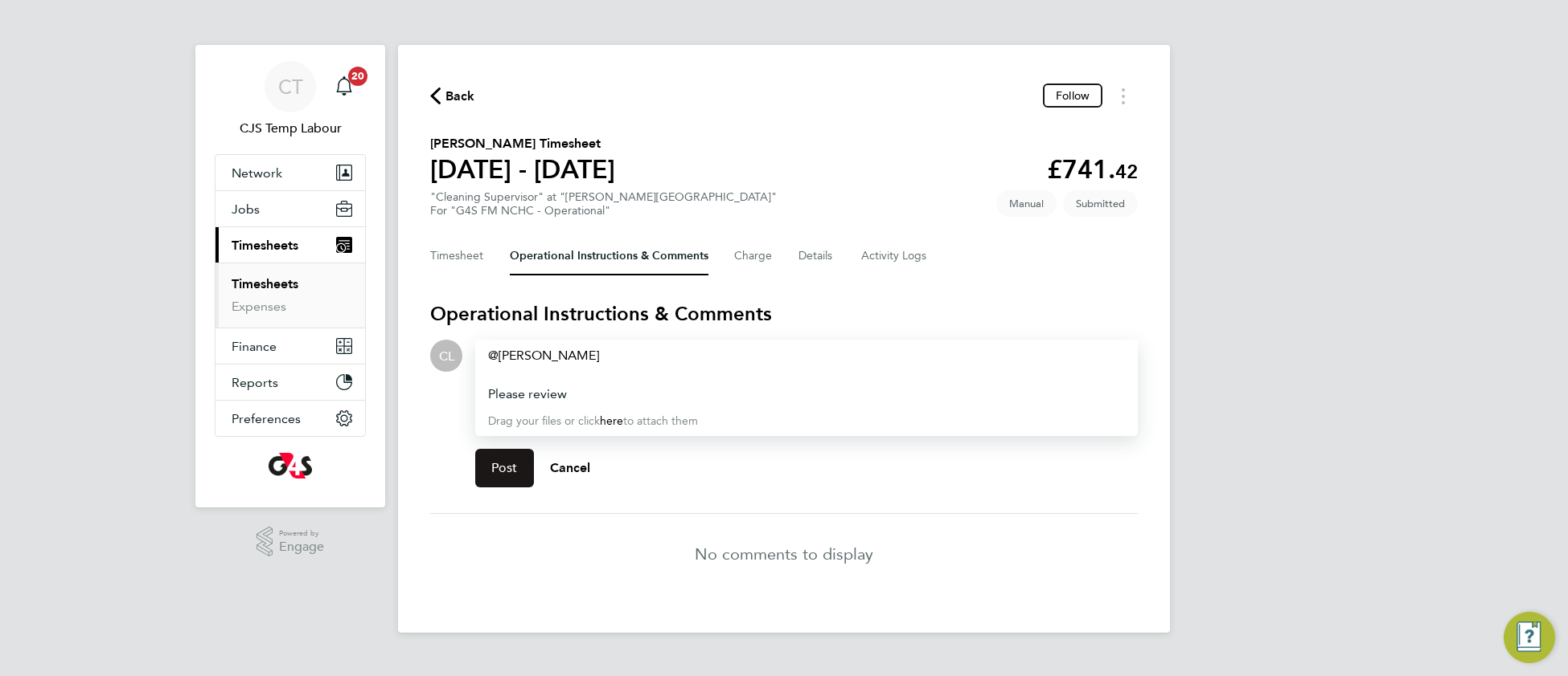
click at [509, 471] on span "Post" at bounding box center [504, 468] width 26 height 16
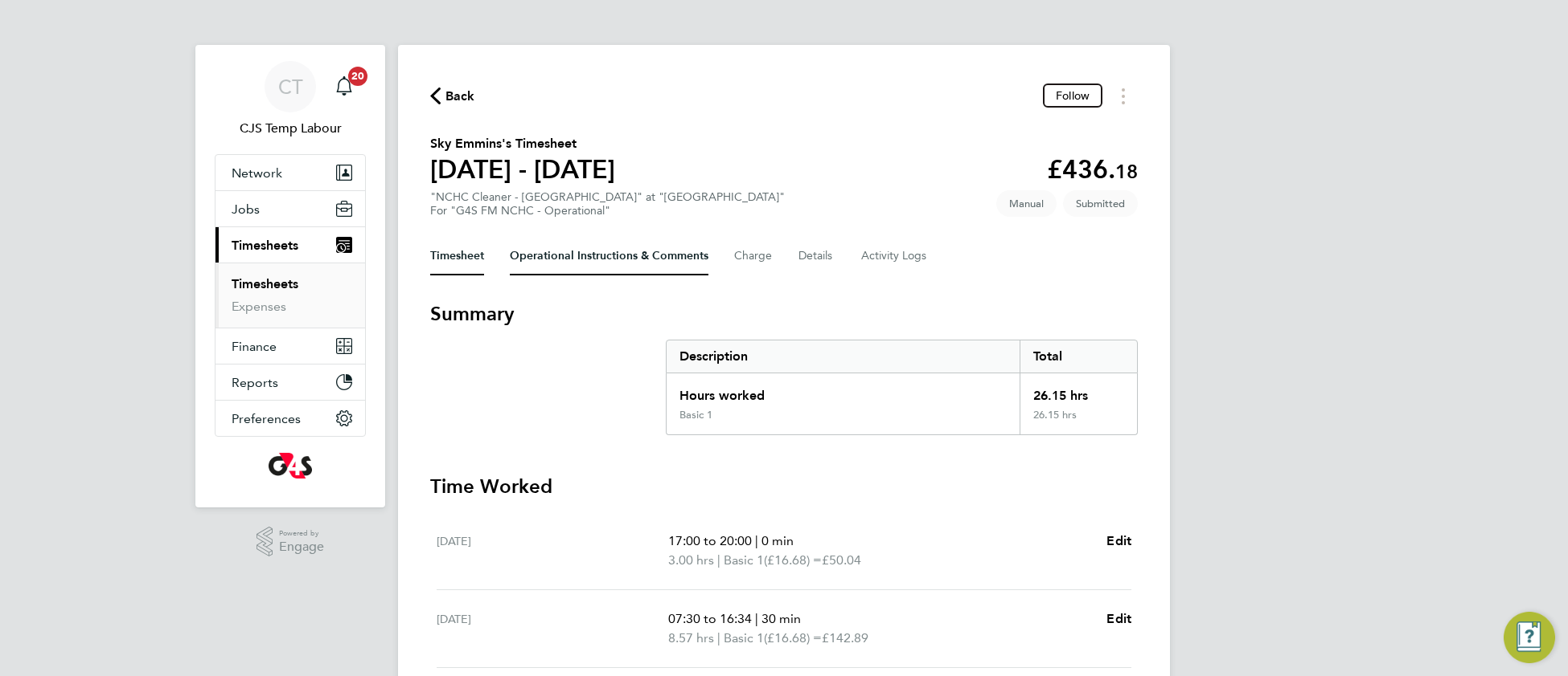
click at [558, 256] on Comments-tab "Operational Instructions & Comments" at bounding box center [609, 256] width 199 height 39
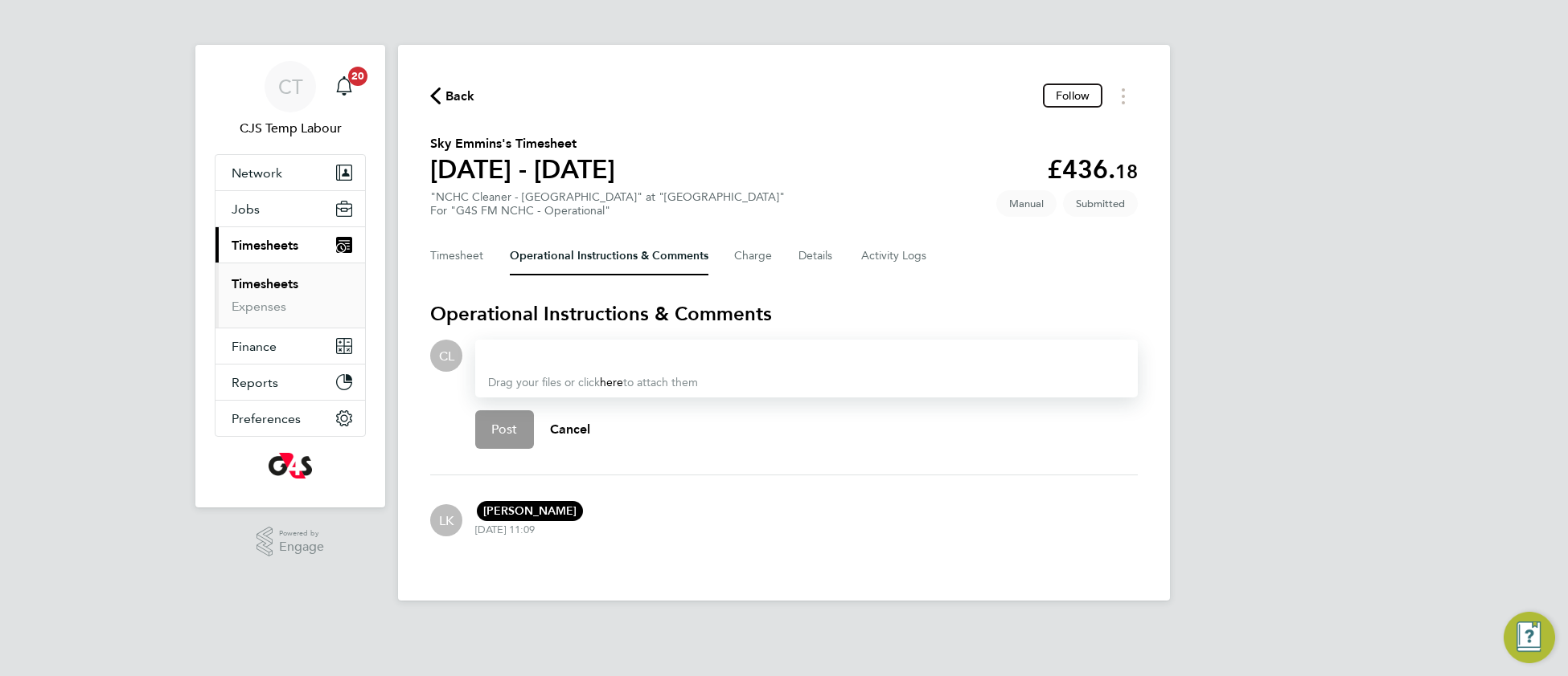
click at [542, 351] on div at bounding box center [806, 355] width 637 height 19
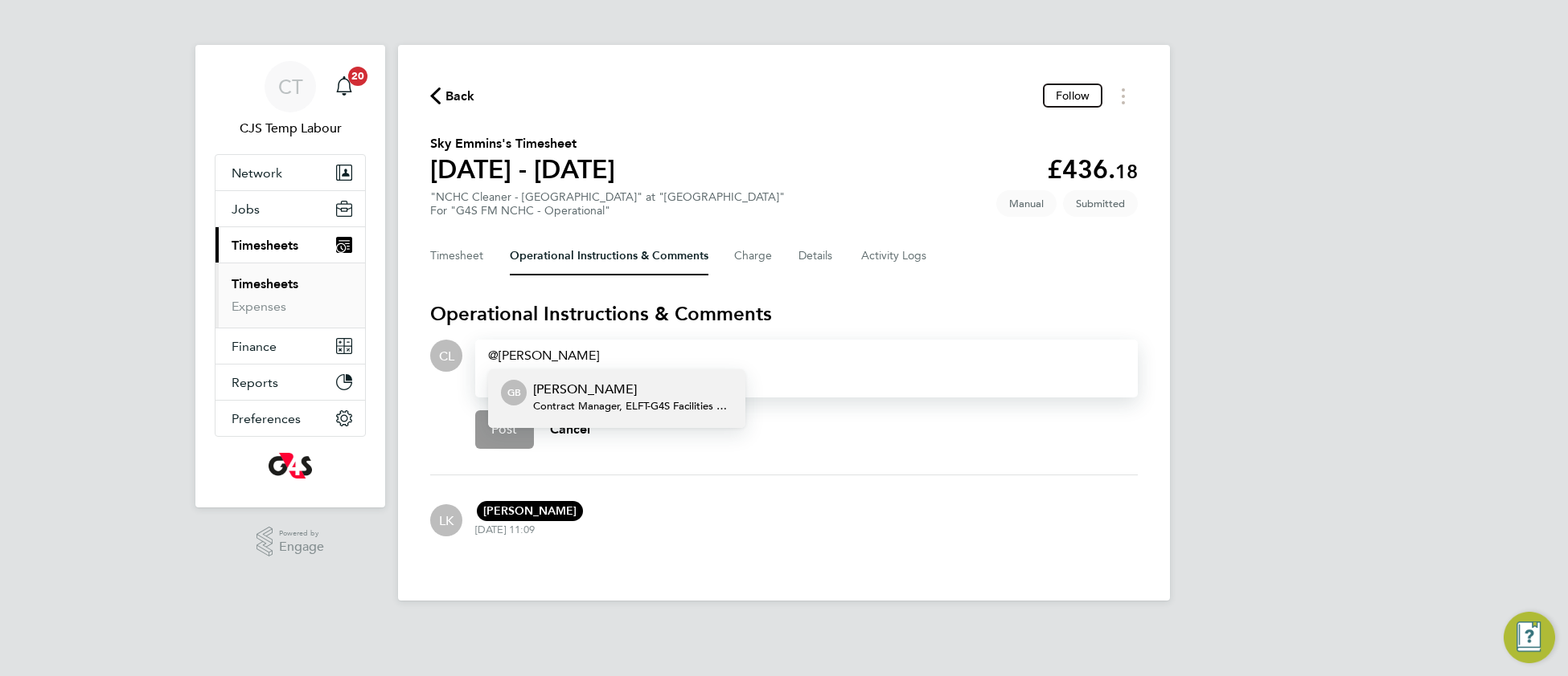
click at [560, 394] on p "[PERSON_NAME]" at bounding box center [633, 389] width 200 height 19
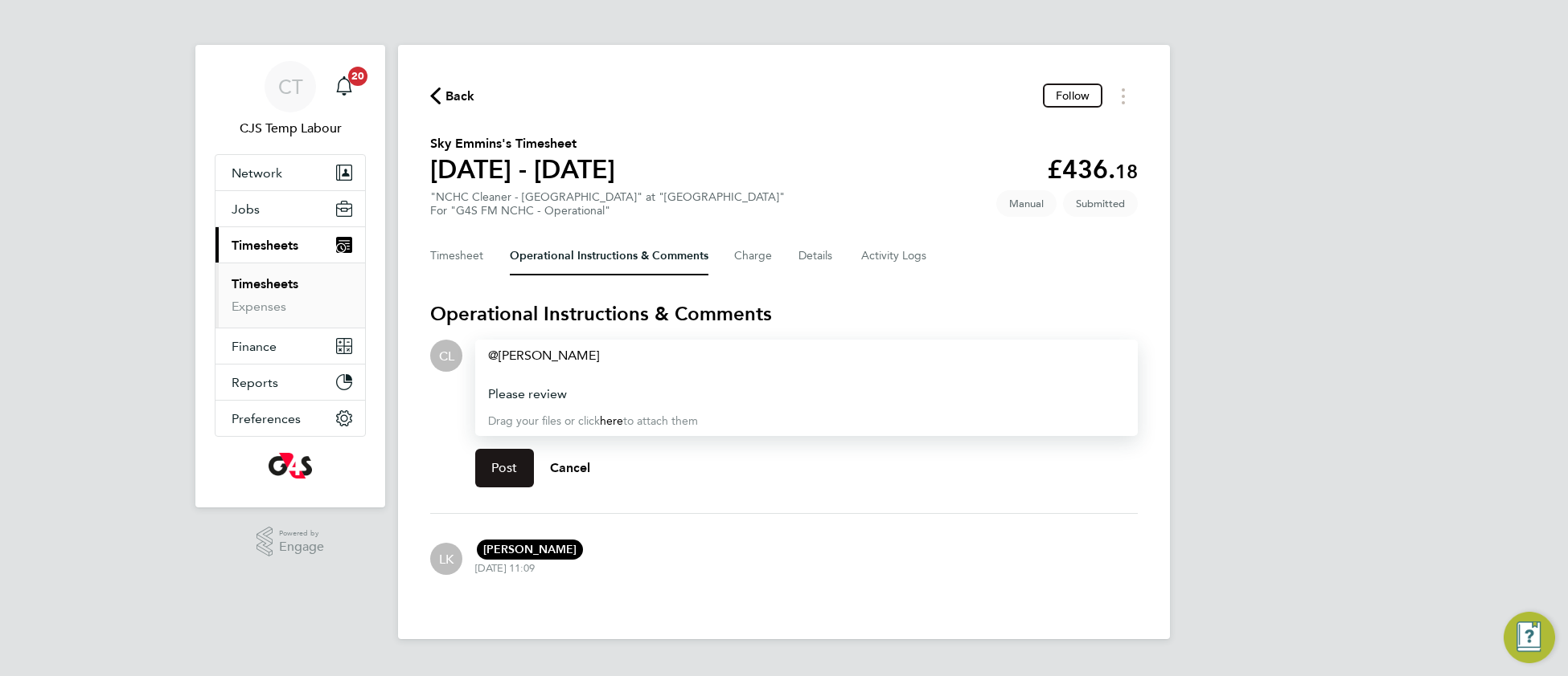
click at [503, 467] on span "Post" at bounding box center [504, 468] width 26 height 16
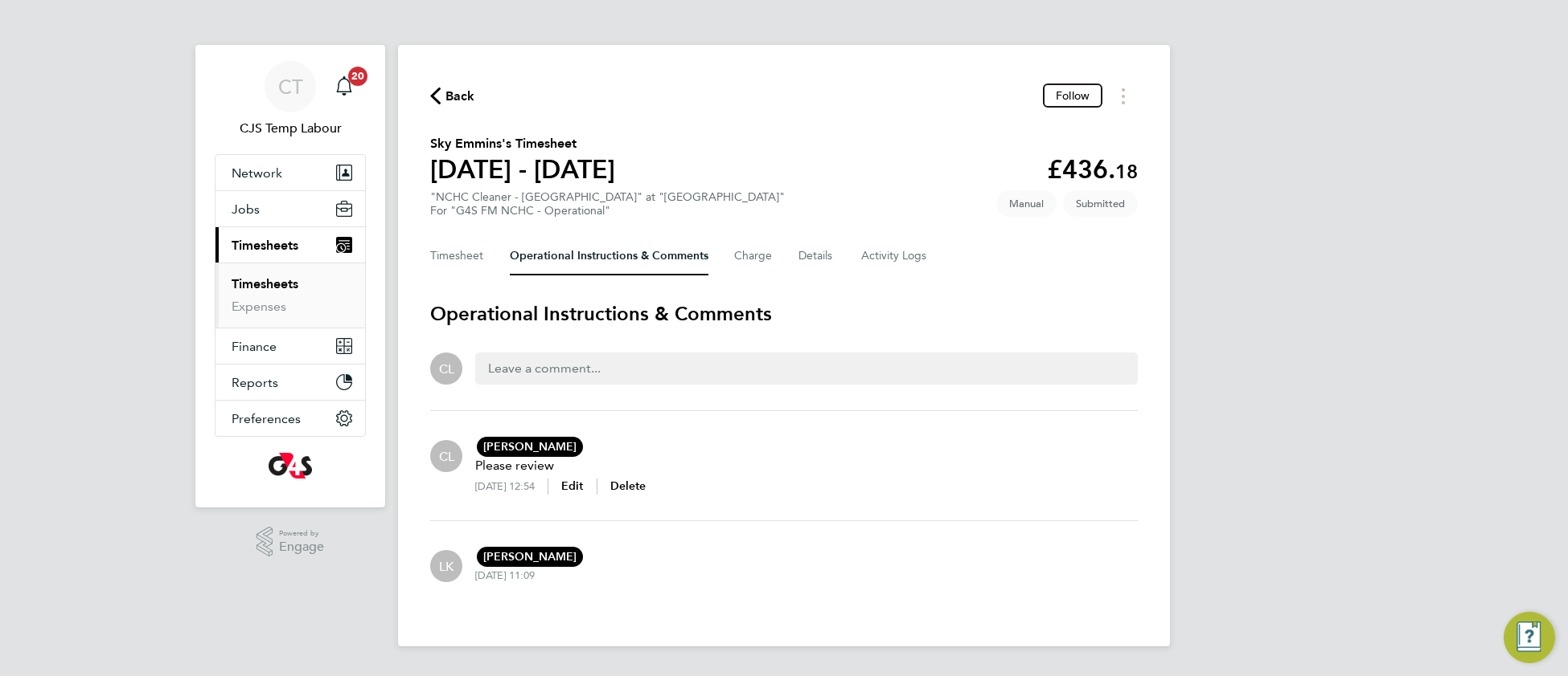
click at [462, 97] on span "Back" at bounding box center [460, 96] width 30 height 19
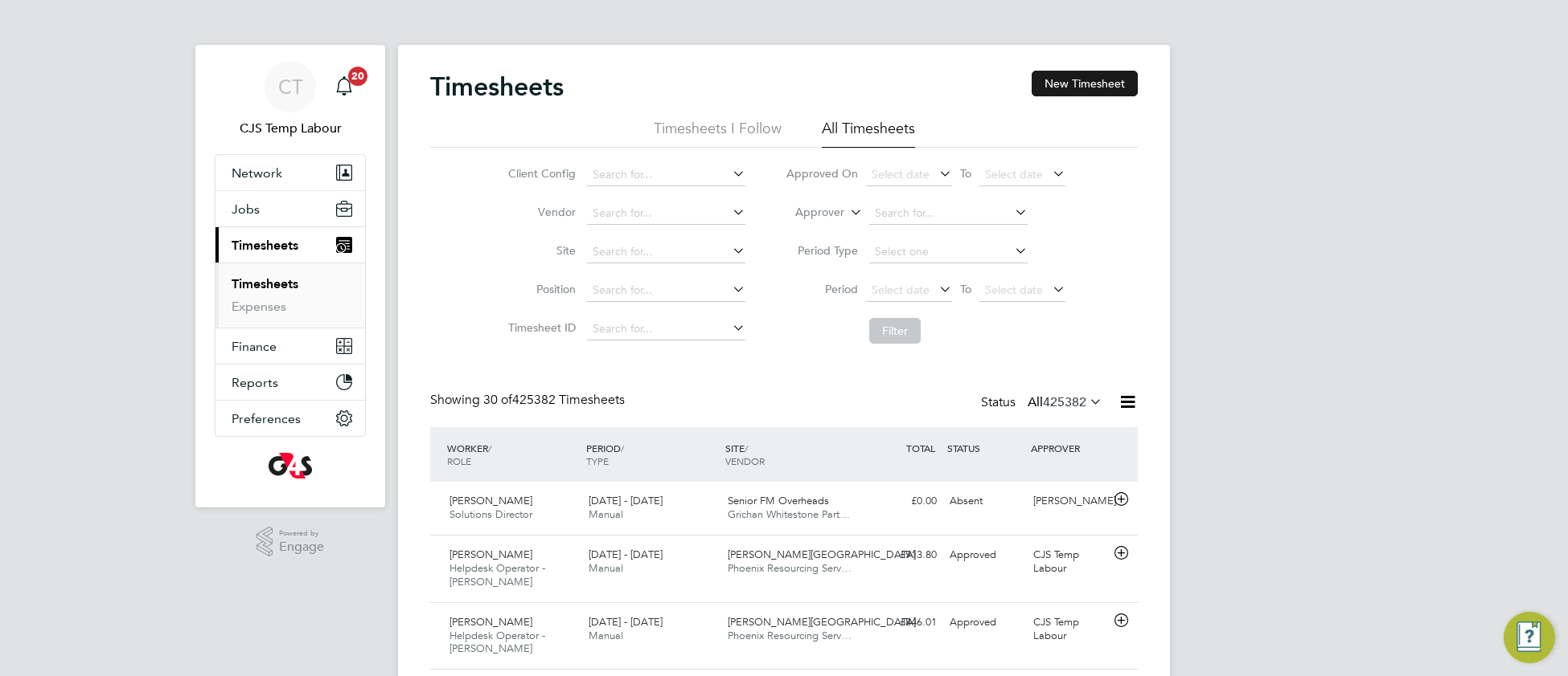
click at [1092, 86] on button "New Timesheet" at bounding box center [1085, 84] width 106 height 26
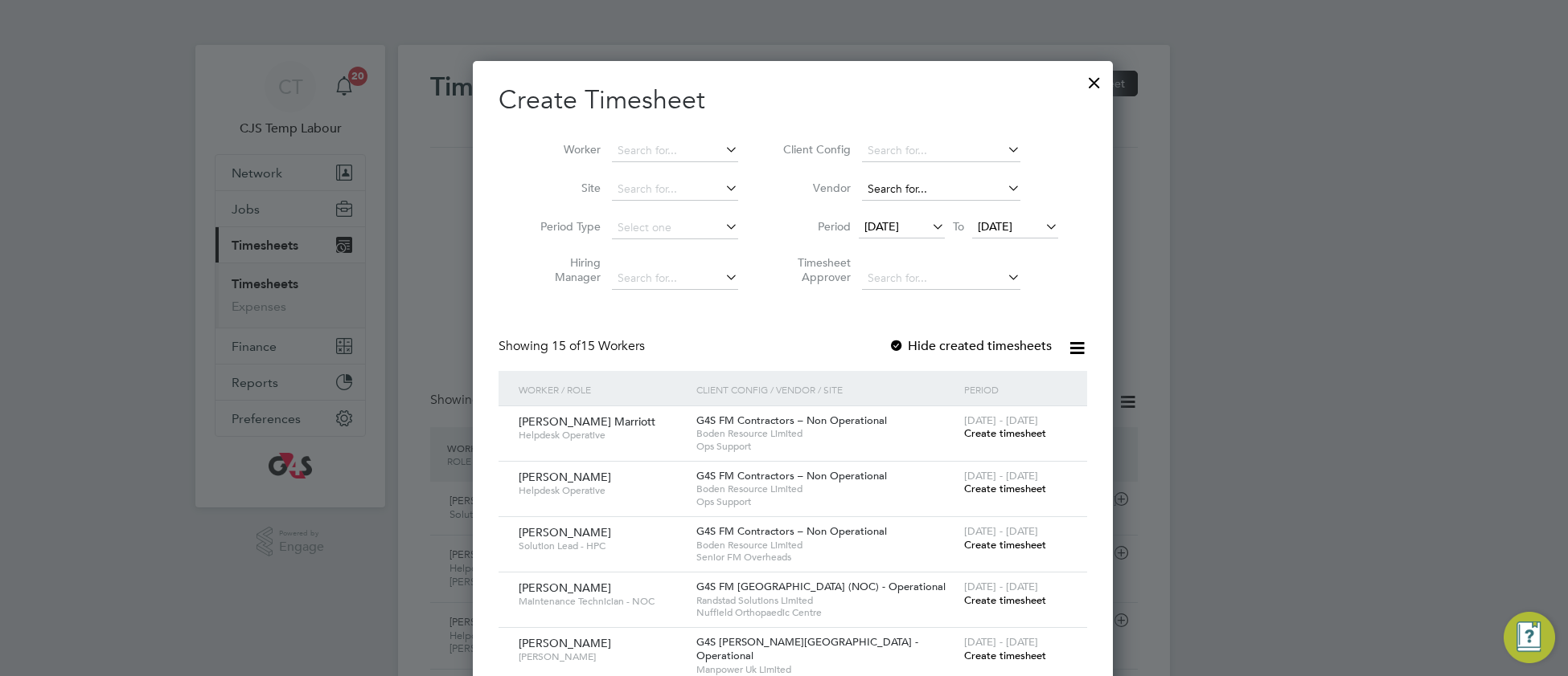
click at [883, 183] on input at bounding box center [941, 189] width 158 height 22
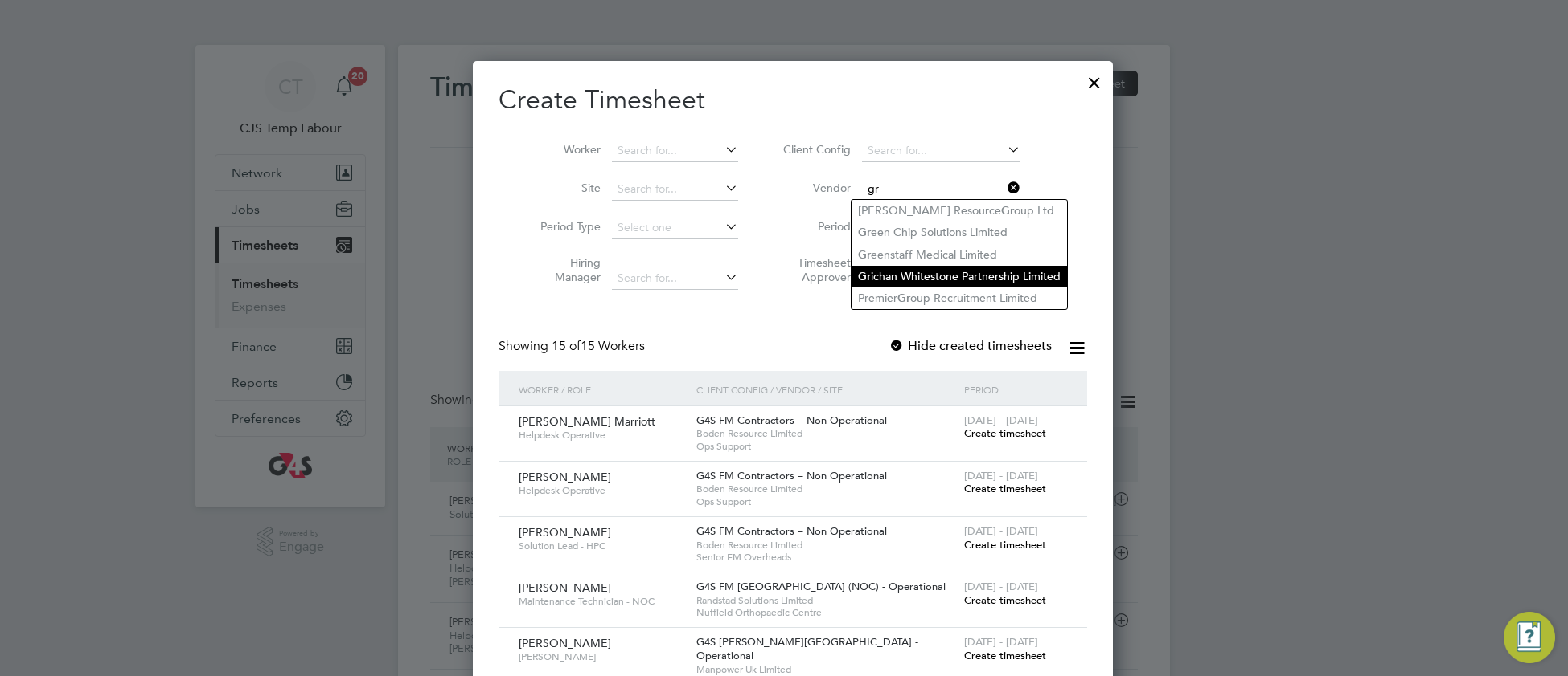
click at [917, 288] on li "Gr ichan Whitestone Partnership Limited" at bounding box center [959, 277] width 216 height 22
type input "Grichan Whitestone Partnership Limited"
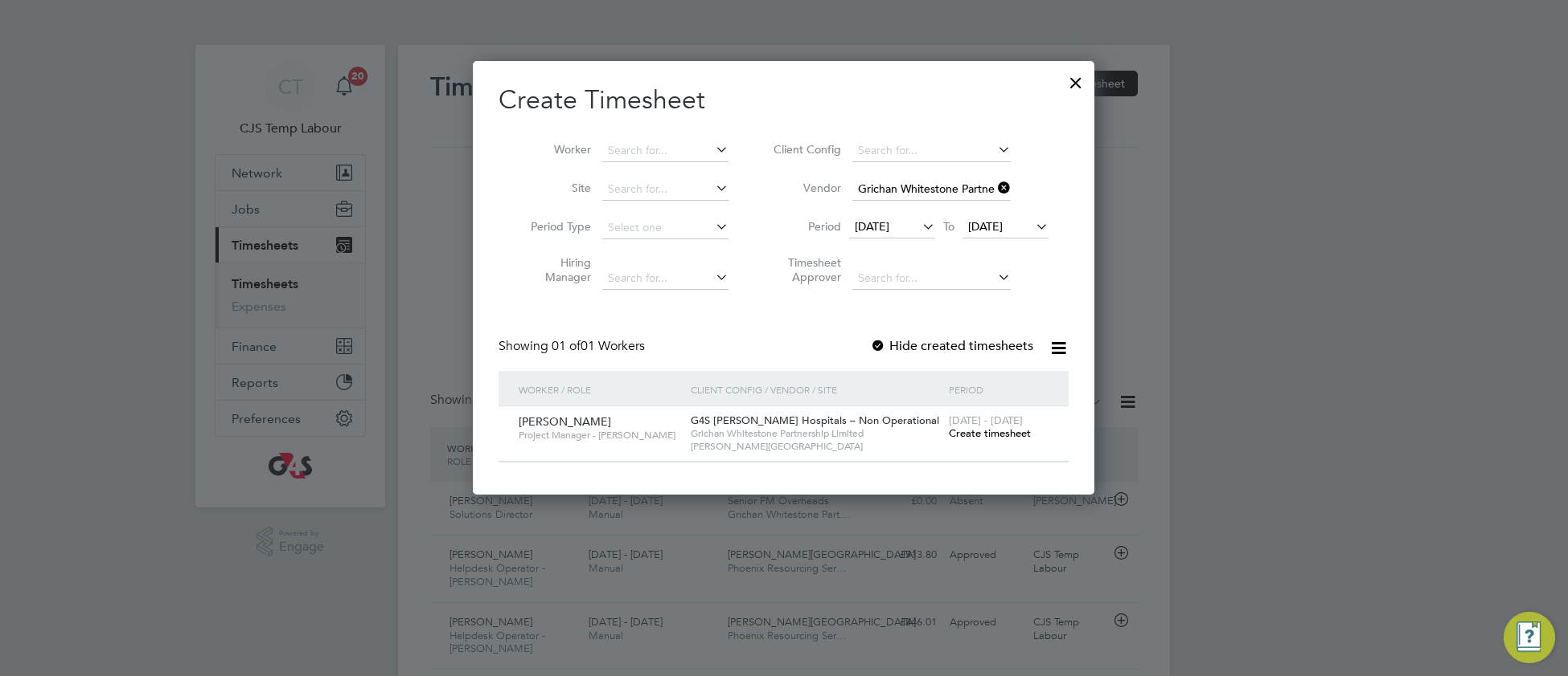
click at [977, 440] on div "[DATE] - [DATE] Create timesheet" at bounding box center [999, 428] width 108 height 43
click at [976, 431] on span "Create timesheet" at bounding box center [990, 433] width 82 height 13
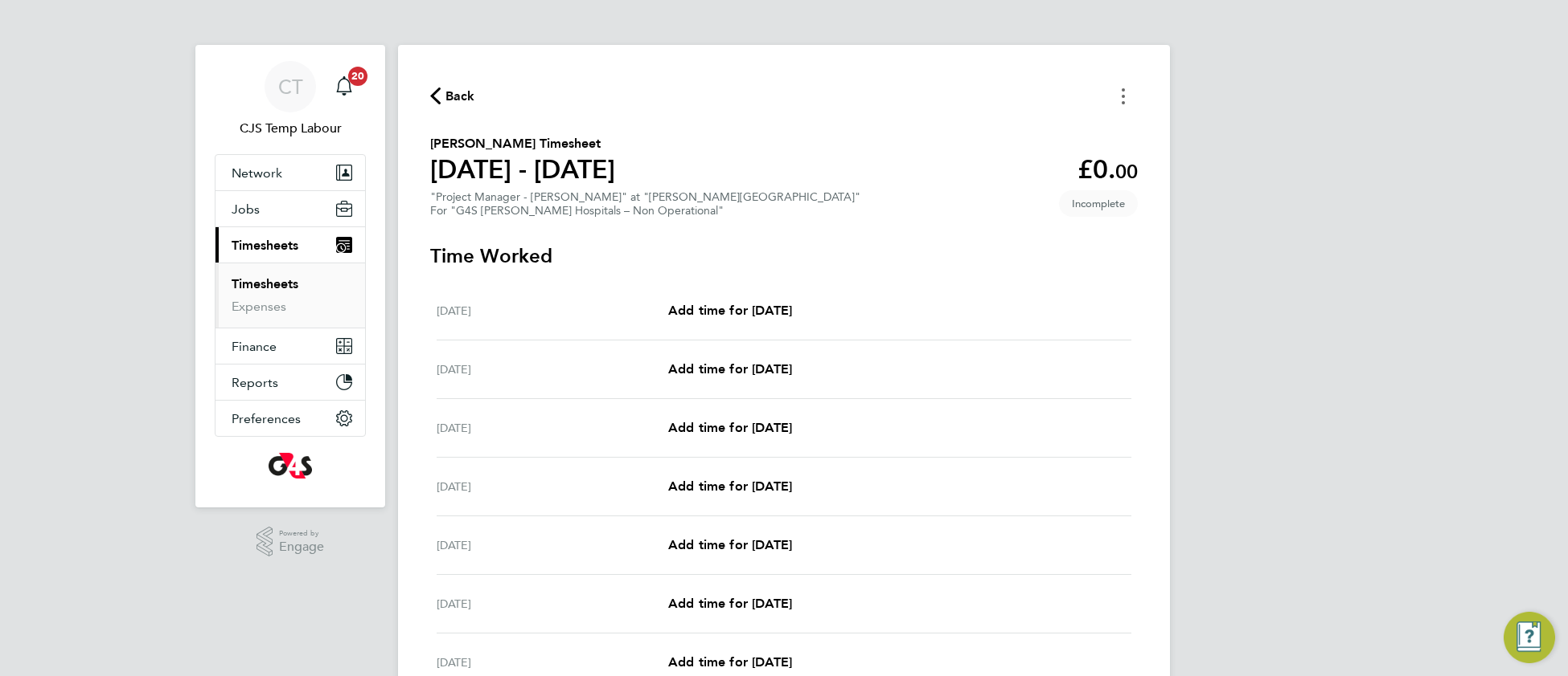
drag, startPoint x: 1118, startPoint y: 91, endPoint x: 1103, endPoint y: 98, distance: 16.6
click at [1115, 92] on button "Timesheets Menu" at bounding box center [1123, 96] width 29 height 25
drag, startPoint x: 1002, startPoint y: 133, endPoint x: 993, endPoint y: 138, distance: 10.3
click at [1000, 133] on button "Mark as absent" at bounding box center [1041, 132] width 193 height 32
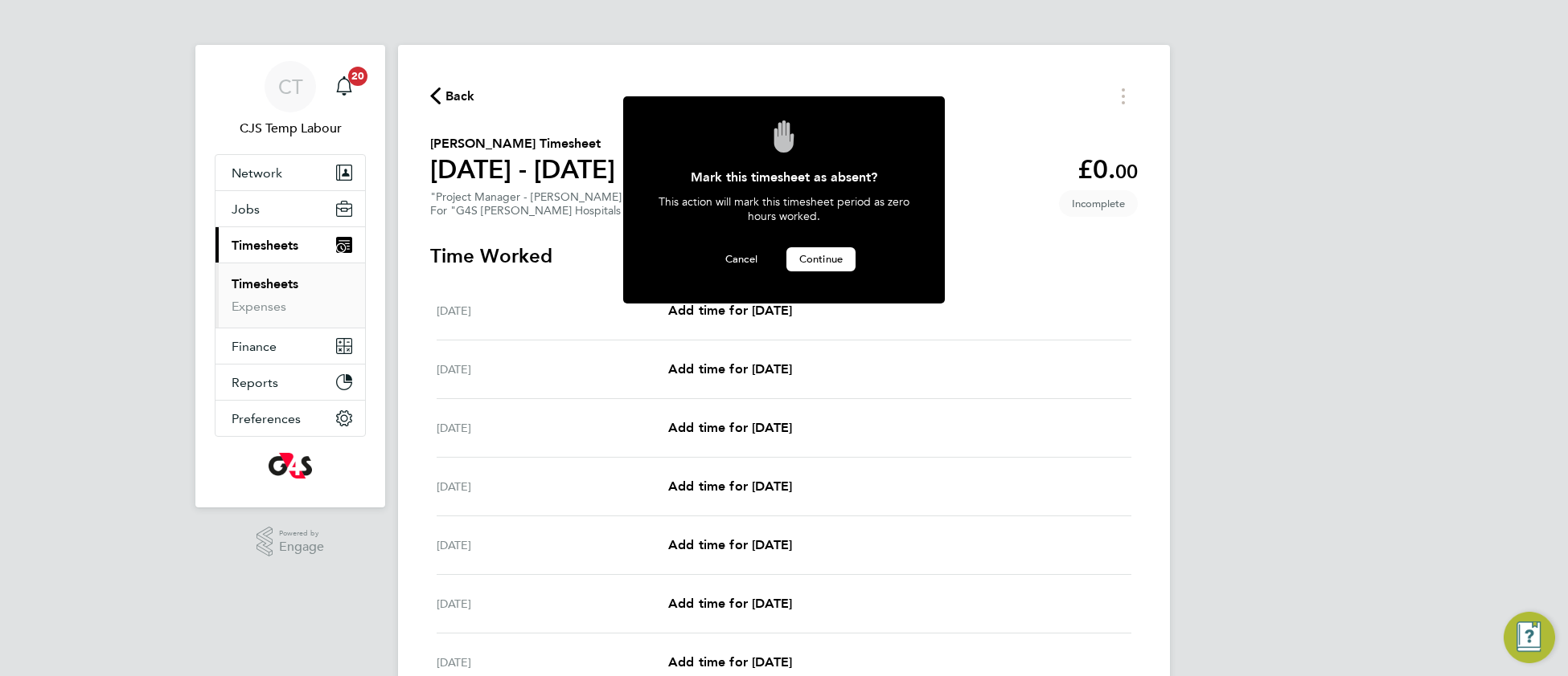
click at [838, 253] on span "Continue" at bounding box center [820, 259] width 43 height 13
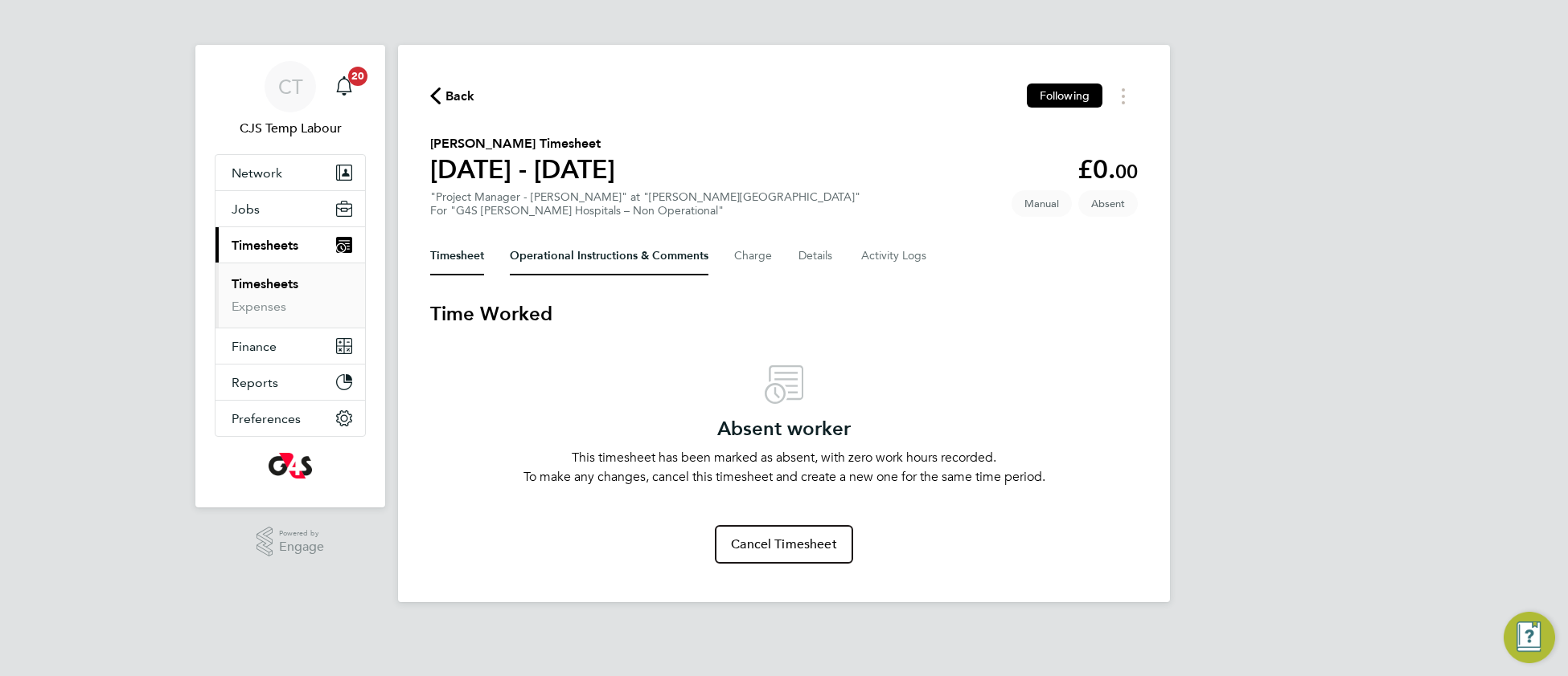
drag, startPoint x: 590, startPoint y: 236, endPoint x: 585, endPoint y: 265, distance: 29.4
click at [590, 237] on Comments-tab "Operational Instructions & Comments" at bounding box center [609, 256] width 199 height 39
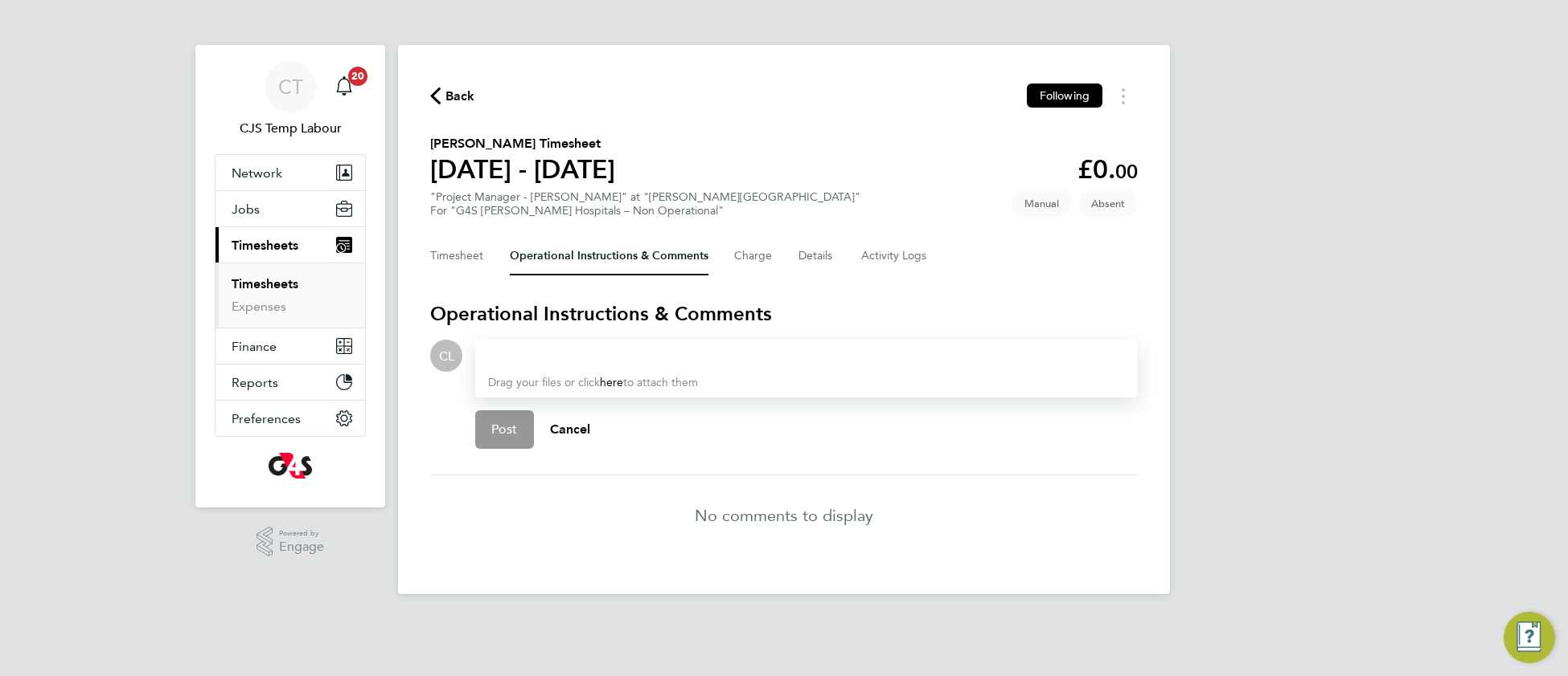
click at [558, 349] on div at bounding box center [806, 355] width 637 height 19
click at [492, 422] on span "Post" at bounding box center [504, 430] width 26 height 16
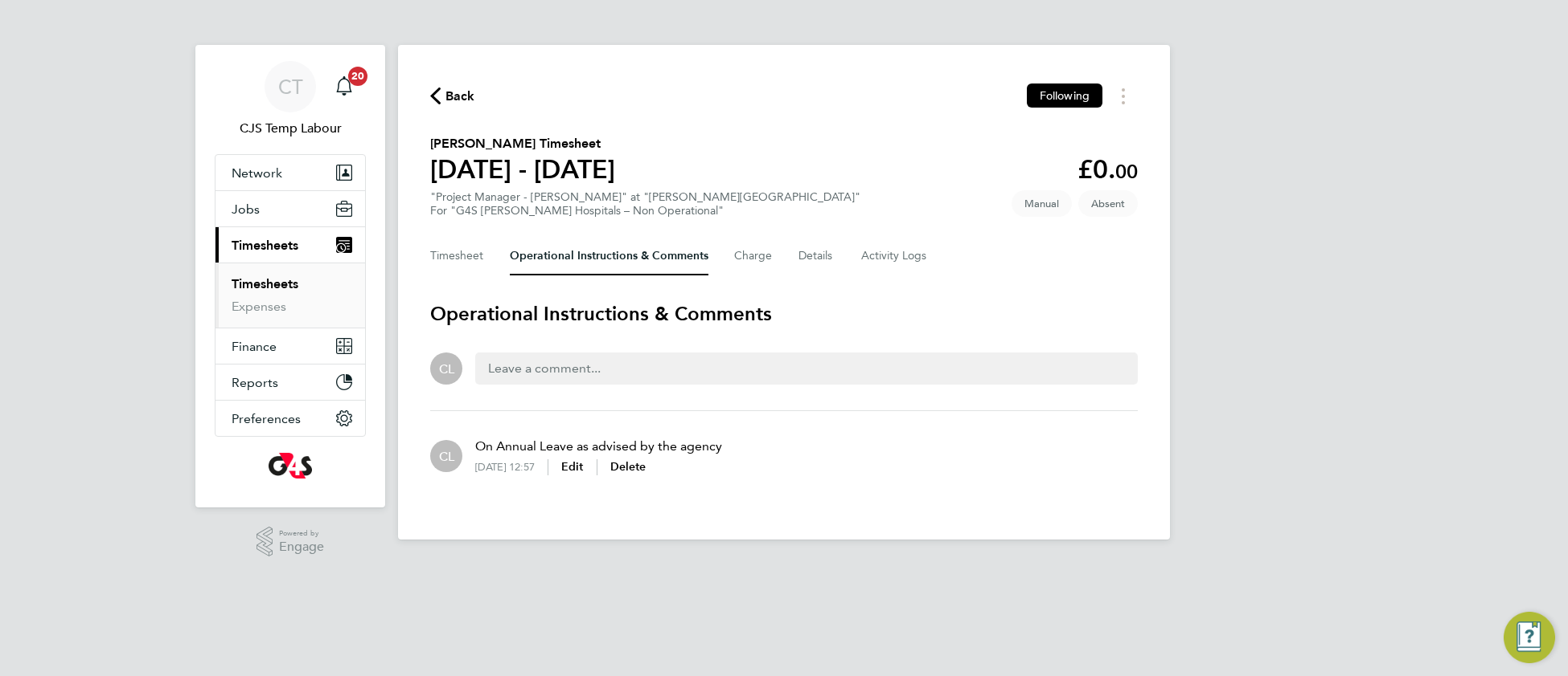
click at [262, 289] on link "Timesheets" at bounding box center [264, 283] width 67 height 15
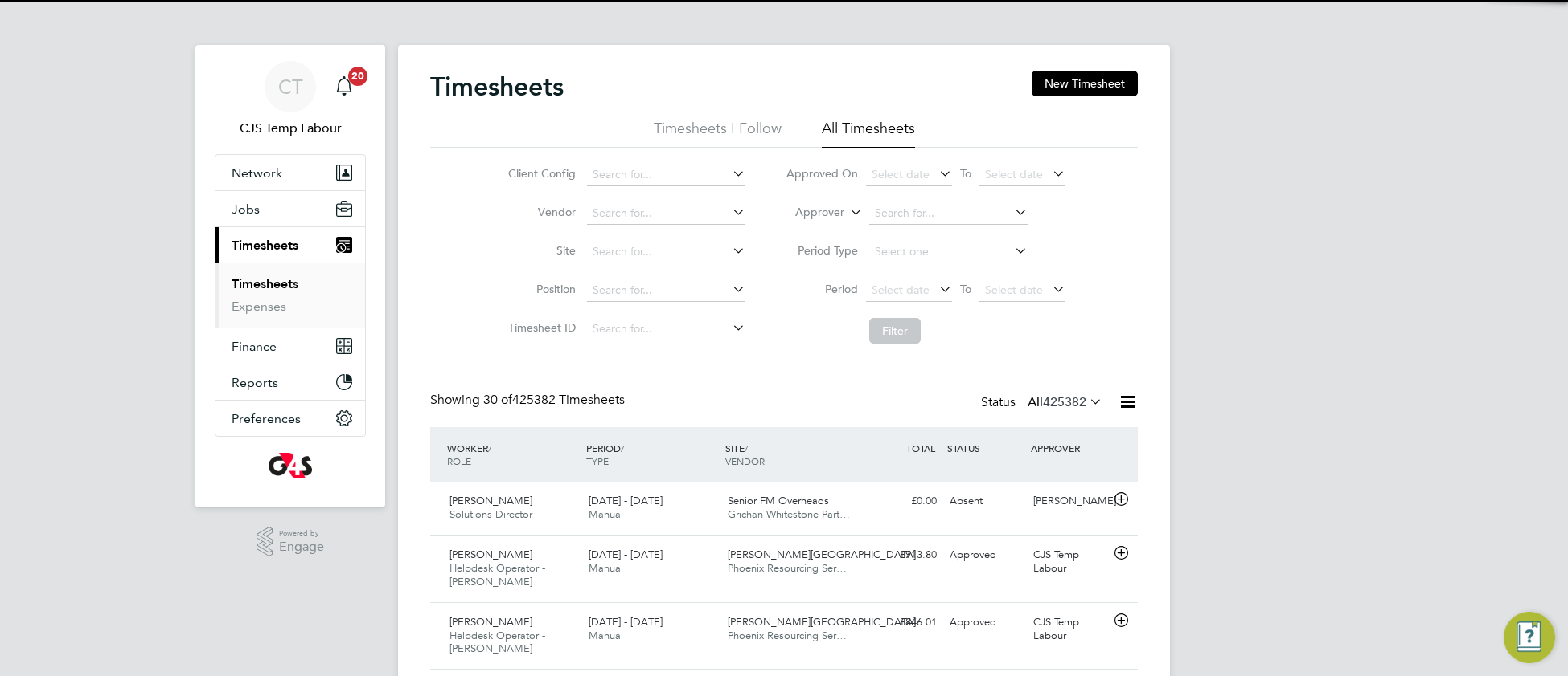
scroll to position [55, 139]
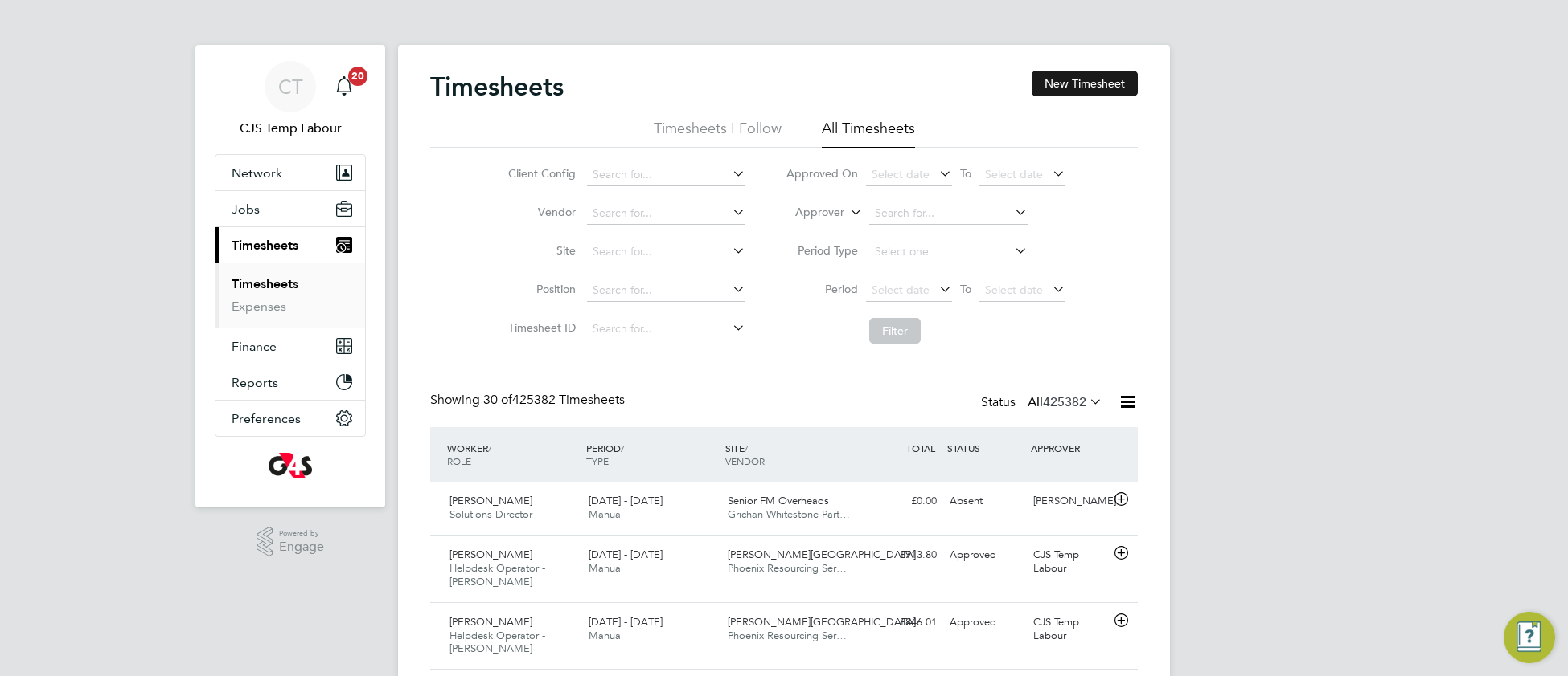
click at [1078, 73] on button "New Timesheet" at bounding box center [1085, 84] width 106 height 26
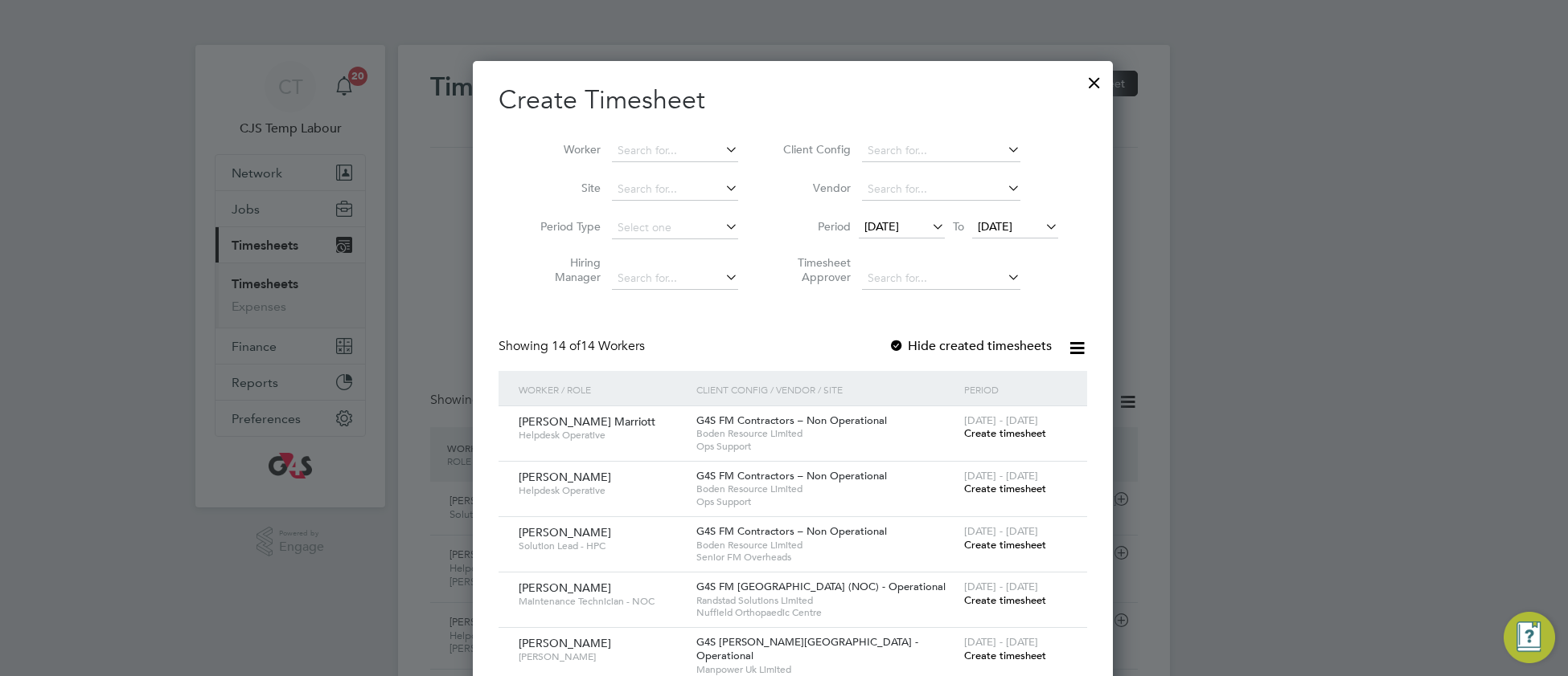
drag, startPoint x: 1080, startPoint y: 87, endPoint x: 1021, endPoint y: 295, distance: 216.2
click at [1080, 87] on div at bounding box center [1094, 78] width 29 height 29
